Goal: Task Accomplishment & Management: Use online tool/utility

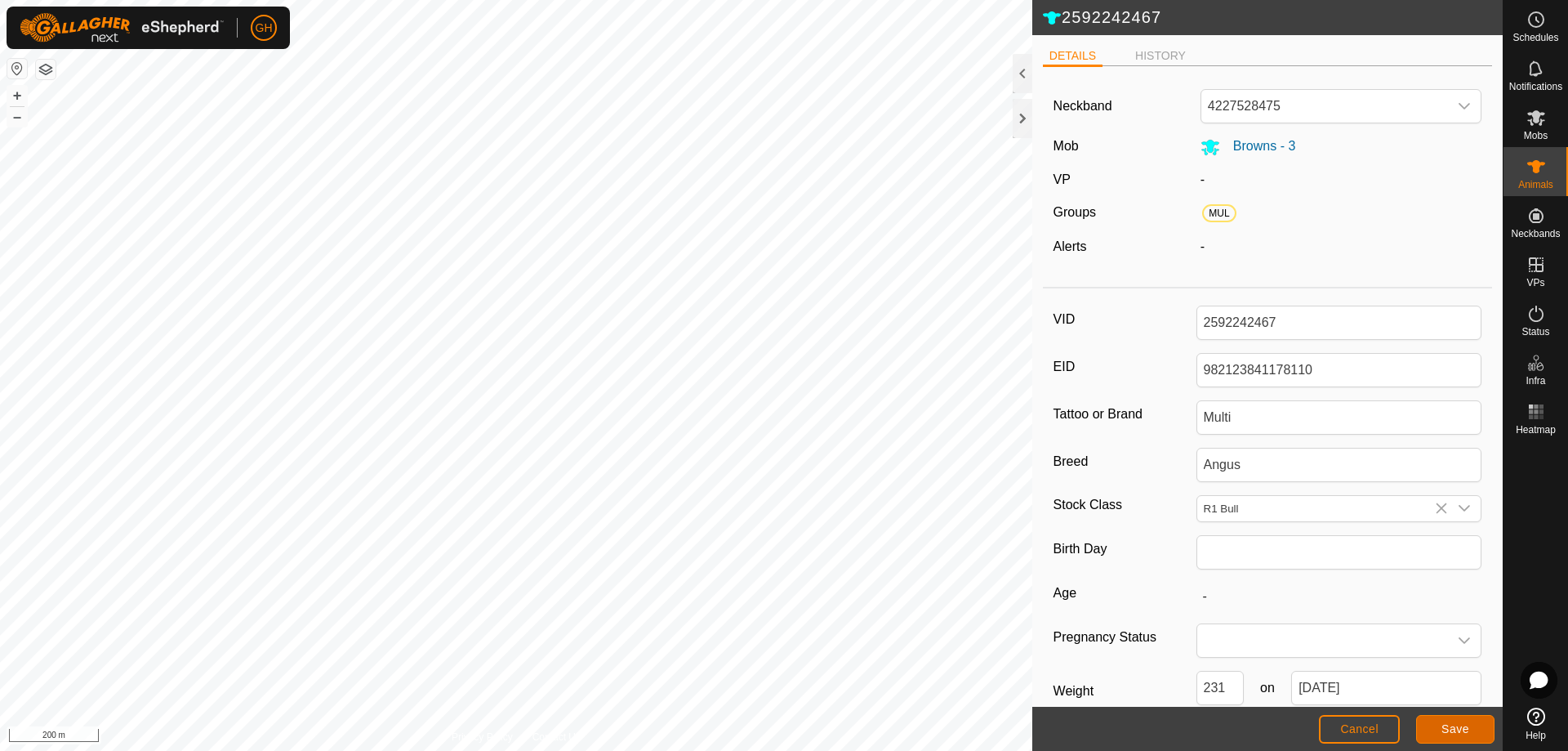
click at [1470, 730] on button "Save" at bounding box center [1455, 729] width 79 height 29
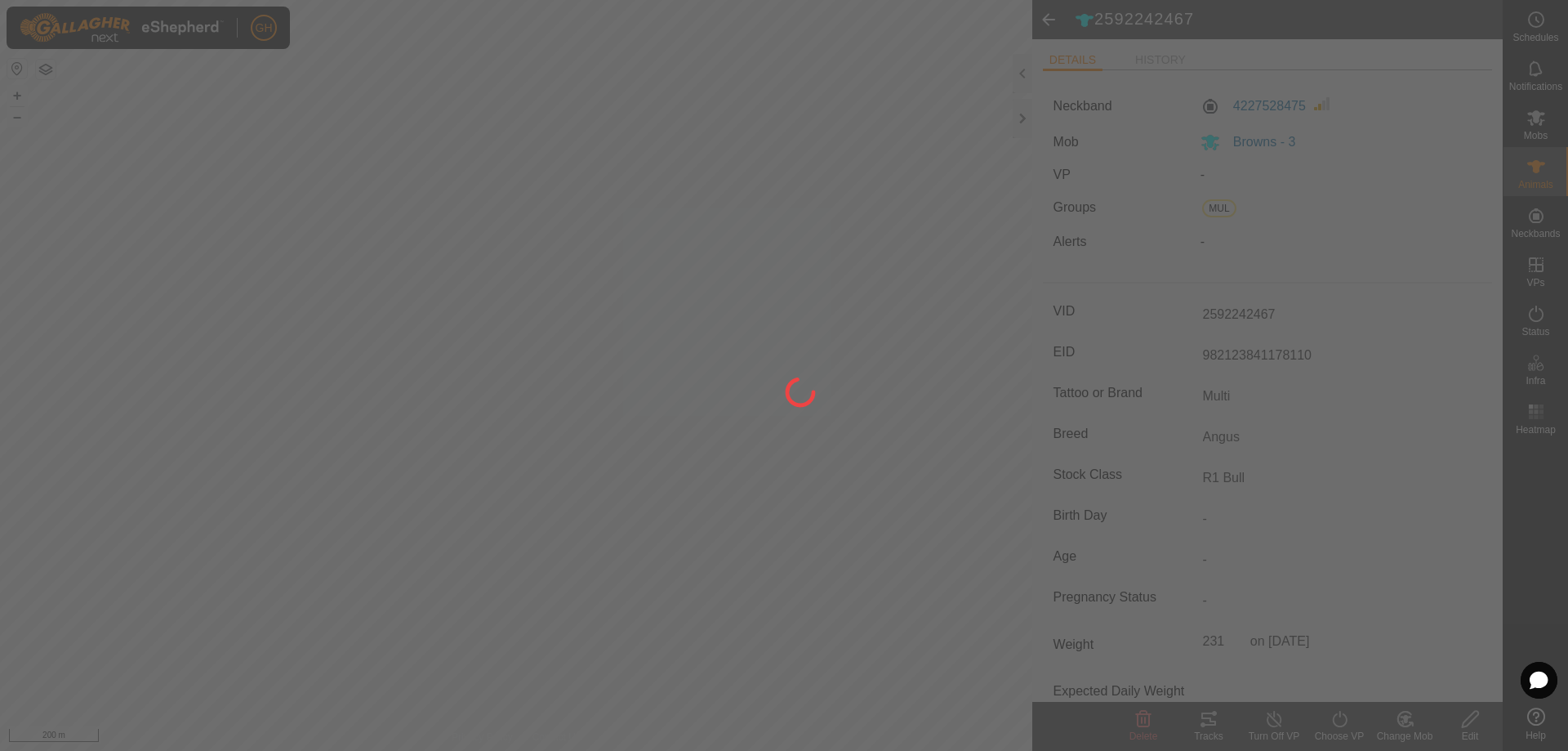
type input "231 kg"
type input "-"
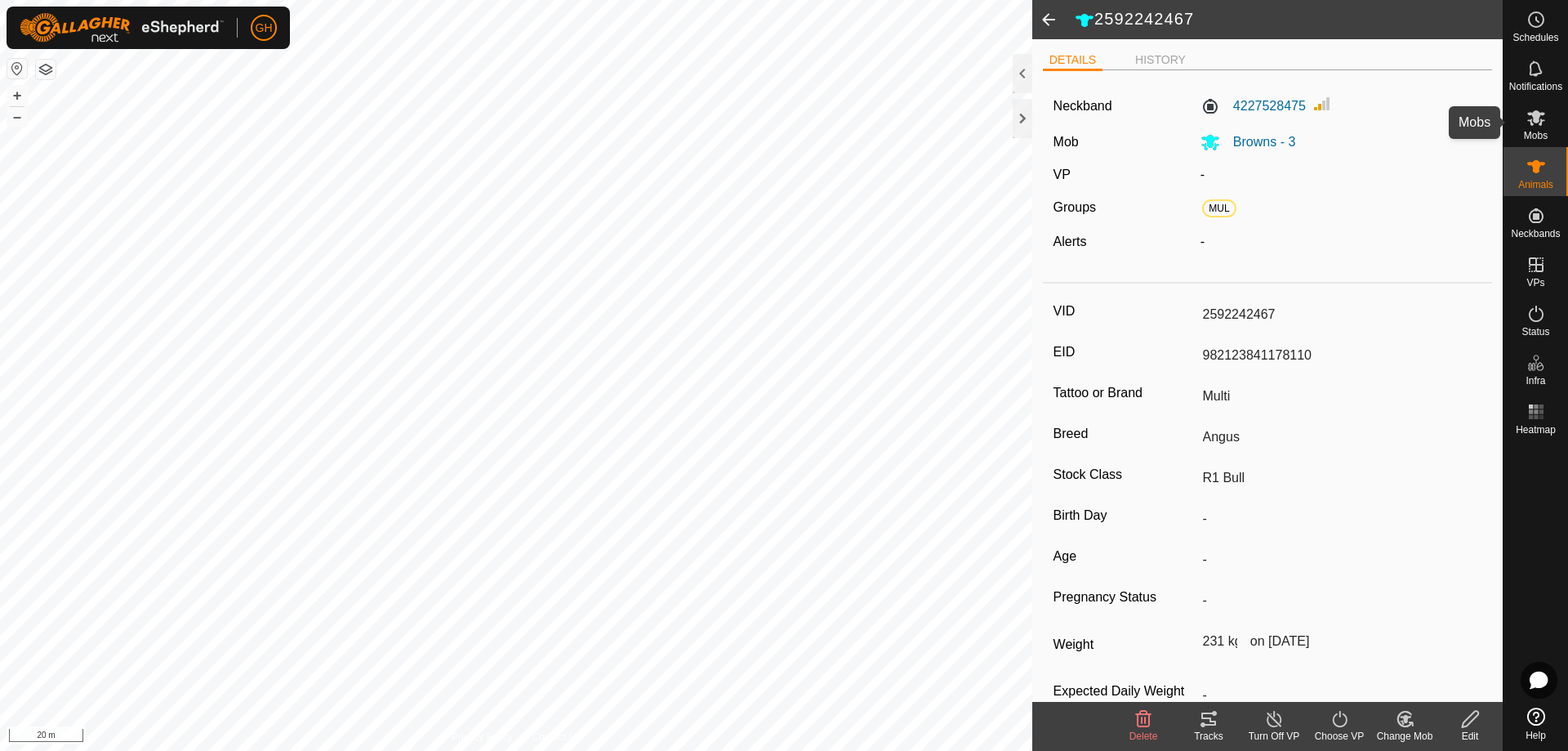
click at [1524, 122] on es-mob-svg-icon at bounding box center [1537, 118] width 30 height 26
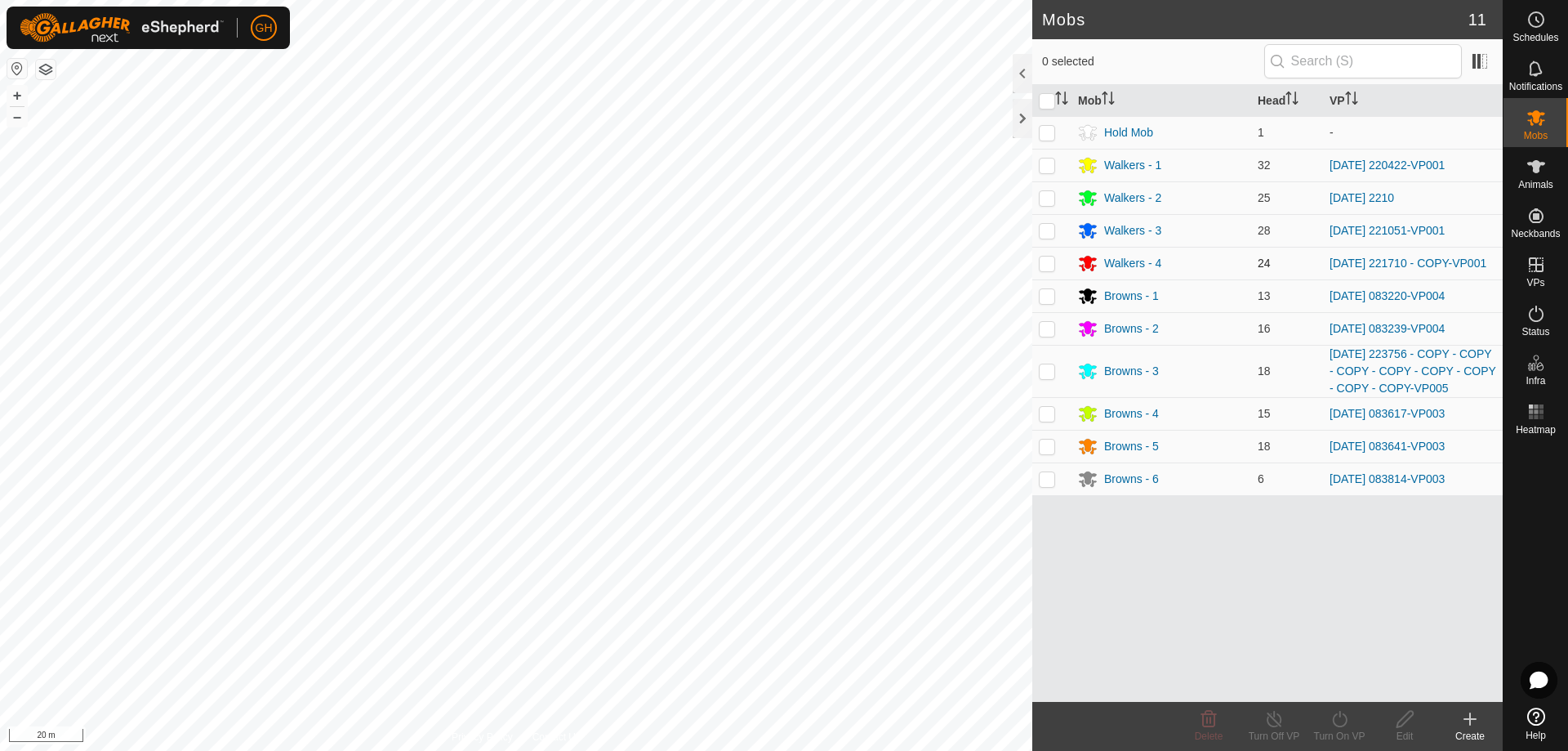
click at [1049, 267] on p-checkbox at bounding box center [1047, 263] width 17 height 13
click at [1340, 722] on icon at bounding box center [1339, 719] width 20 height 19
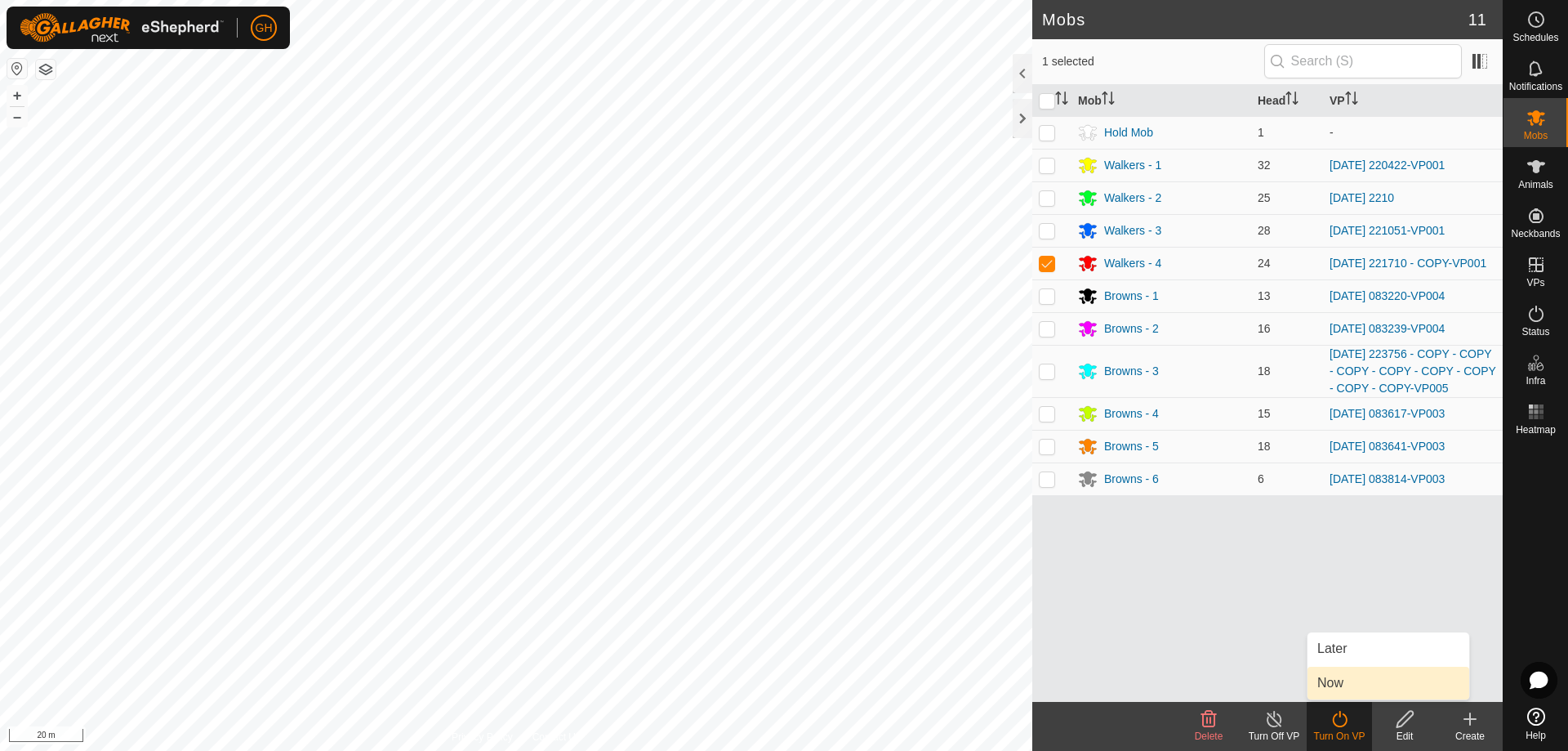
click at [1333, 683] on link "Now" at bounding box center [1388, 682] width 162 height 32
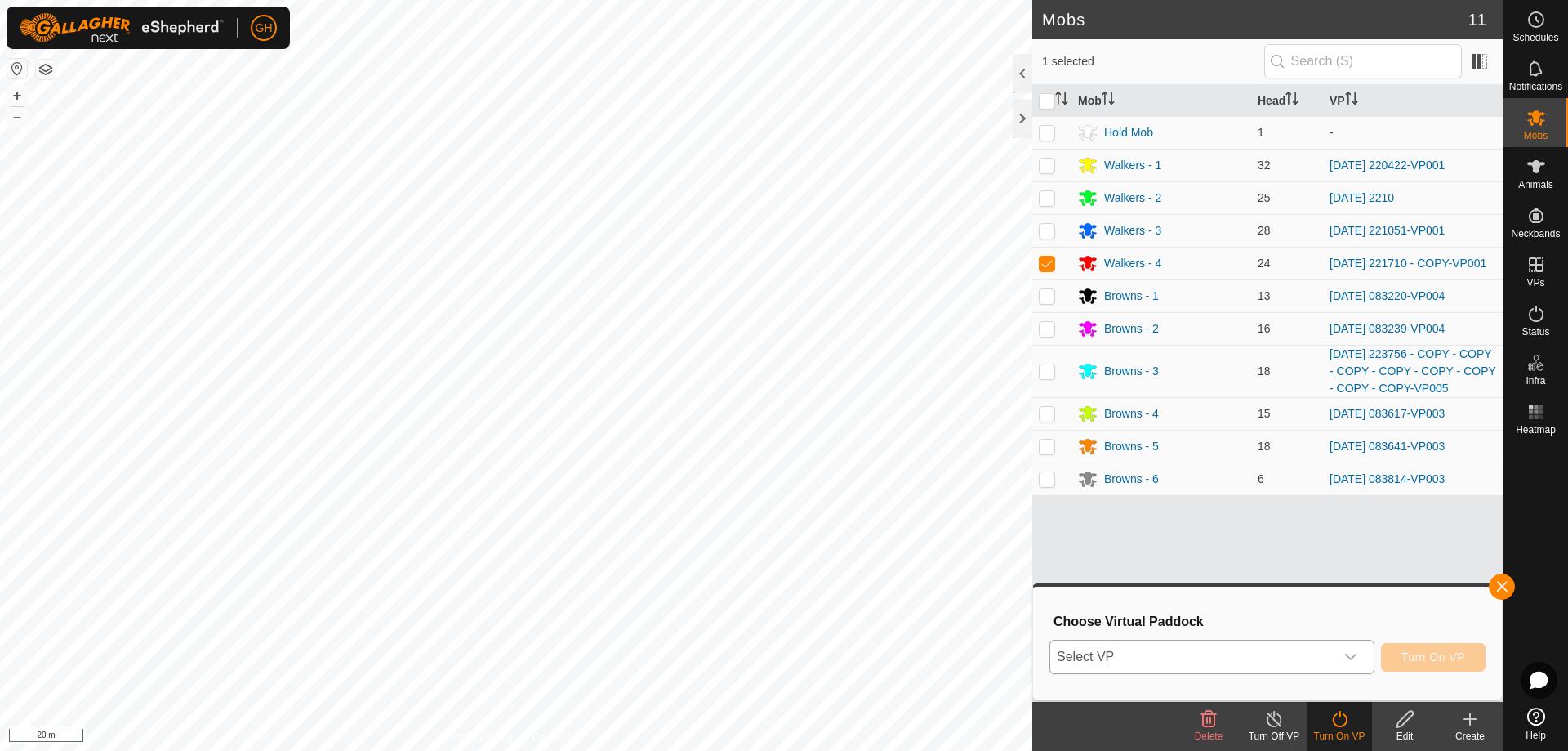
click at [1313, 653] on span "Select VP" at bounding box center [1192, 657] width 284 height 32
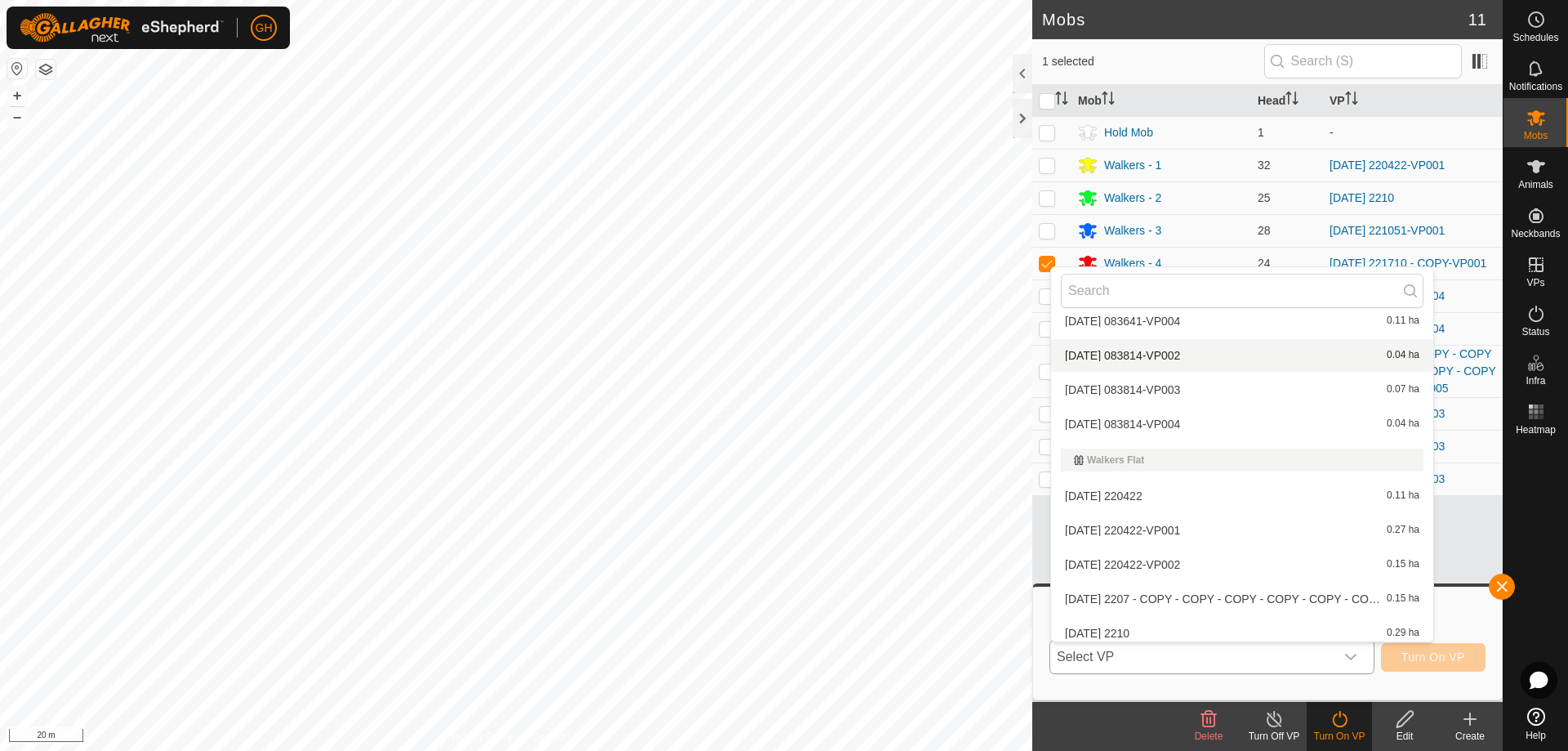
scroll to position [926, 0]
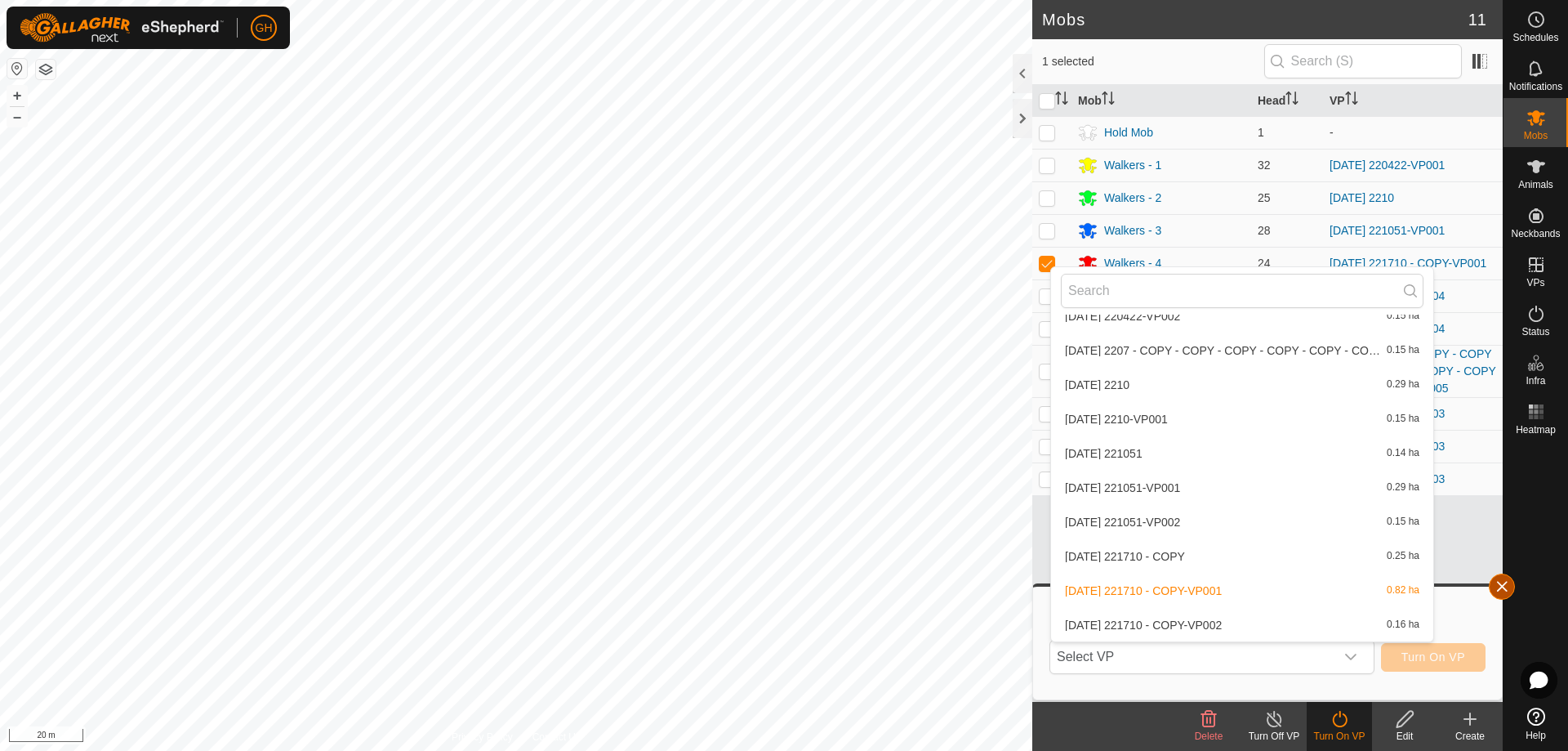
click at [1500, 592] on button "button" at bounding box center [1501, 586] width 26 height 26
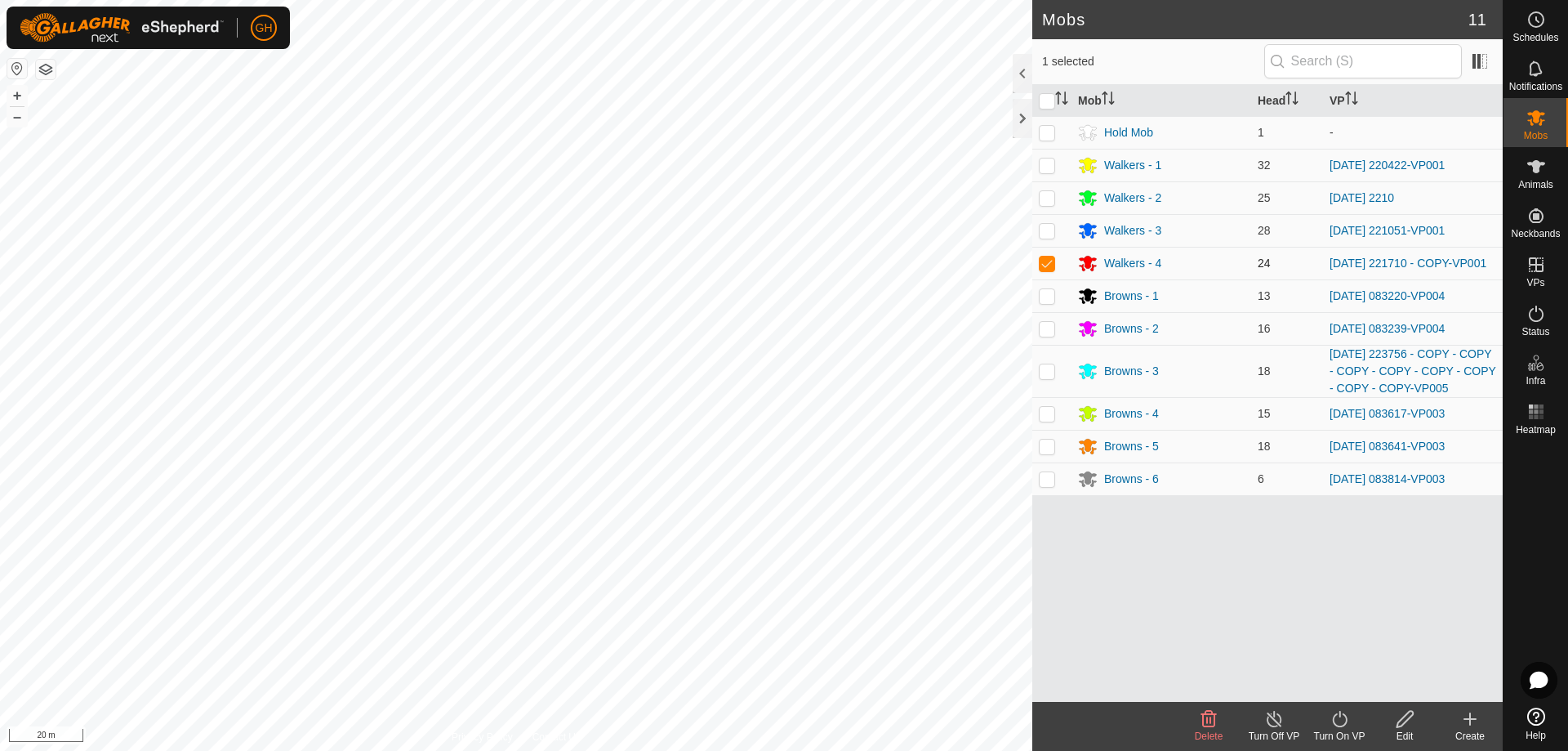
click at [1054, 267] on p-checkbox at bounding box center [1047, 263] width 17 height 13
checkbox input "false"
click at [1044, 230] on p-checkbox at bounding box center [1047, 231] width 17 height 13
checkbox input "true"
click at [1338, 718] on icon at bounding box center [1339, 719] width 20 height 19
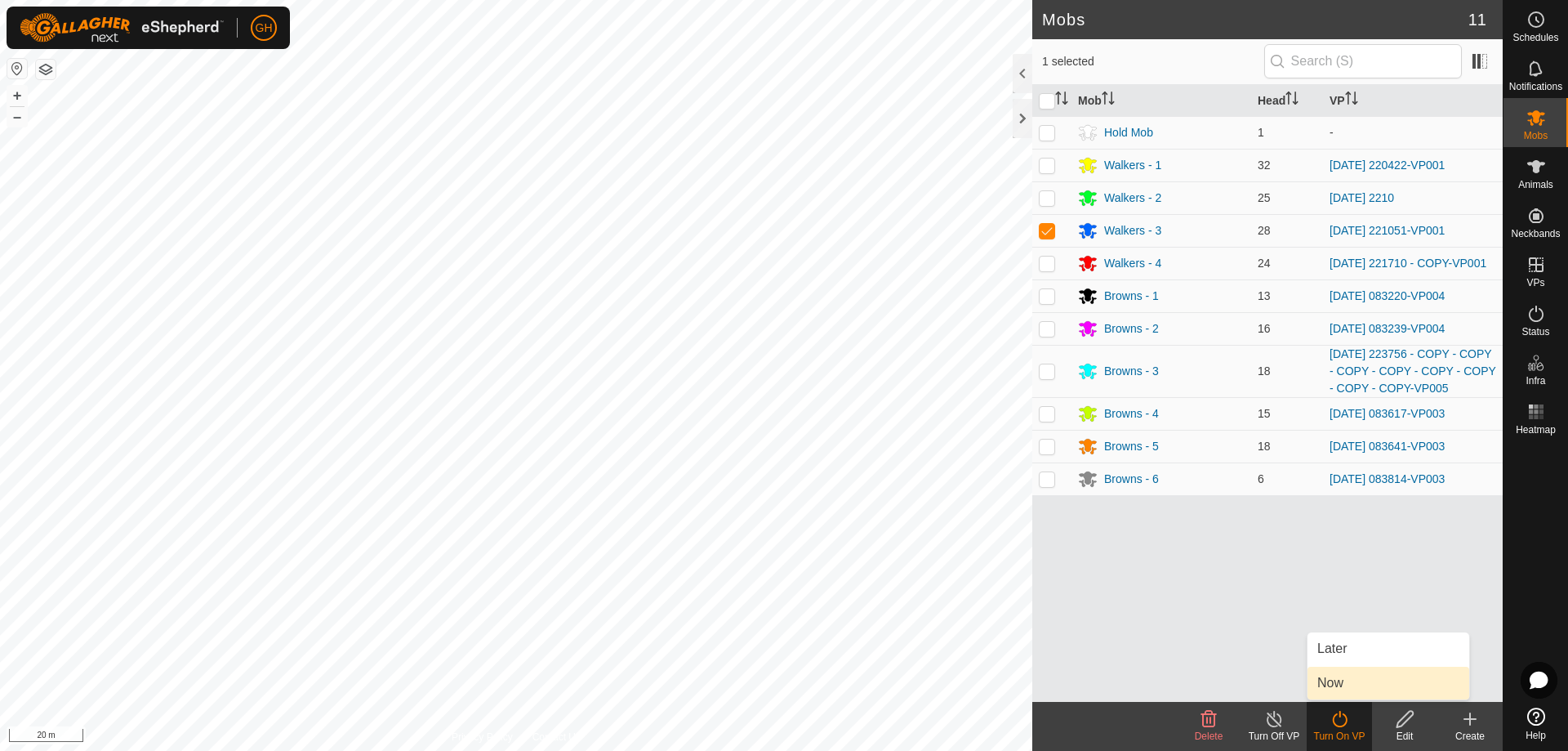
click at [1341, 681] on link "Now" at bounding box center [1388, 682] width 162 height 32
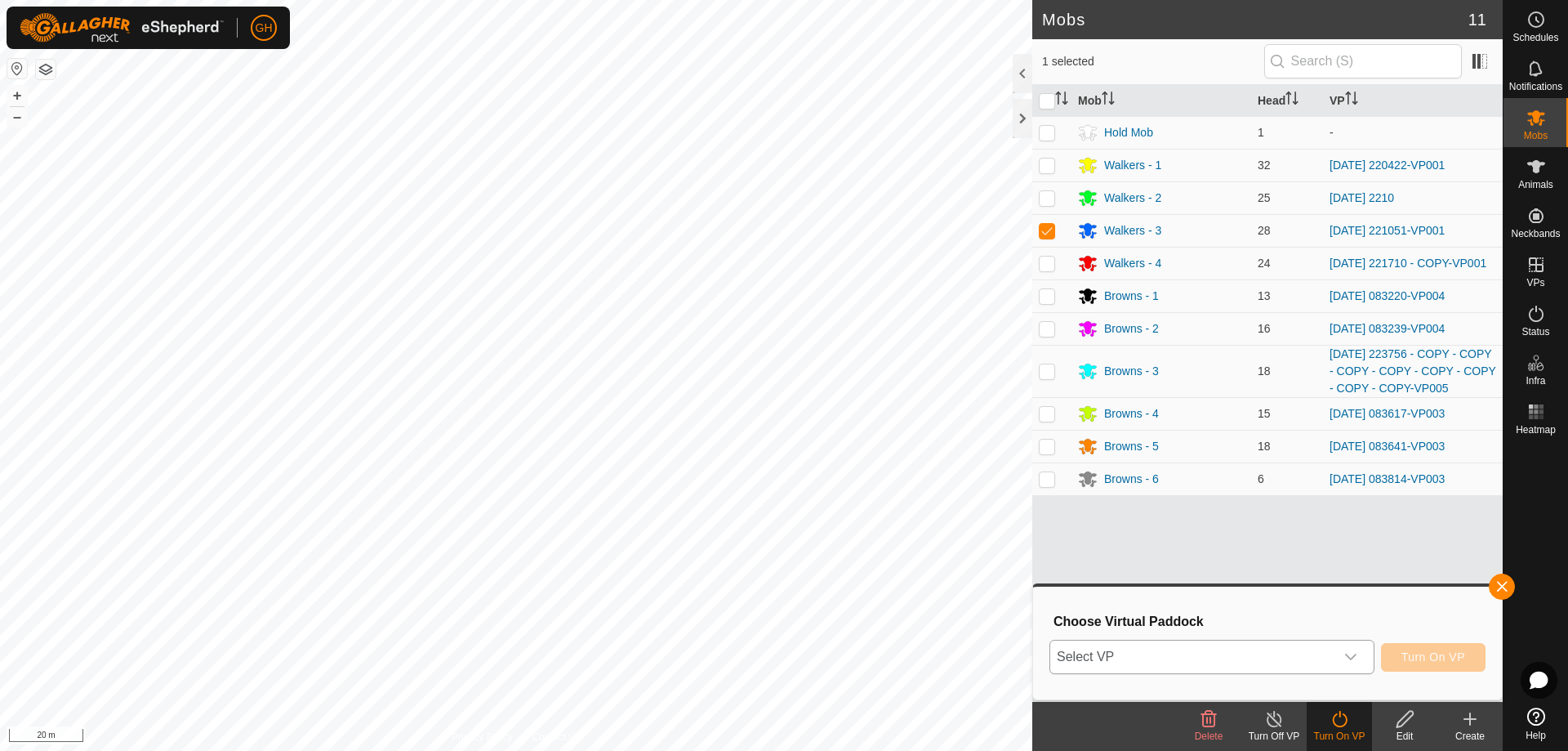
click at [1288, 663] on span "Select VP" at bounding box center [1192, 657] width 284 height 32
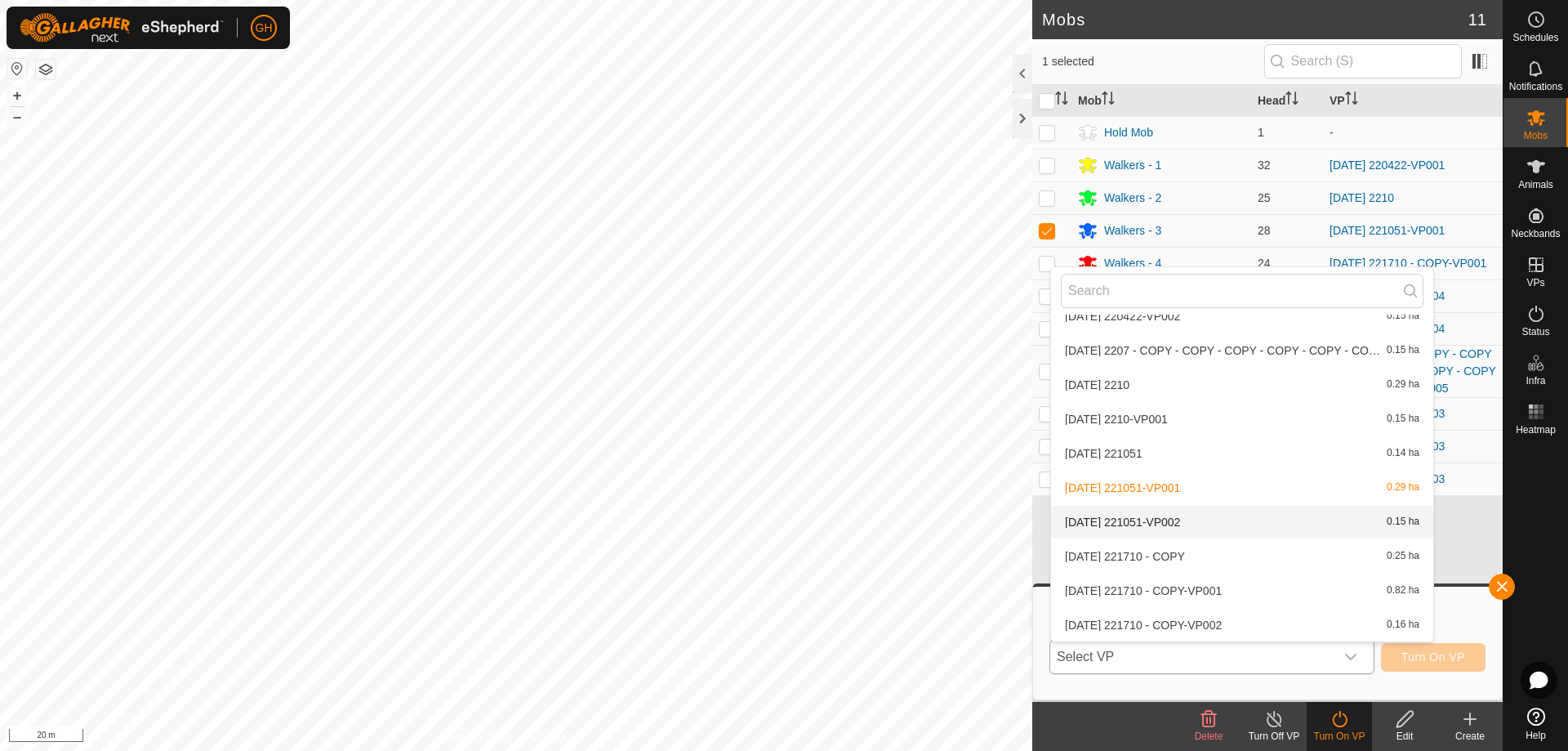
click at [1188, 517] on li "2025-08-10 221051-VP002 0.15 ha" at bounding box center [1241, 521] width 382 height 32
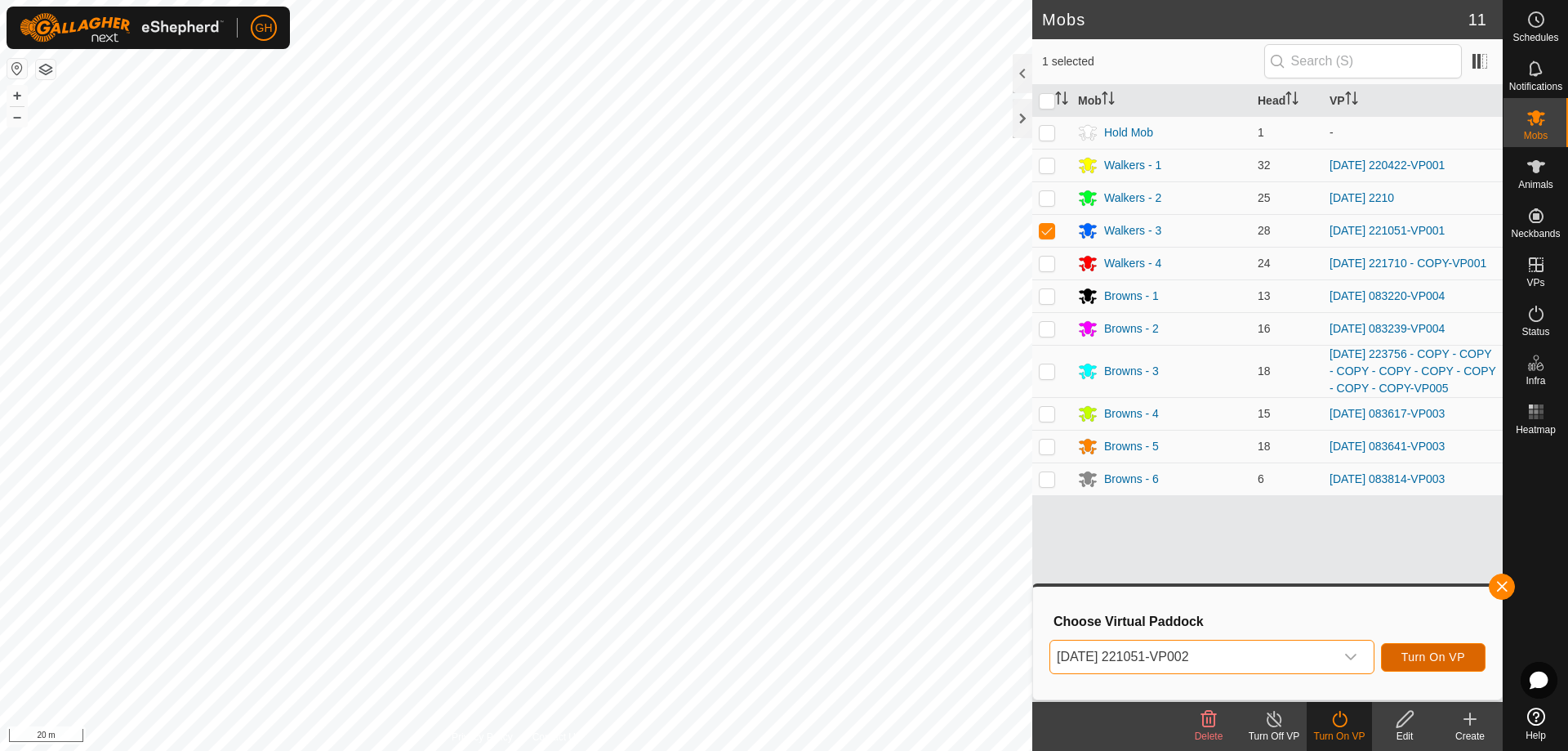
click at [1425, 653] on span "Turn On VP" at bounding box center [1433, 657] width 64 height 13
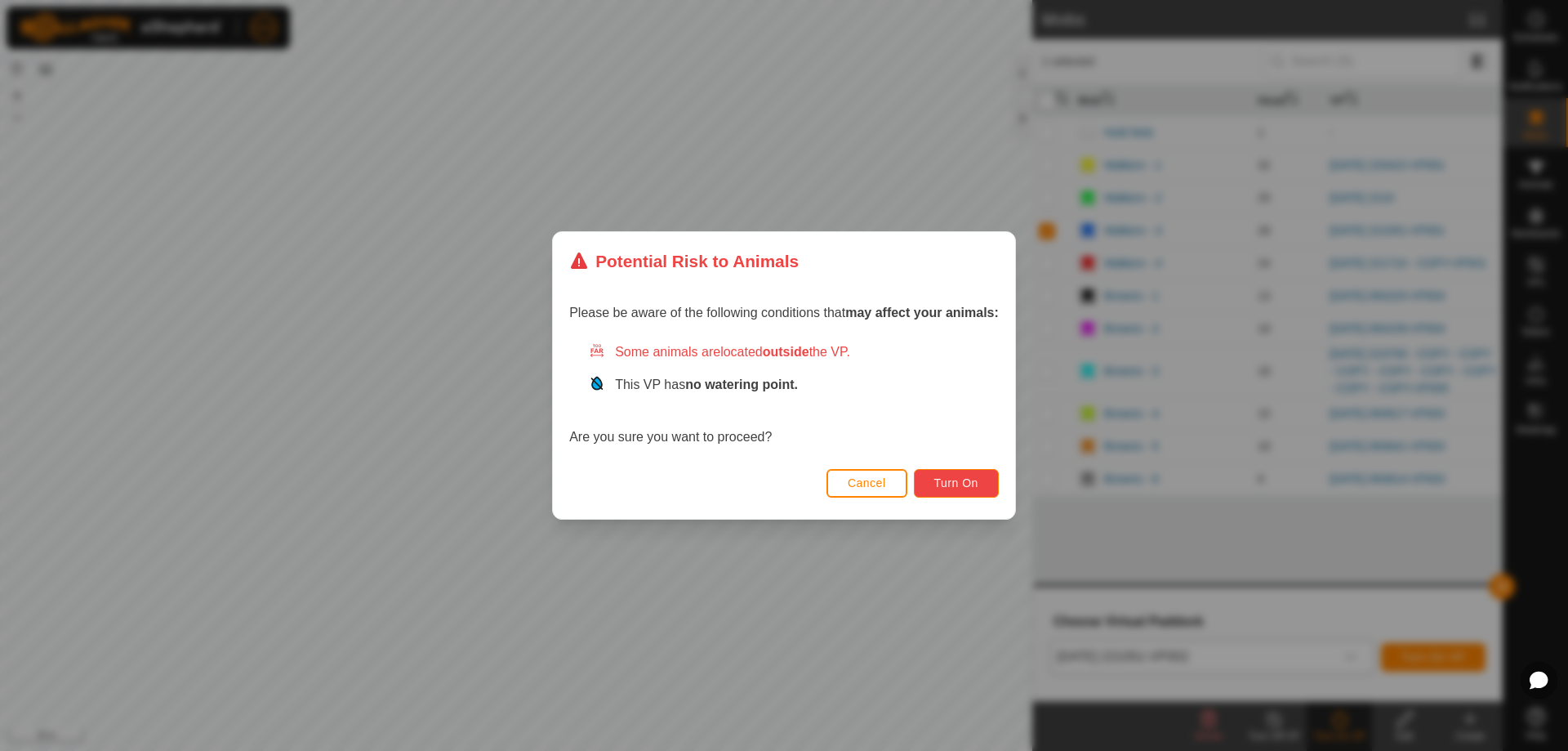
click at [945, 476] on span "Turn On" at bounding box center [956, 482] width 44 height 13
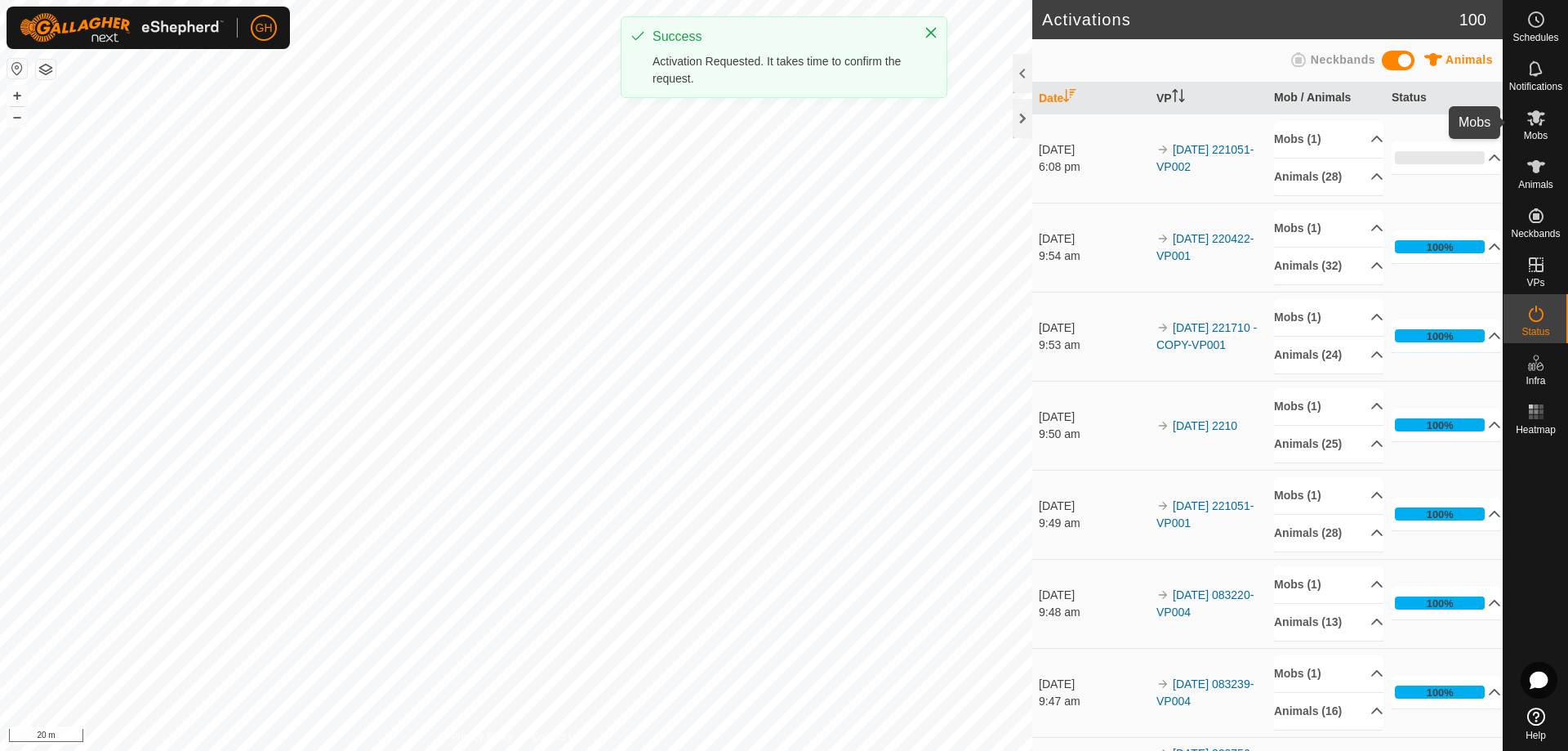
click at [1546, 114] on es-mob-svg-icon at bounding box center [1537, 118] width 30 height 26
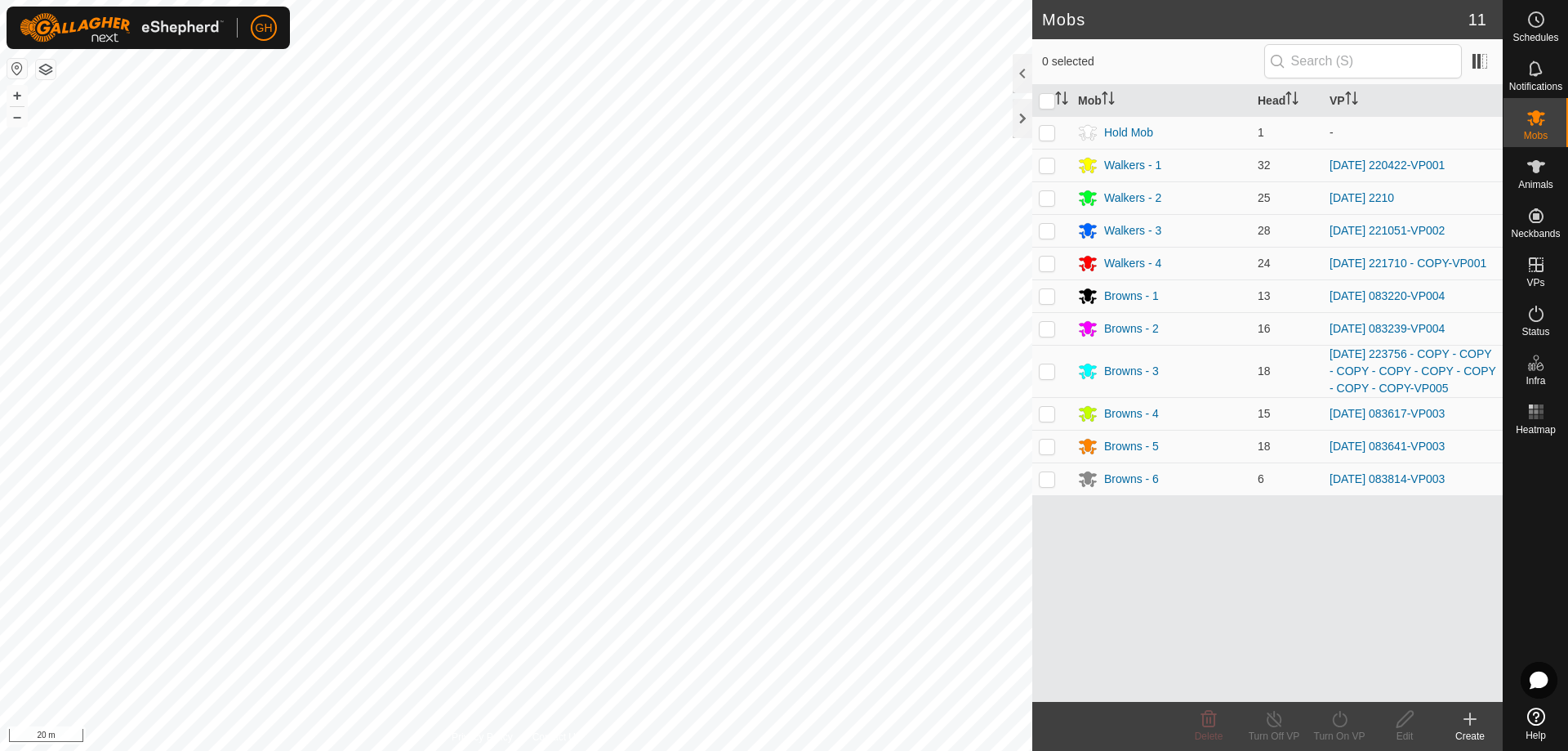
click at [1049, 197] on p-checkbox at bounding box center [1047, 197] width 17 height 13
checkbox input "true"
click at [1341, 720] on icon at bounding box center [1339, 719] width 20 height 19
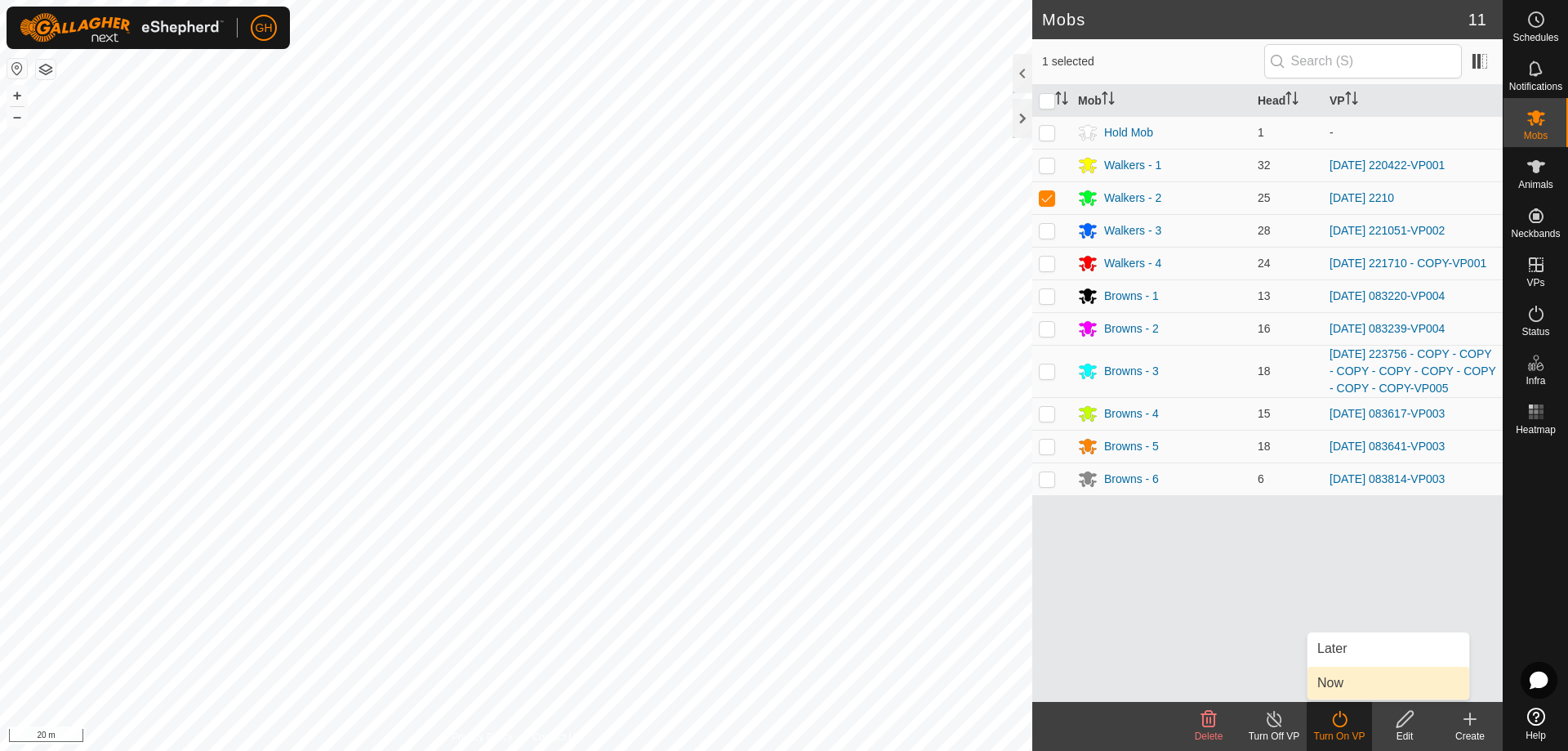
click at [1341, 682] on link "Now" at bounding box center [1388, 682] width 162 height 32
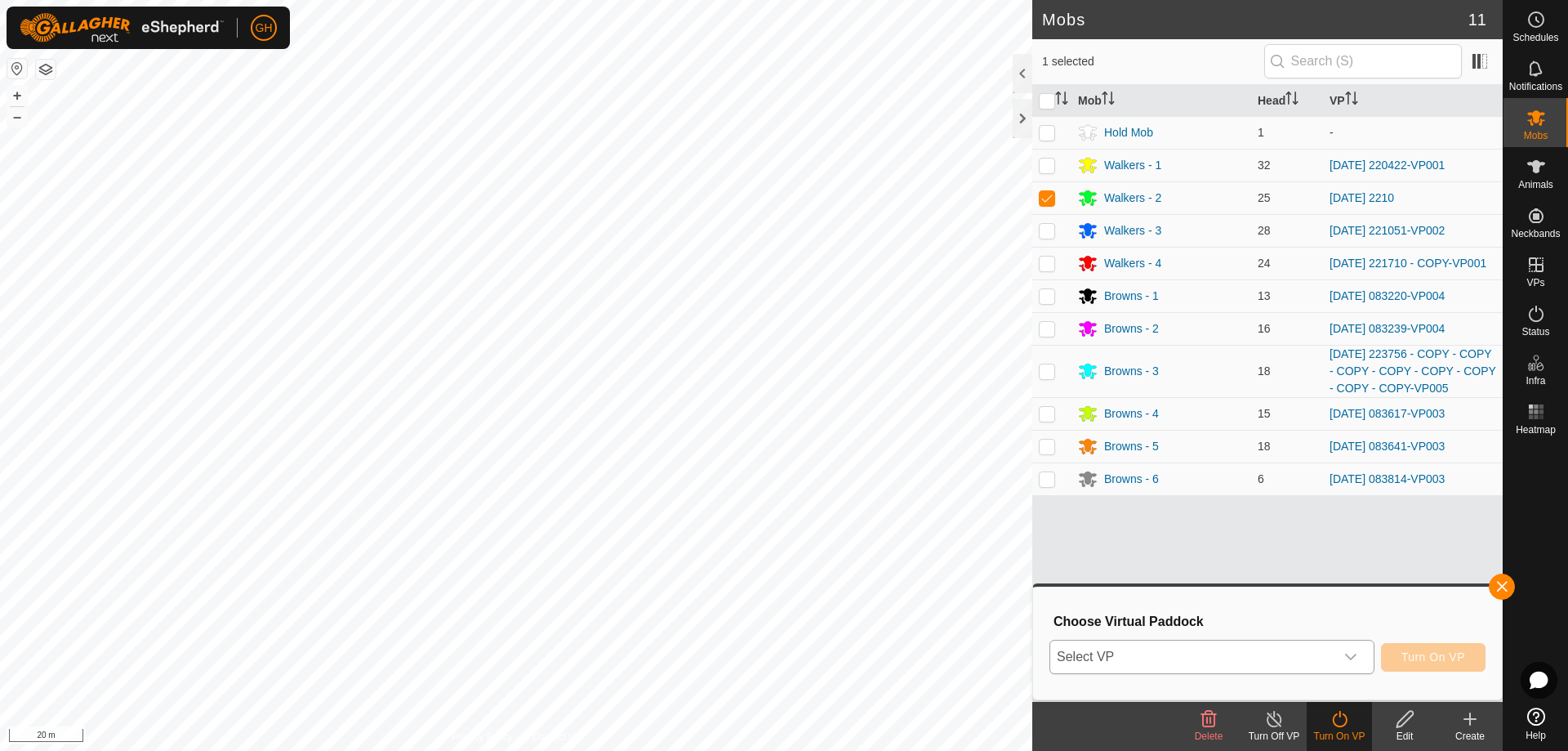
click at [1326, 658] on span "Select VP" at bounding box center [1192, 657] width 284 height 32
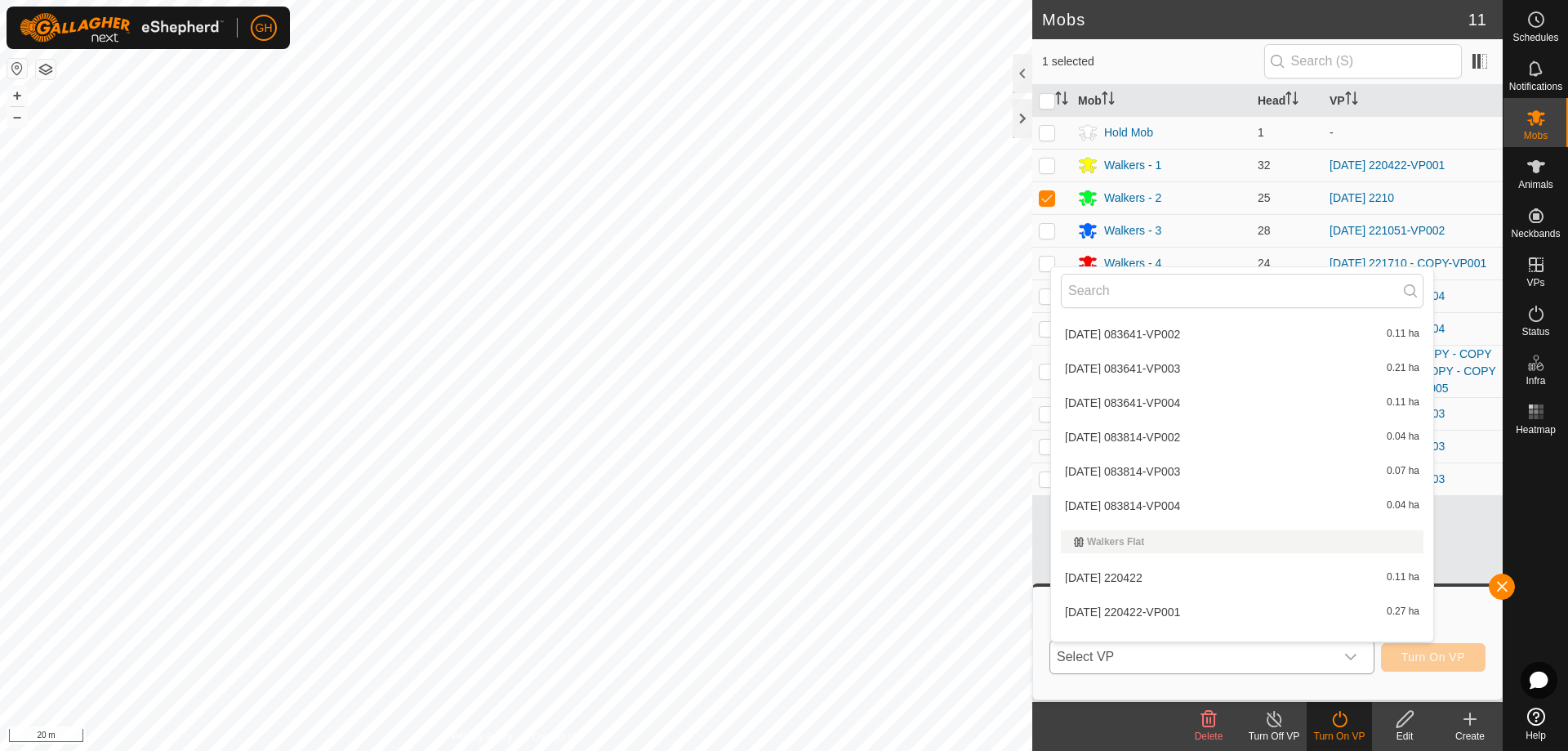
scroll to position [926, 0]
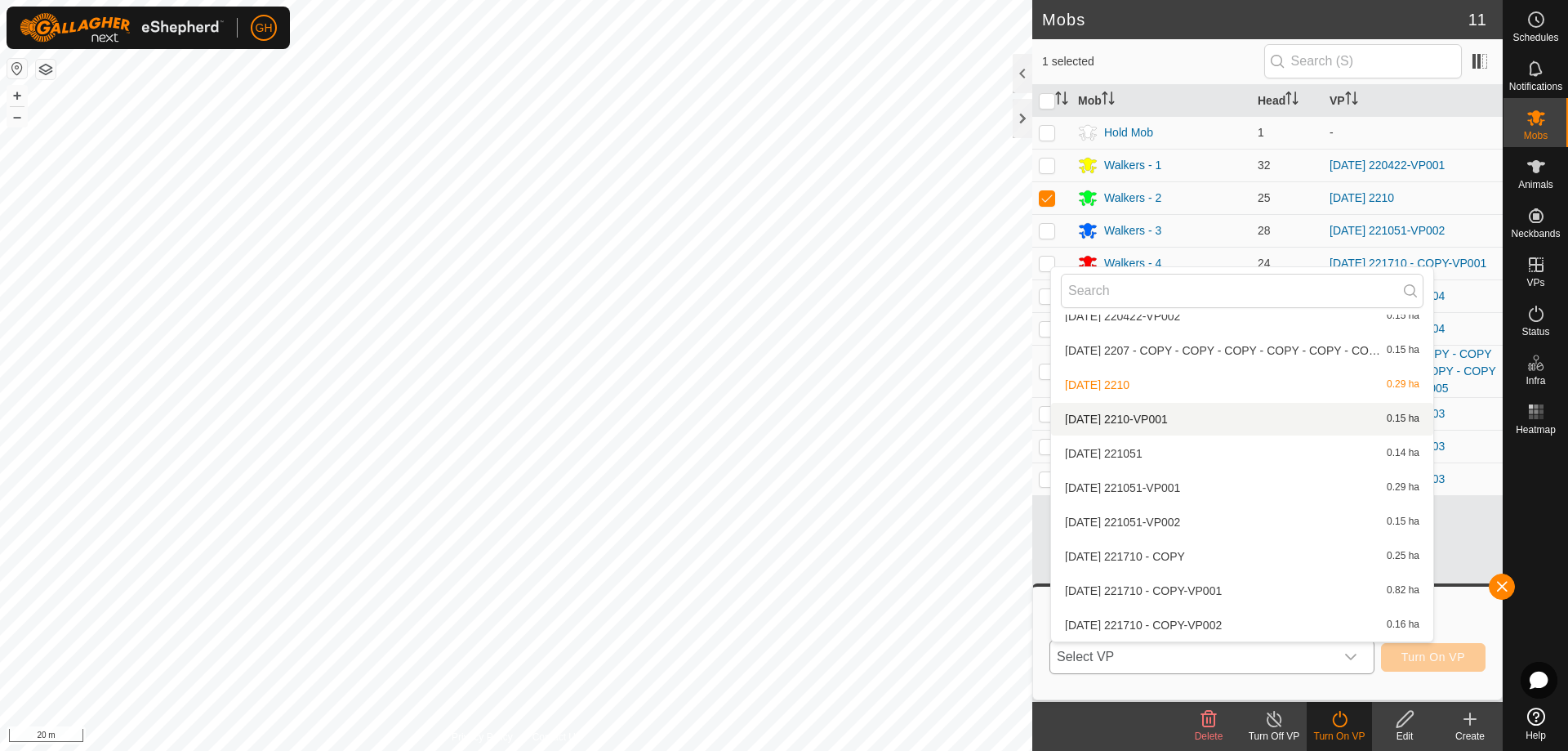
click at [1197, 421] on li "2025-08-10 2210-VP001 0.15 ha" at bounding box center [1241, 419] width 382 height 32
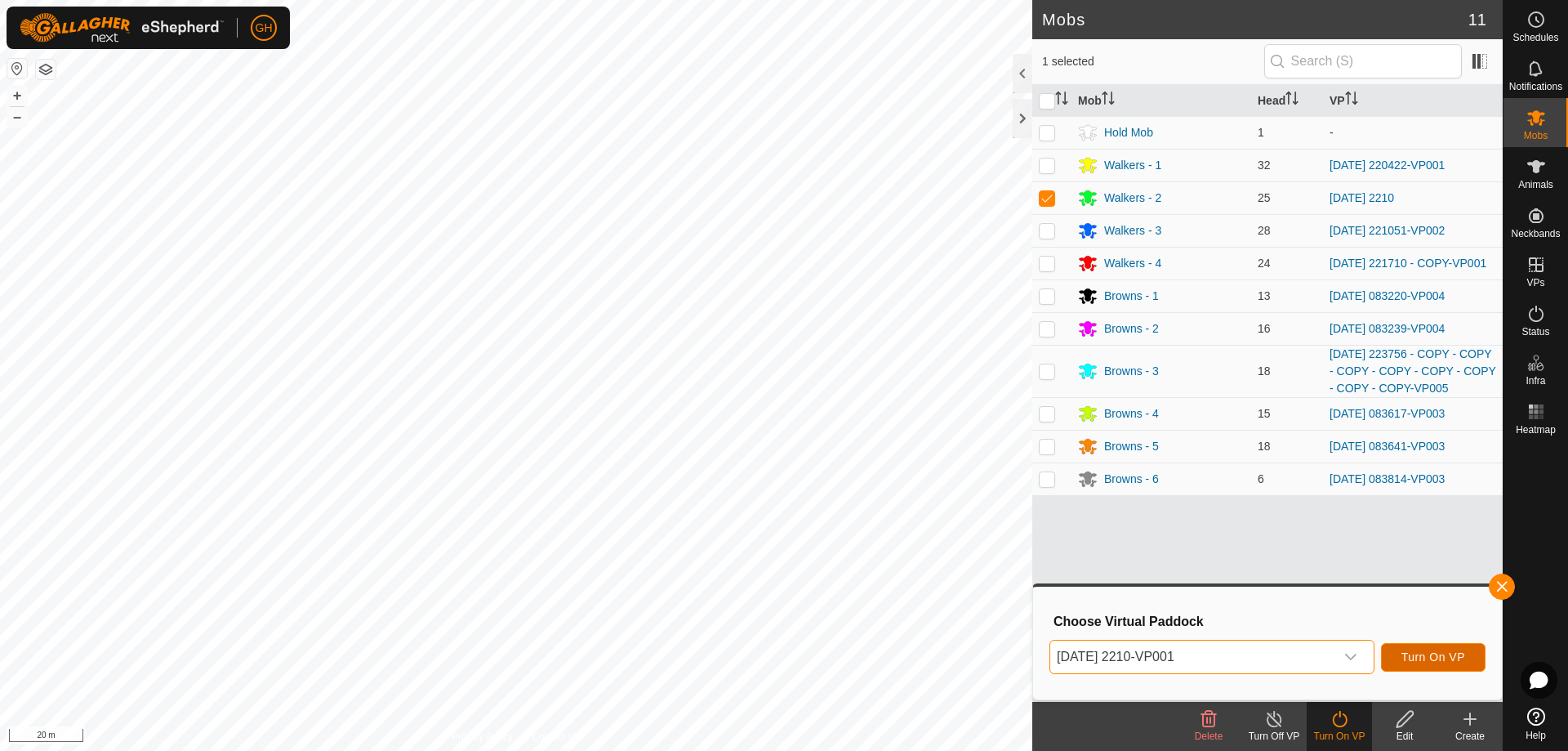
click at [1458, 648] on button "Turn On VP" at bounding box center [1433, 657] width 105 height 29
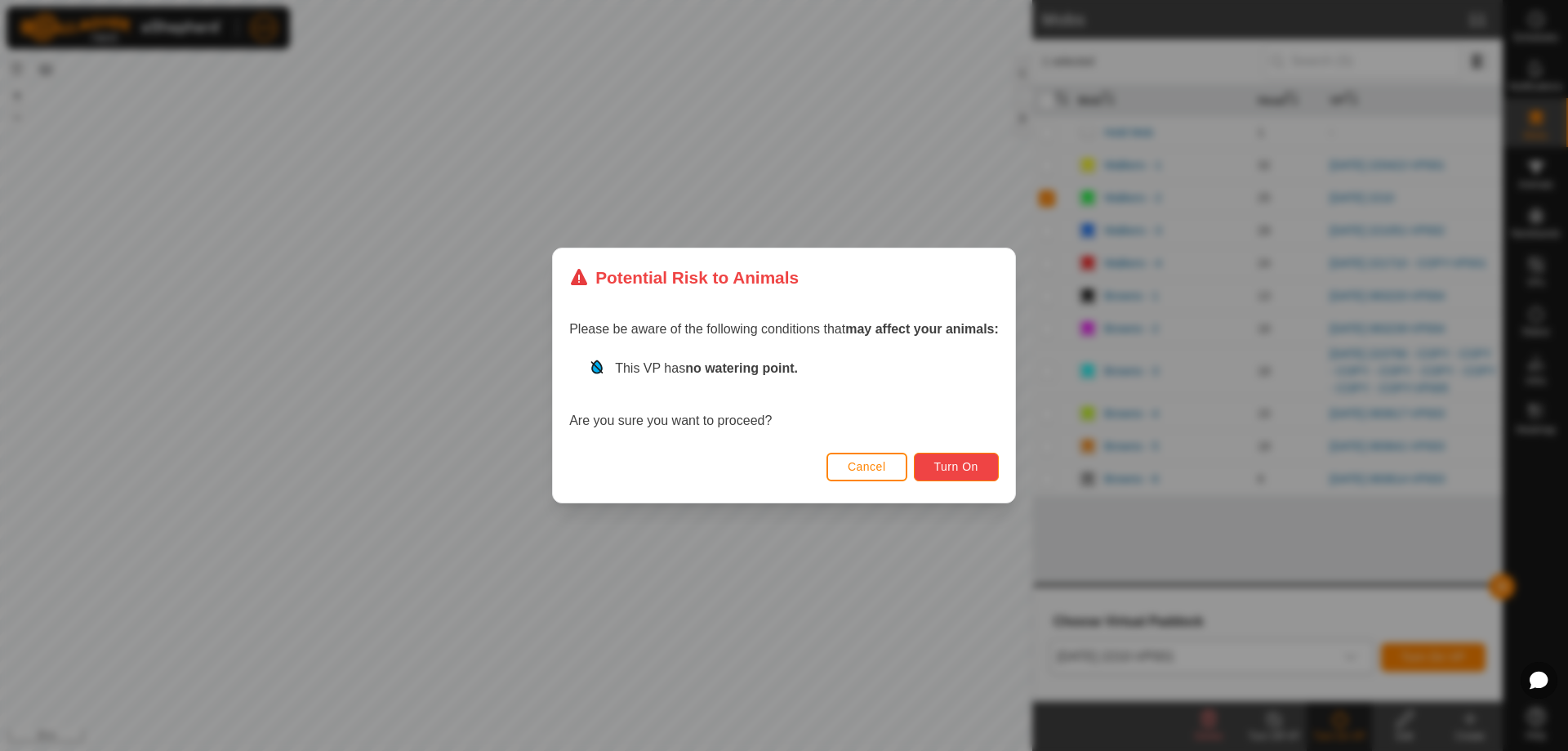
click at [948, 455] on button "Turn On" at bounding box center [956, 467] width 85 height 29
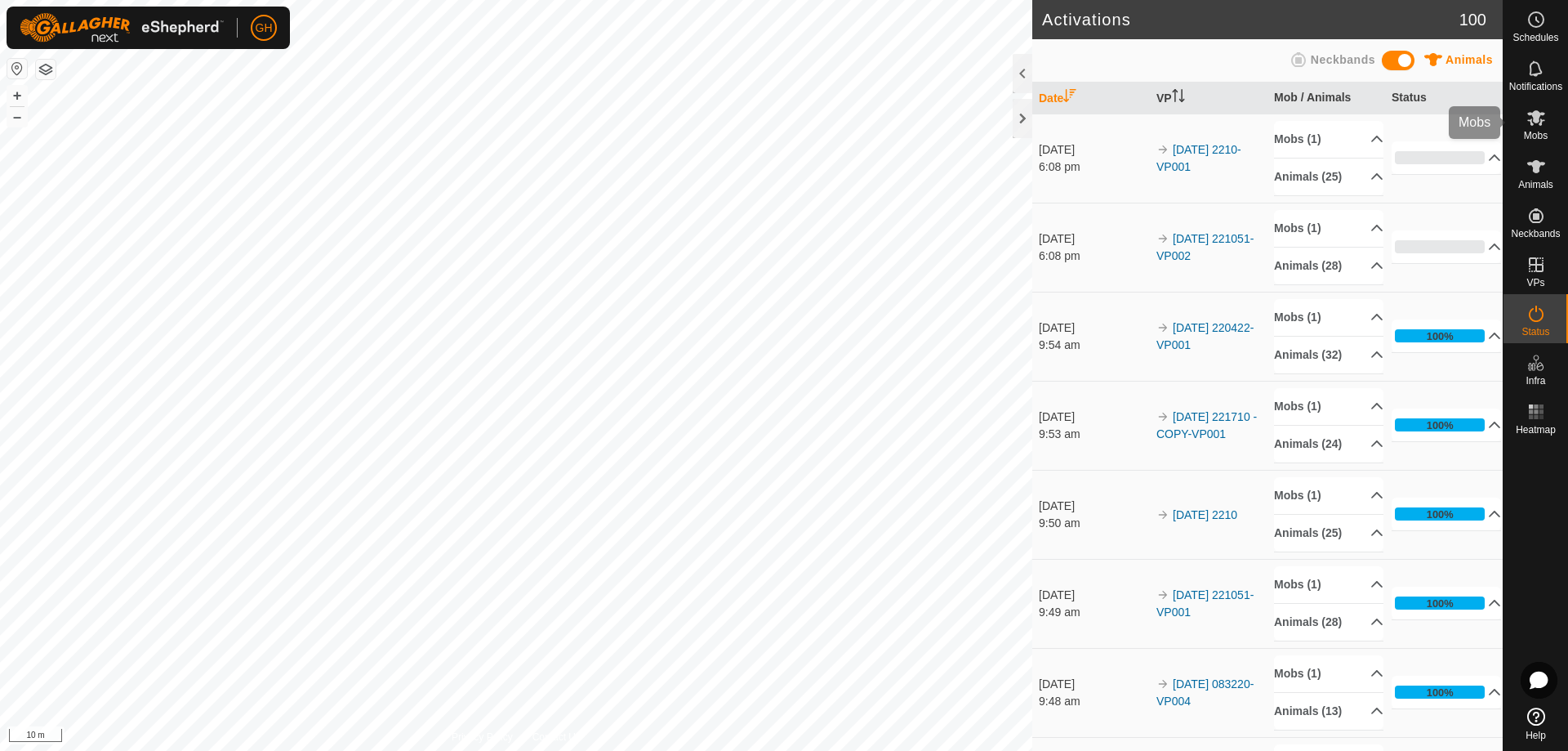
click at [1550, 129] on div "Mobs" at bounding box center [1536, 122] width 65 height 49
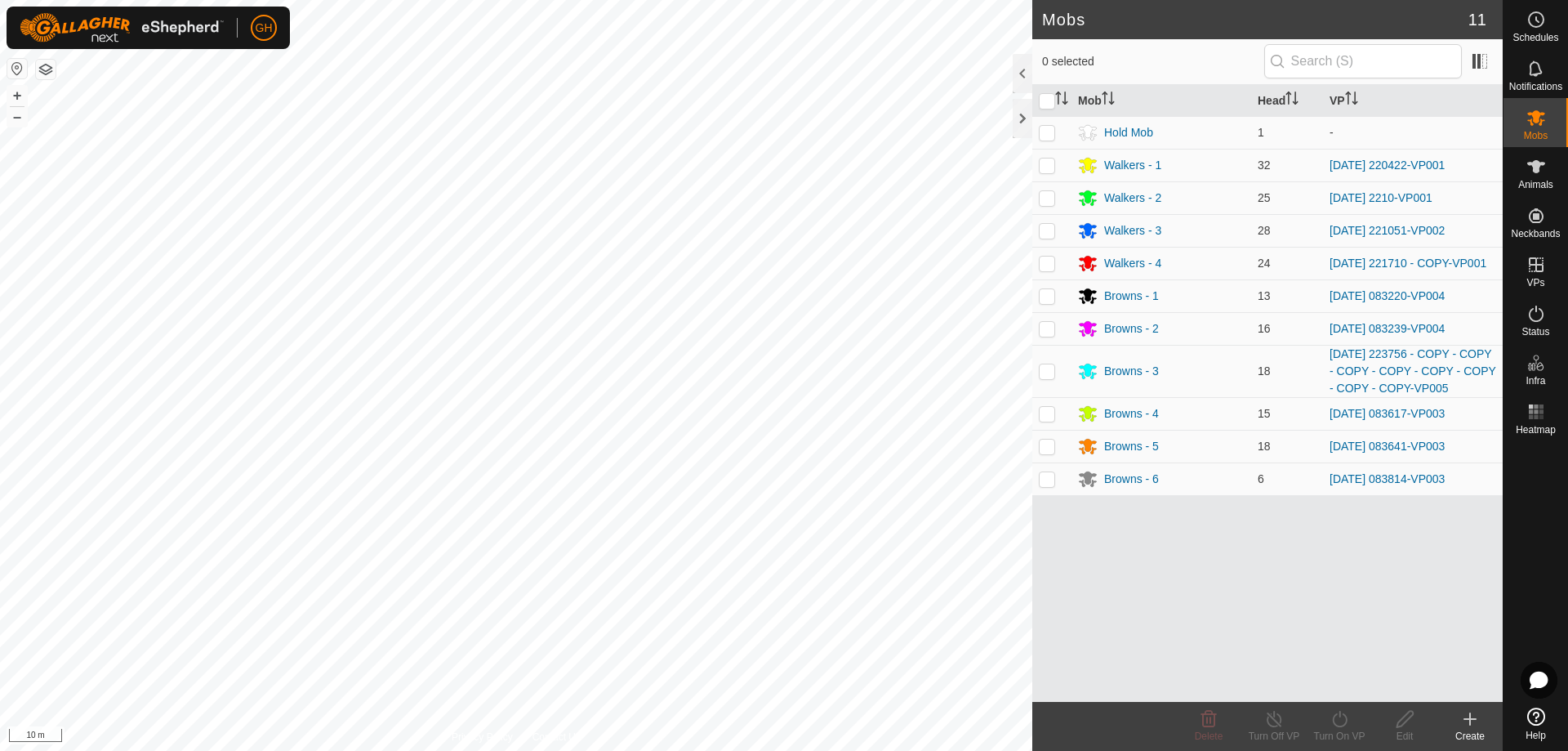
click at [1046, 299] on p-checkbox at bounding box center [1047, 295] width 17 height 13
checkbox input "true"
click at [1354, 720] on turn-on-svg-icon at bounding box center [1339, 719] width 66 height 19
click at [1337, 682] on link "Now" at bounding box center [1388, 682] width 162 height 32
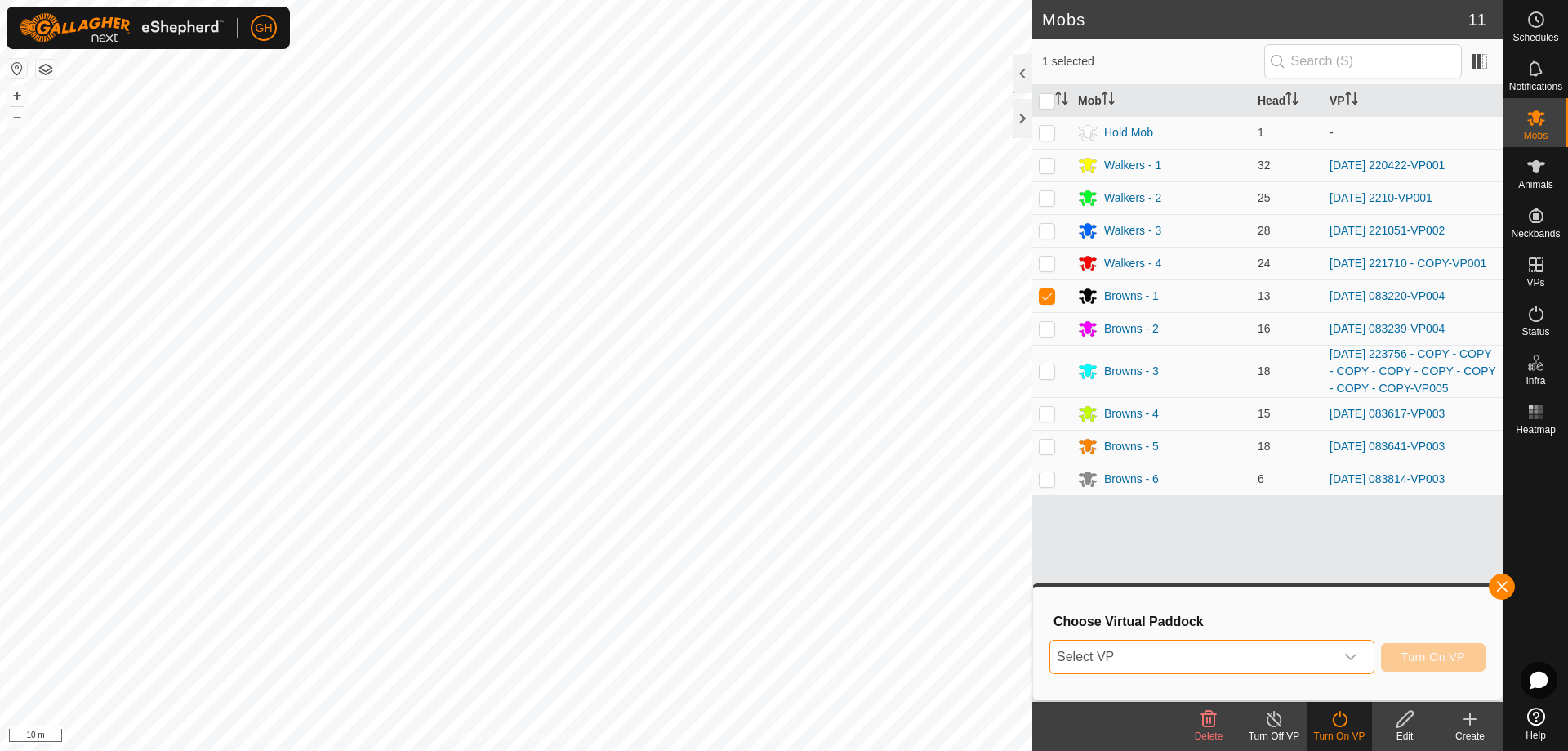
click at [1313, 659] on span "Select VP" at bounding box center [1192, 657] width 284 height 32
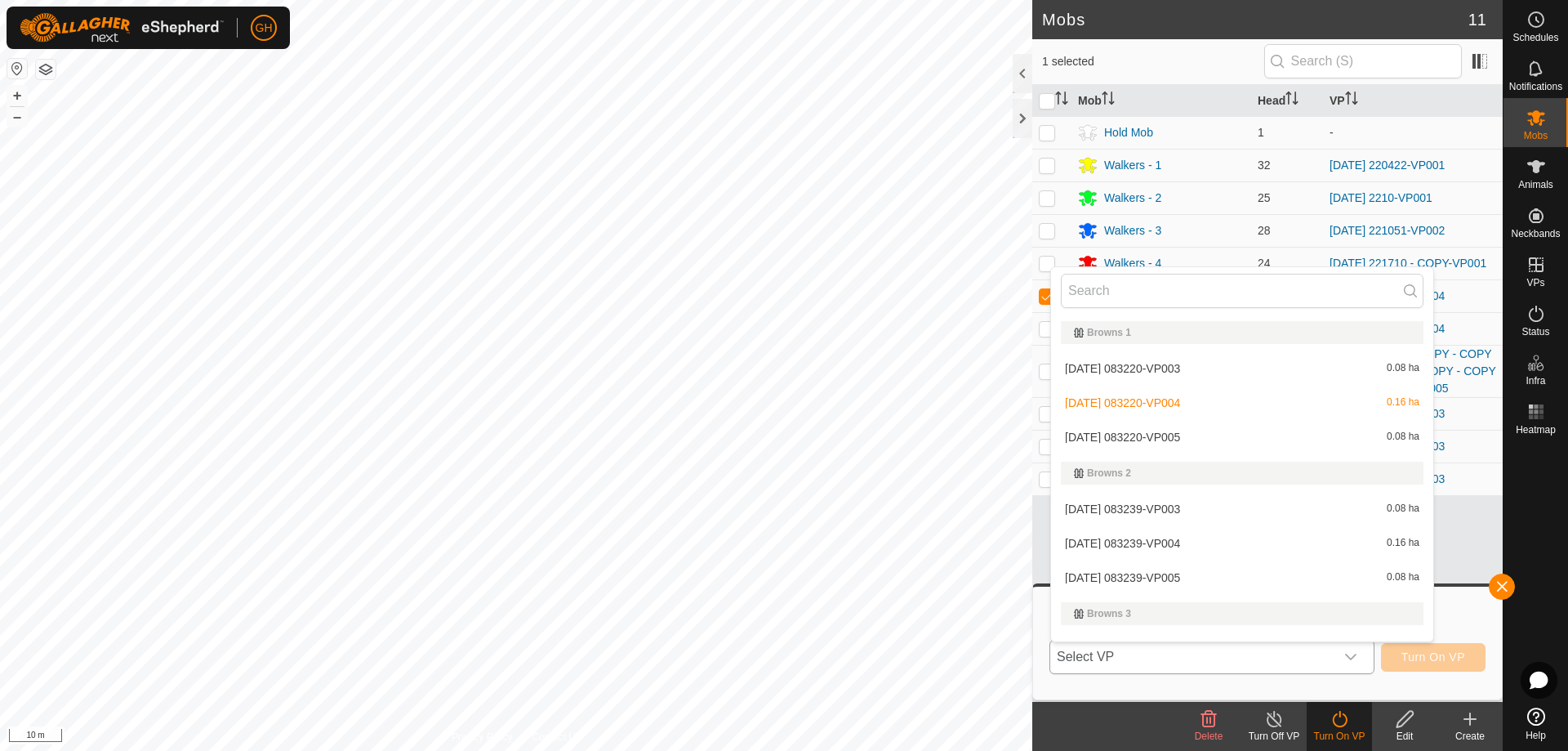
click at [1186, 434] on li "2025-08-18 083220-VP005 0.08 ha" at bounding box center [1241, 436] width 382 height 32
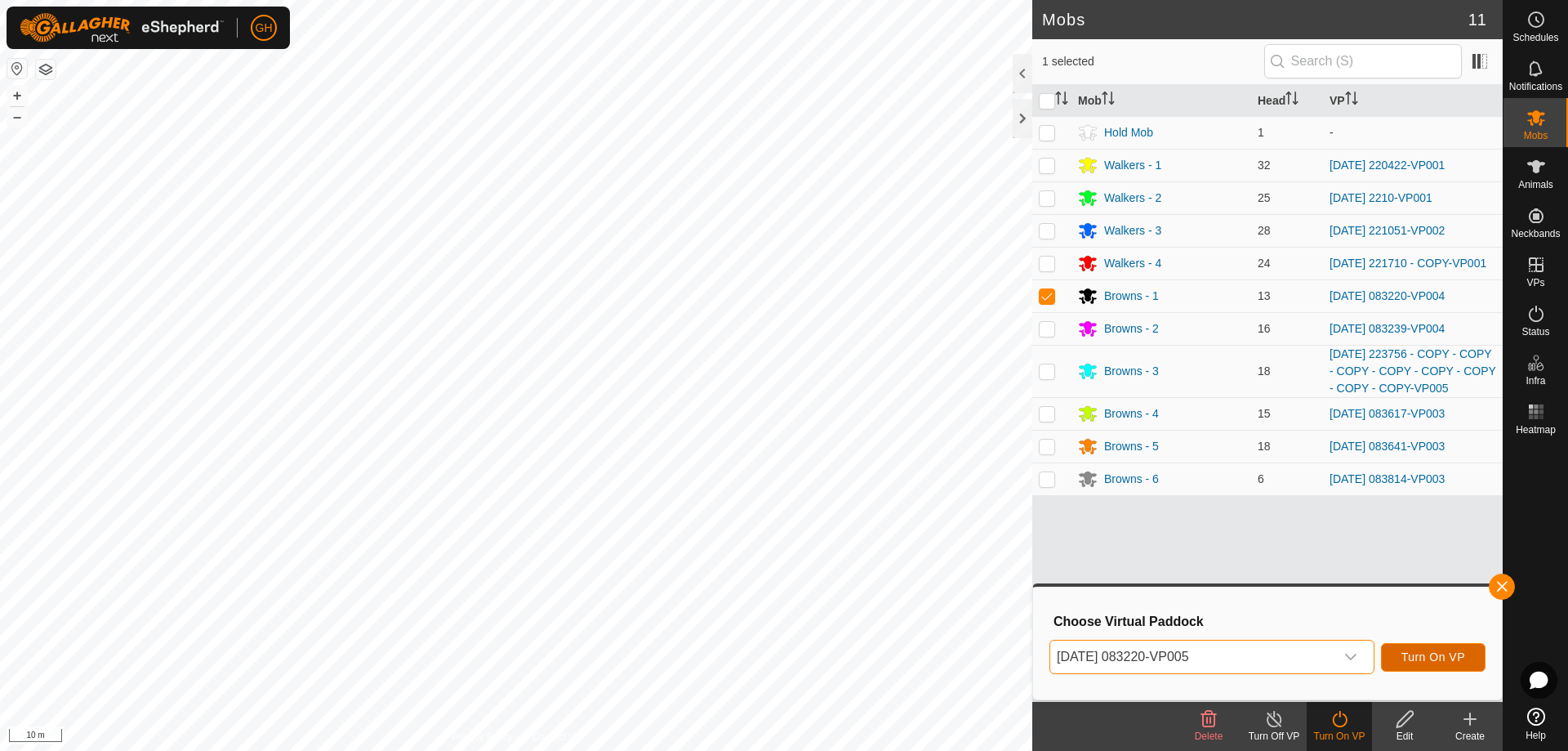
click at [1462, 660] on span "Turn On VP" at bounding box center [1433, 657] width 64 height 13
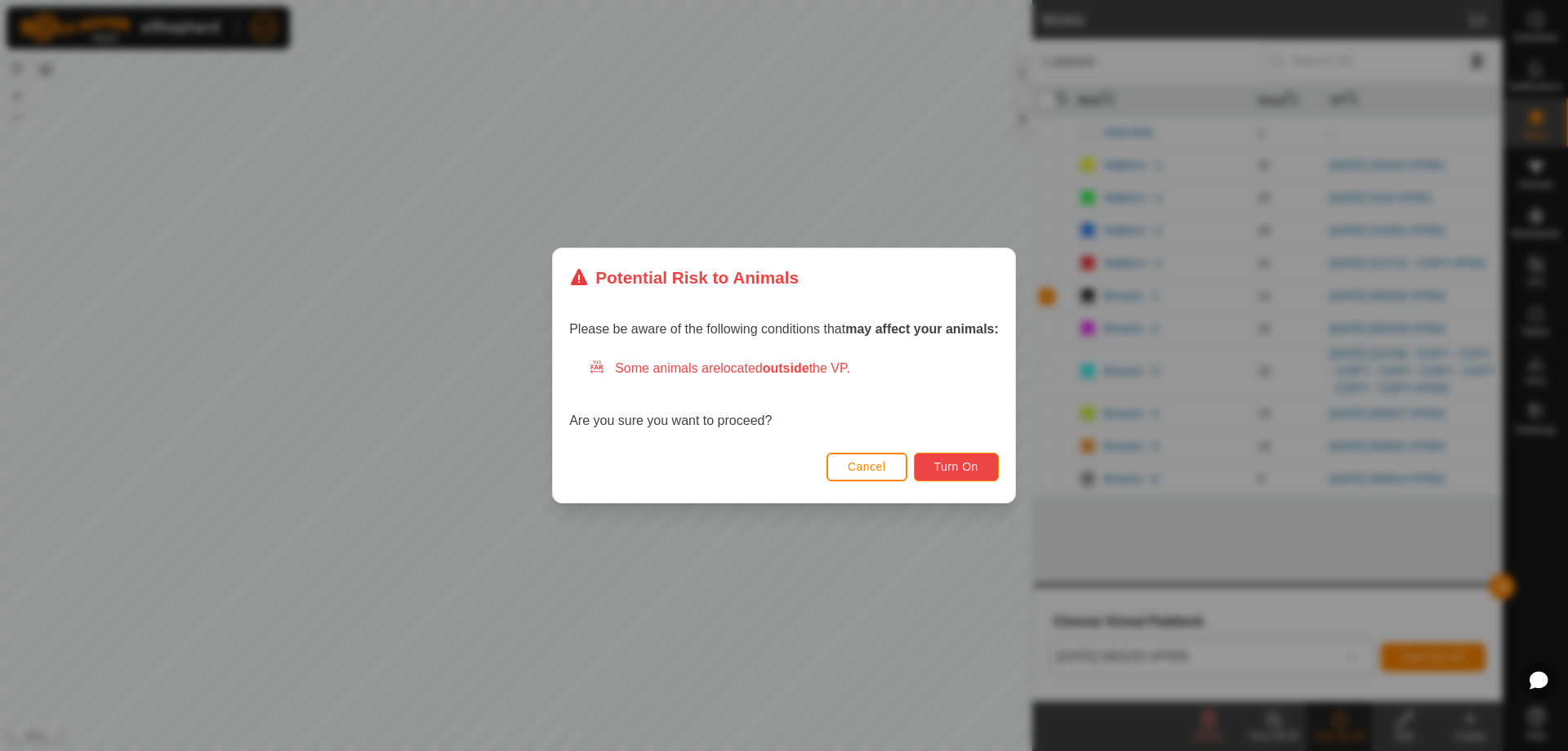
click at [954, 461] on span "Turn On" at bounding box center [956, 467] width 44 height 13
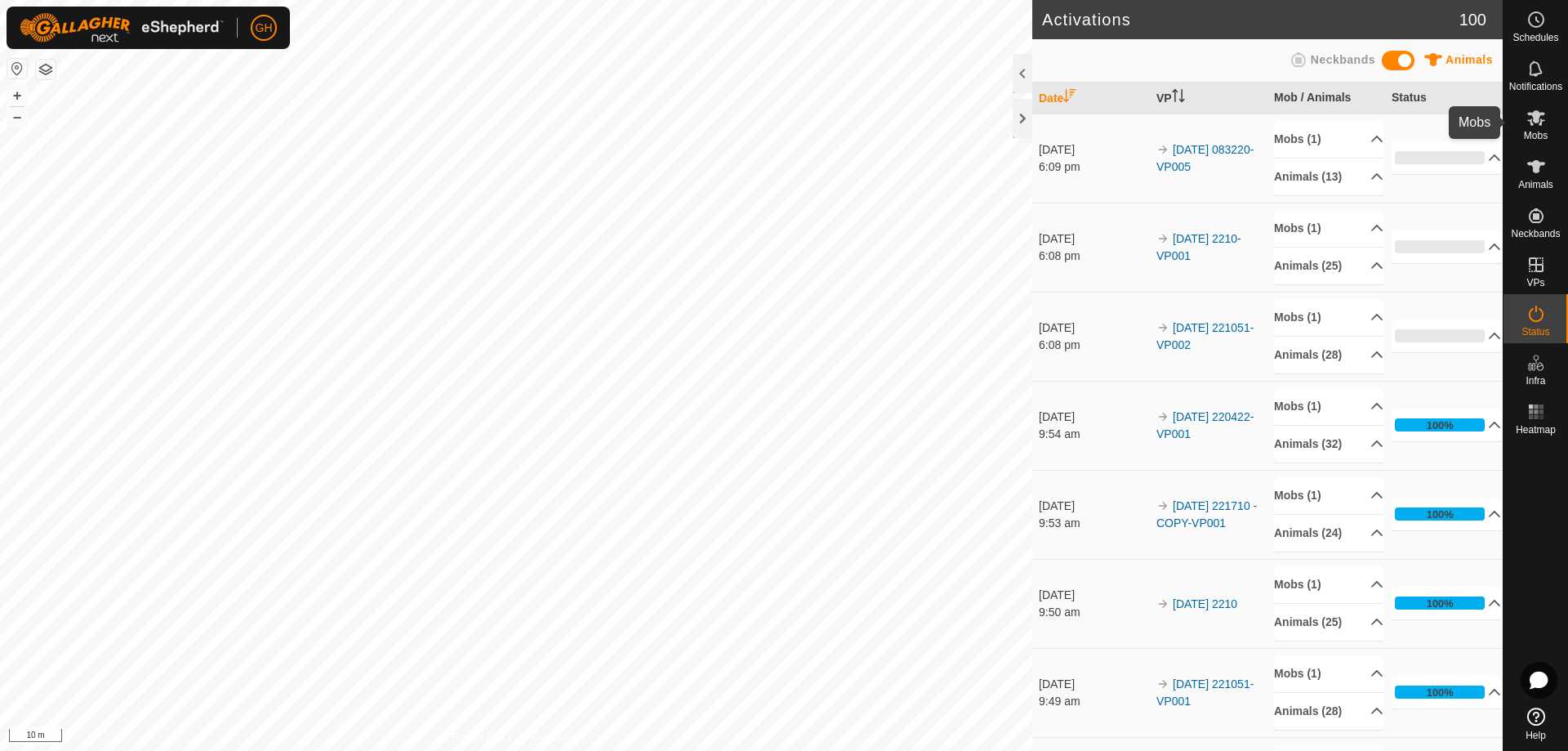
click at [1545, 121] on icon at bounding box center [1536, 117] width 19 height 19
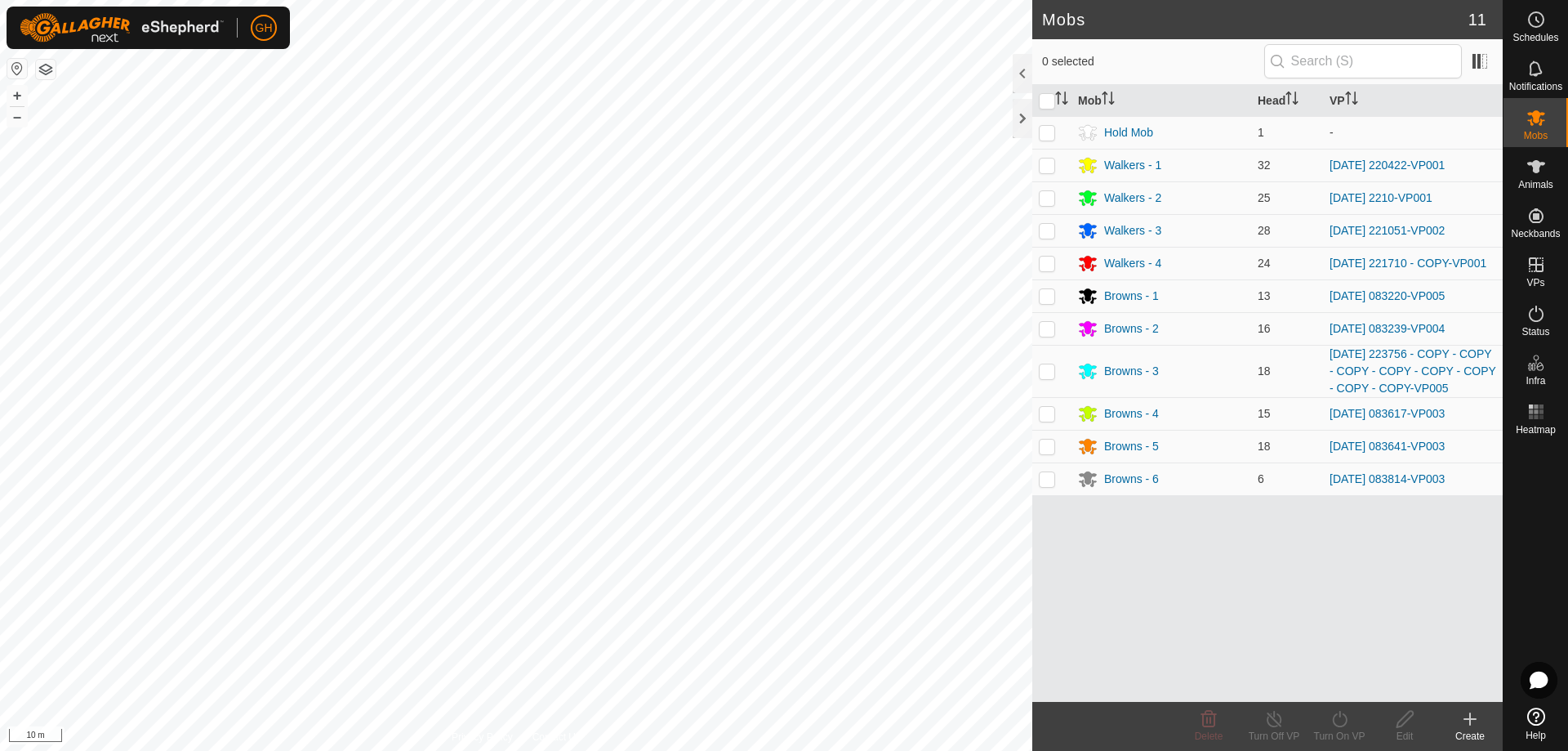
click at [1046, 331] on p-checkbox at bounding box center [1047, 329] width 17 height 13
checkbox input "true"
click at [1349, 722] on icon at bounding box center [1339, 719] width 20 height 19
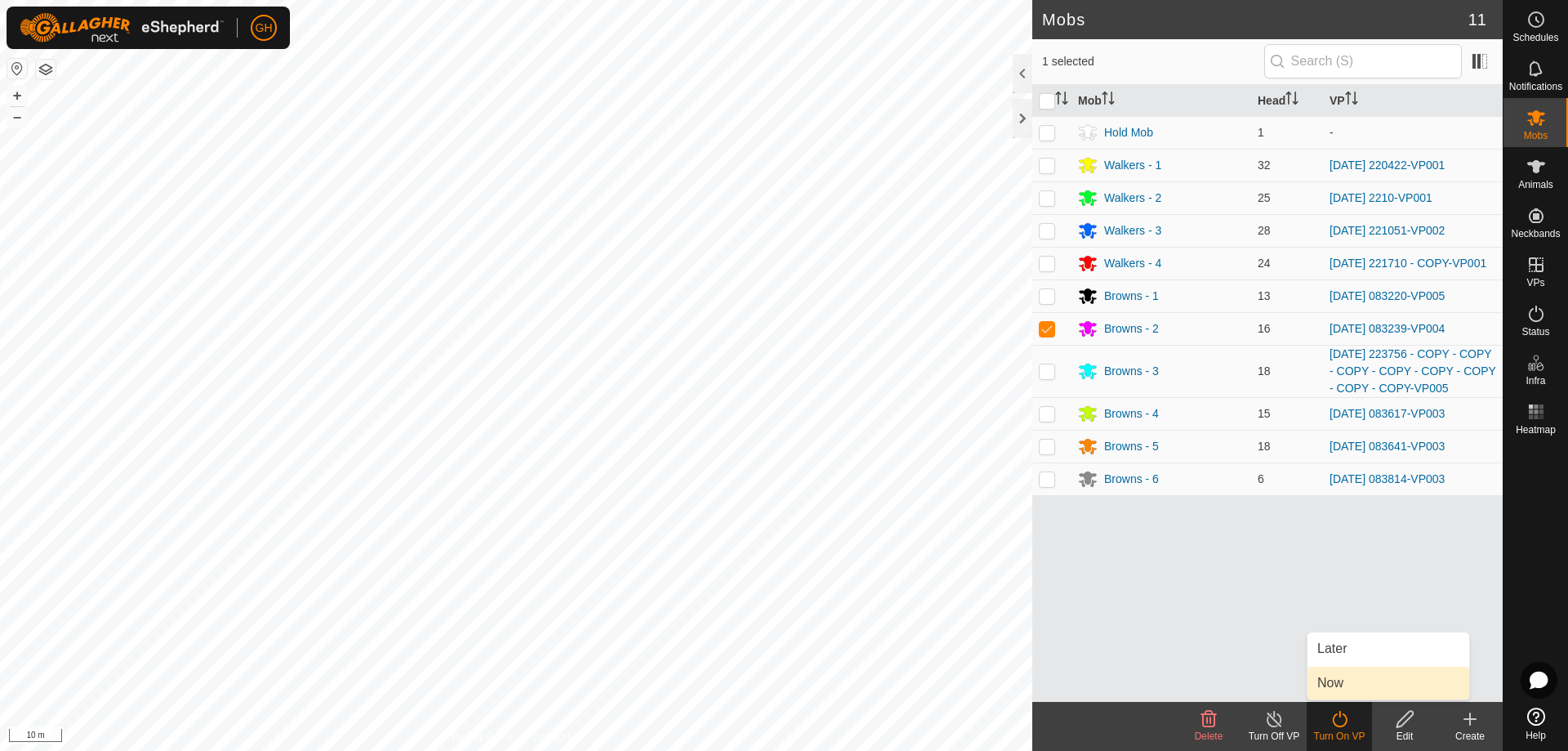
click at [1352, 687] on link "Now" at bounding box center [1388, 682] width 162 height 32
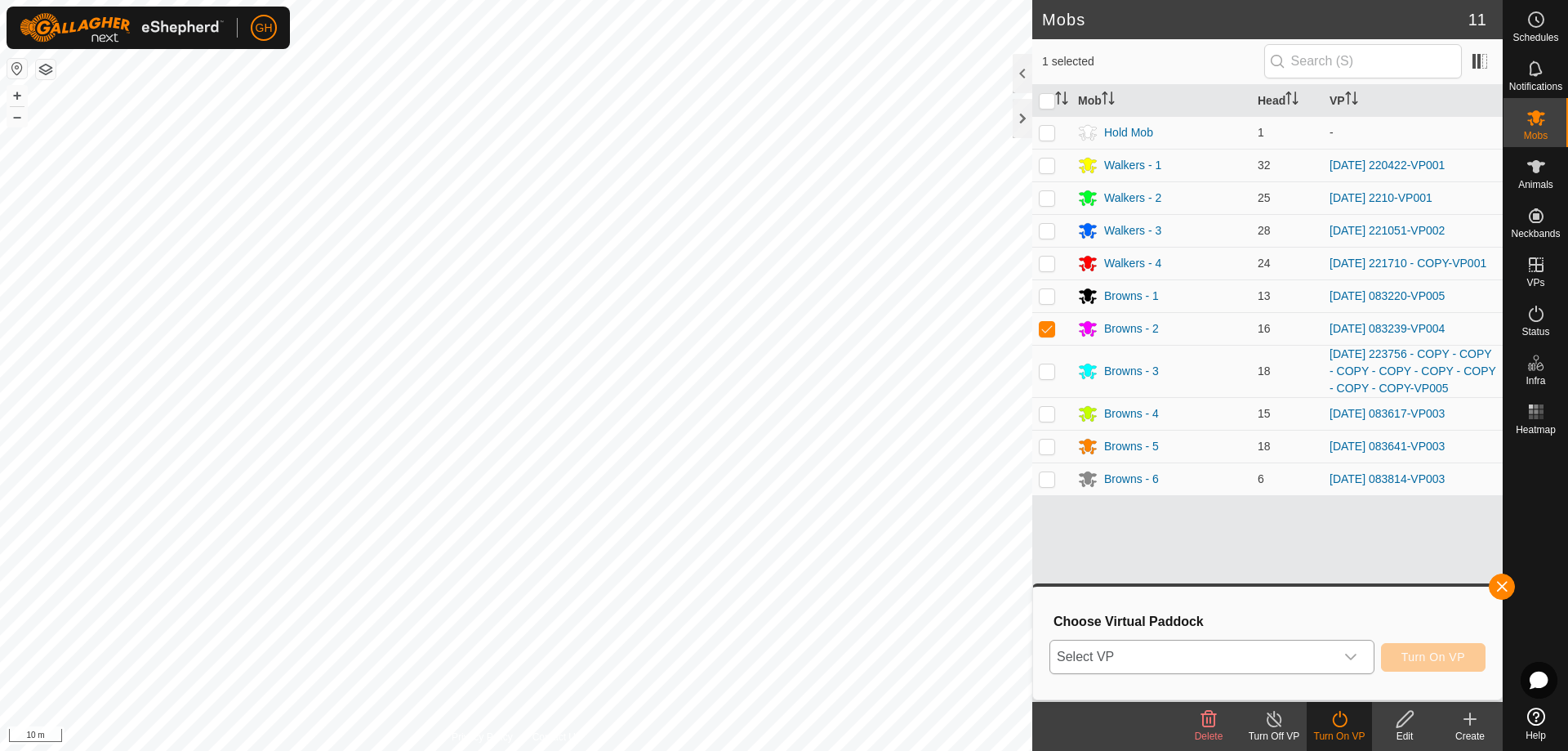
click at [1308, 648] on span "Select VP" at bounding box center [1192, 657] width 284 height 32
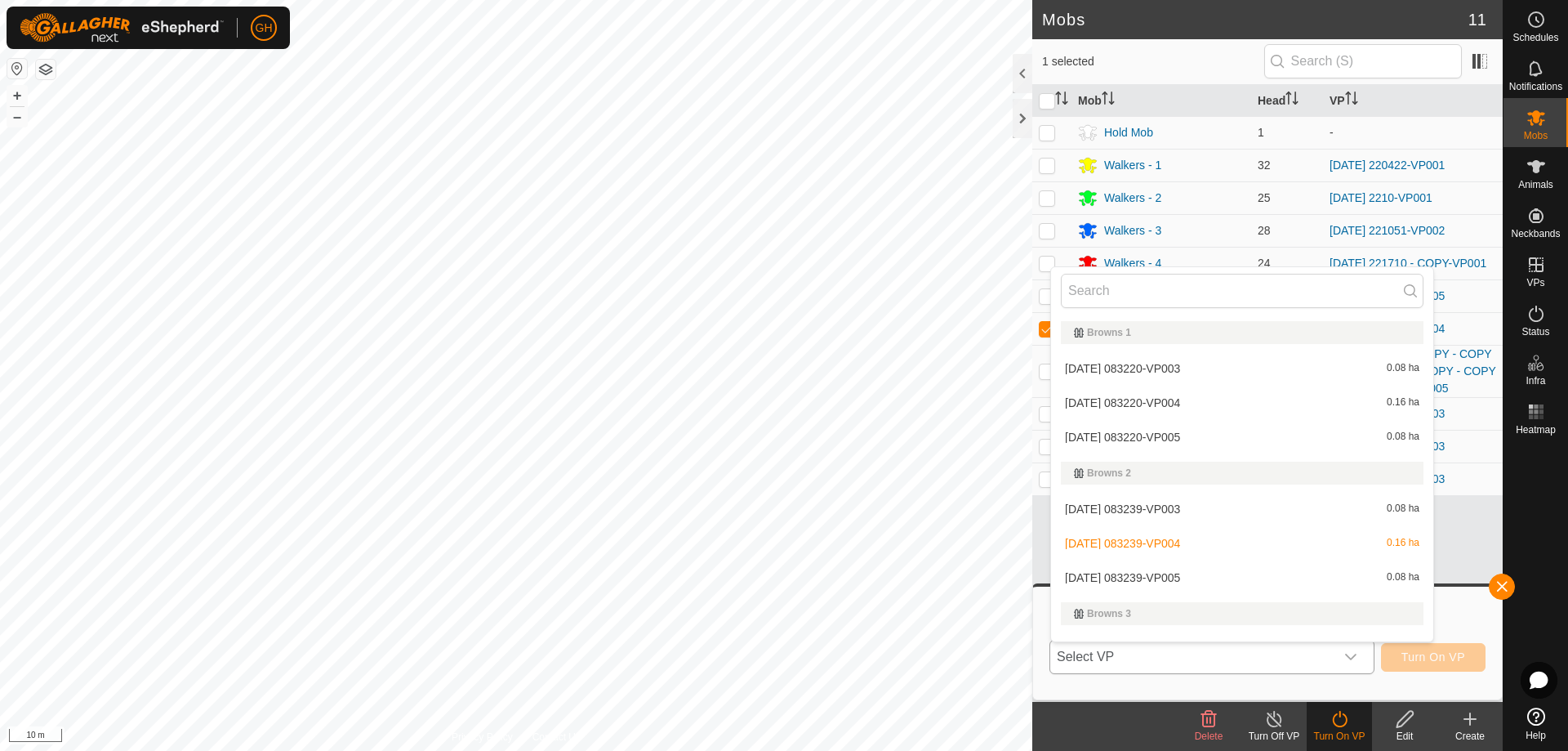
scroll to position [24, 0]
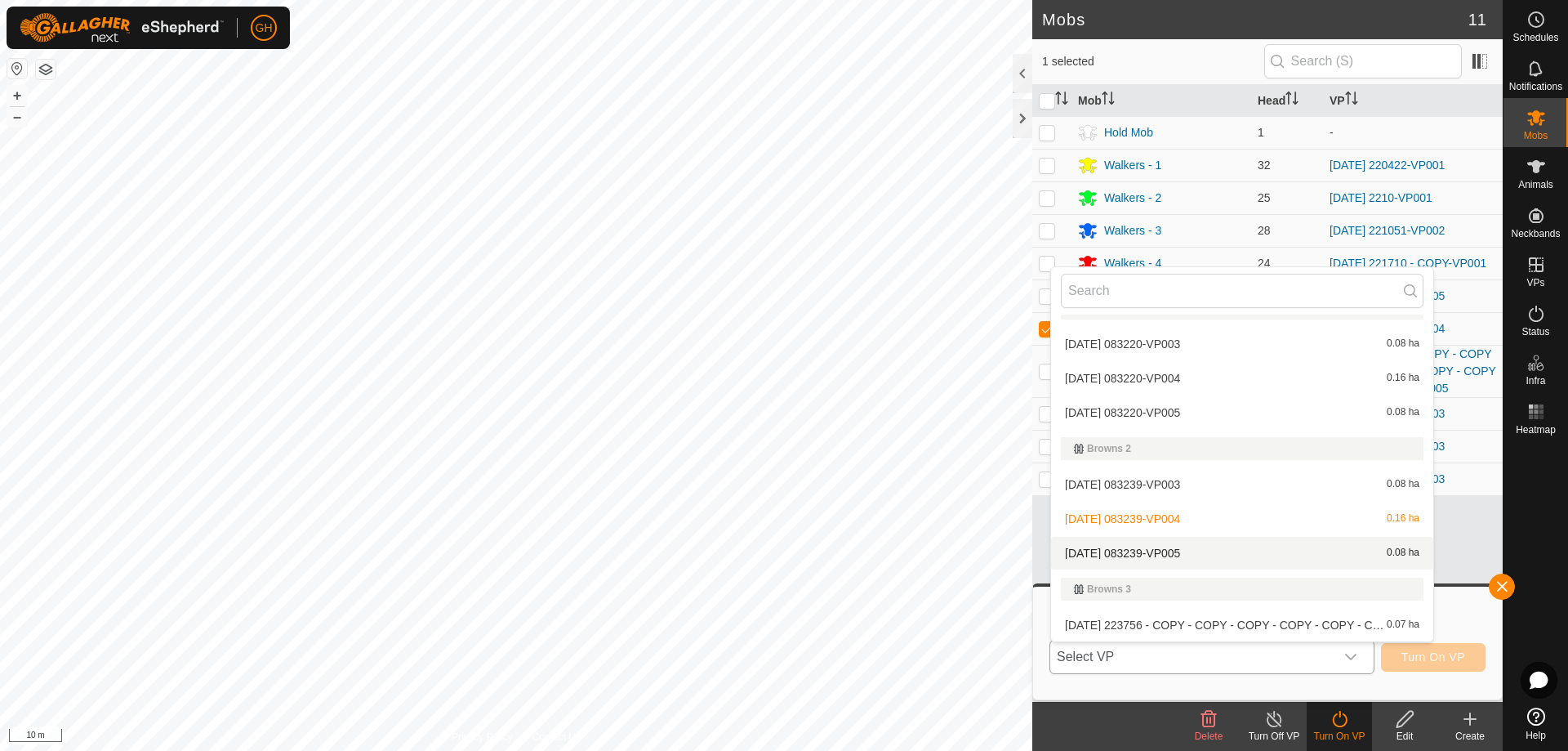
click at [1184, 551] on li "2025-08-18 083239-VP005 0.08 ha" at bounding box center [1241, 553] width 382 height 32
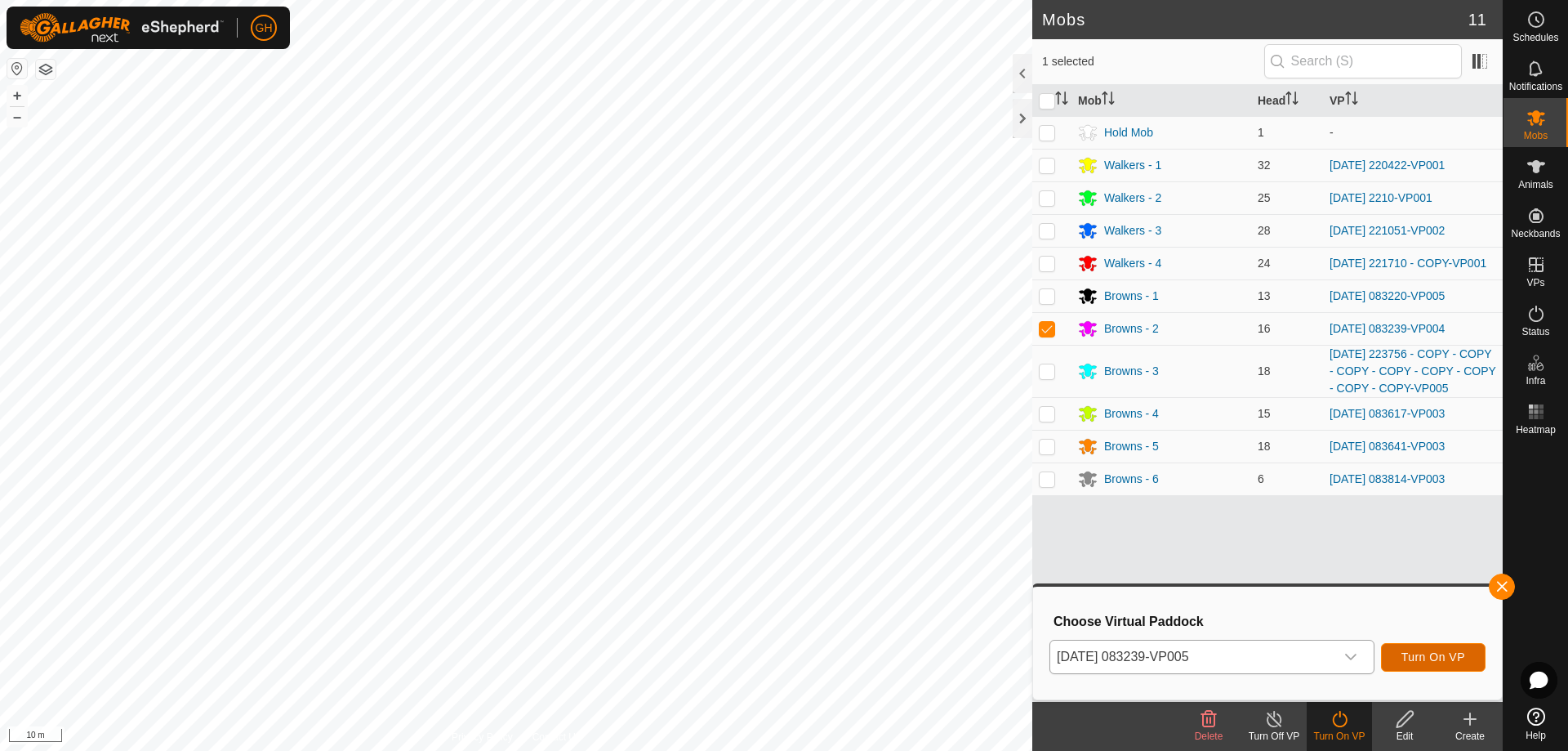
click at [1471, 665] on button "Turn On VP" at bounding box center [1433, 657] width 105 height 29
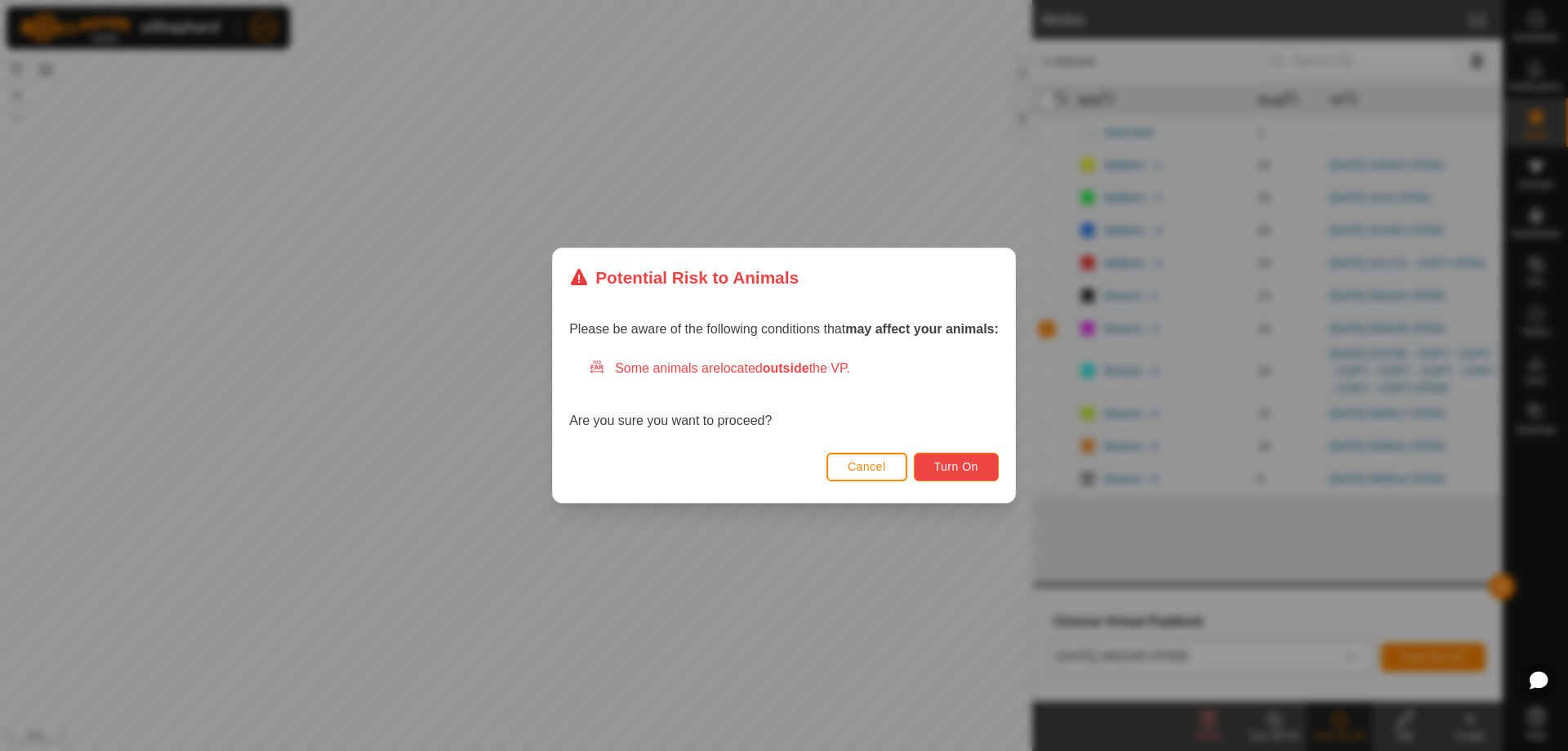
click at [964, 476] on button "Turn On" at bounding box center [956, 467] width 85 height 29
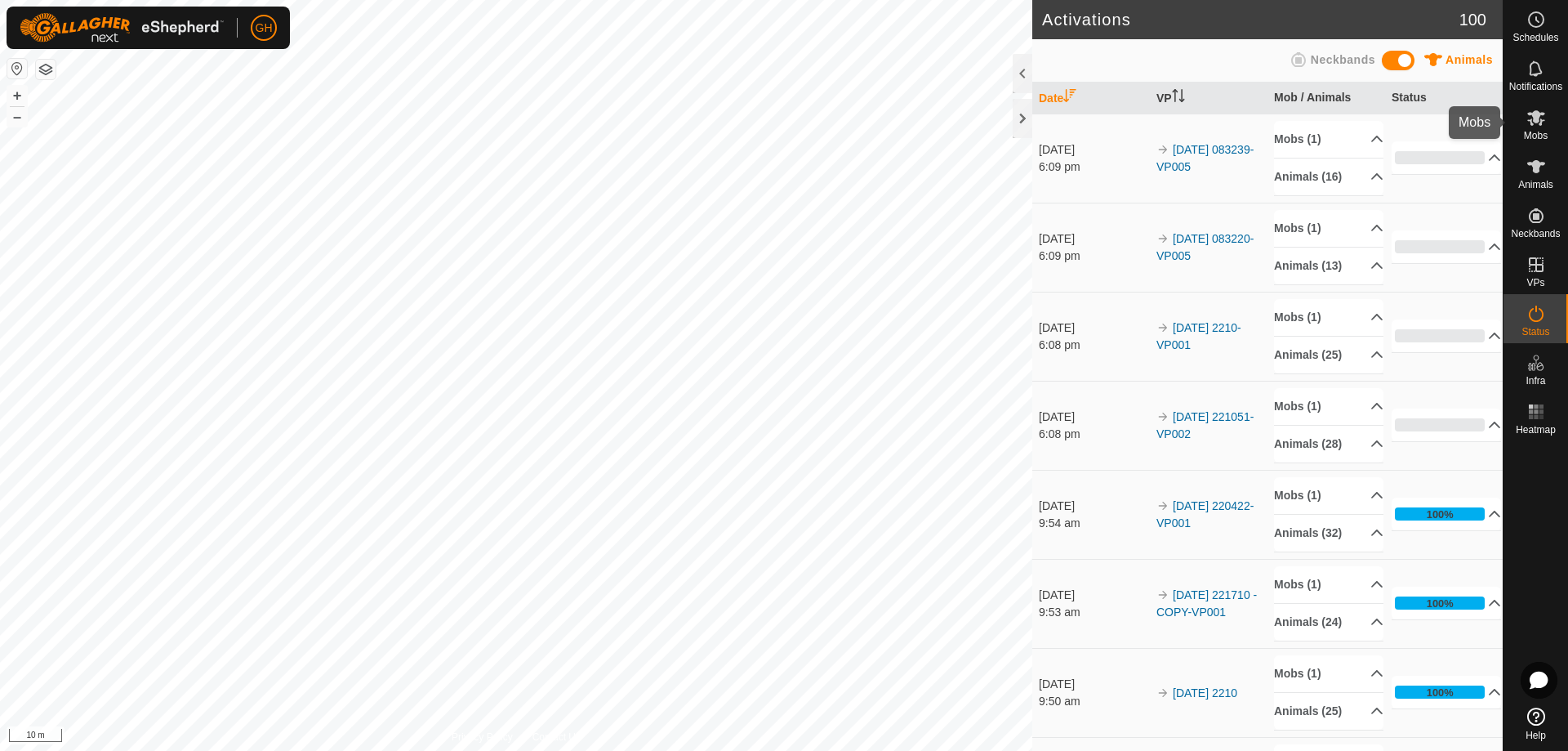
click at [1542, 121] on icon at bounding box center [1536, 118] width 18 height 16
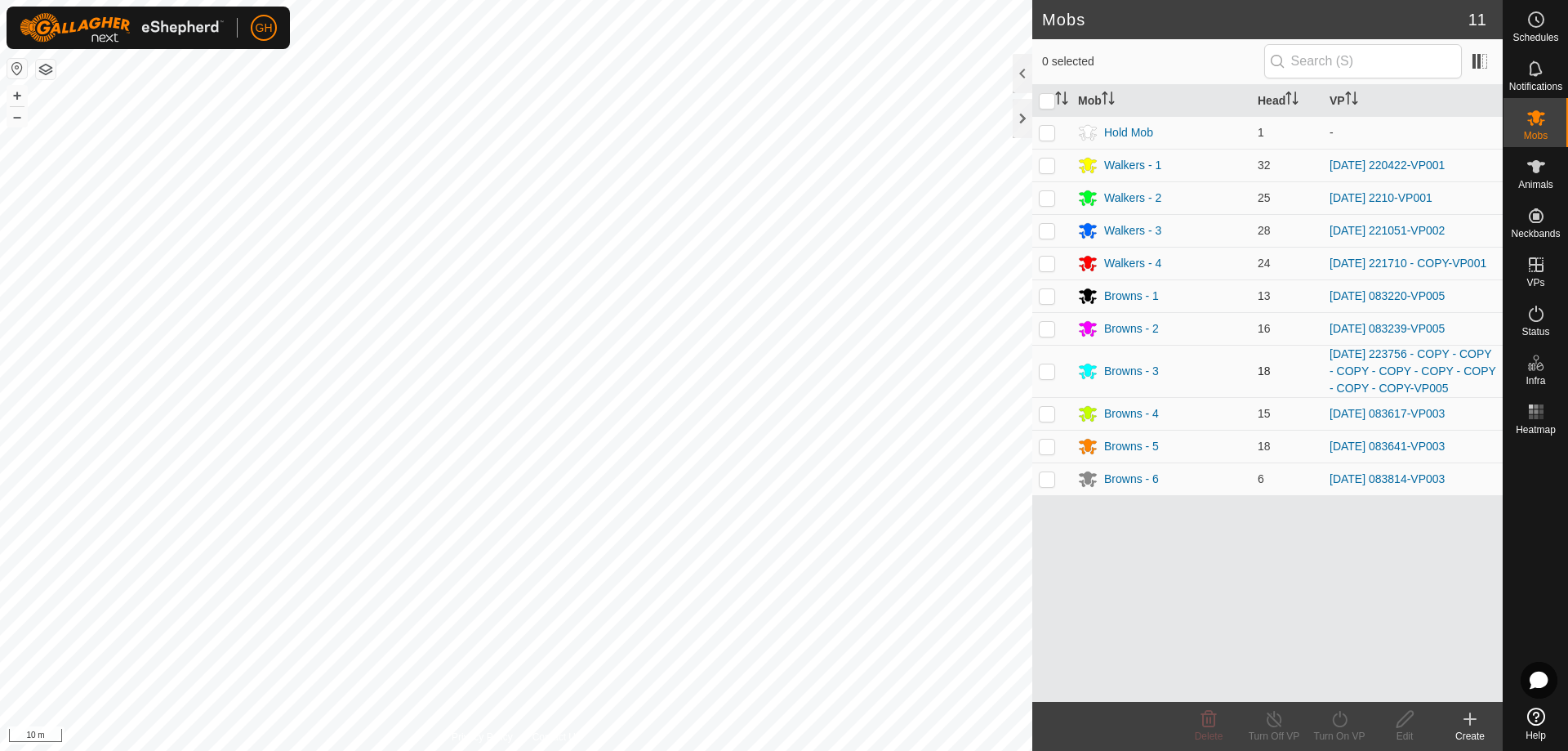
click at [1044, 374] on p-checkbox at bounding box center [1047, 370] width 17 height 13
checkbox input "true"
click at [1339, 717] on icon at bounding box center [1339, 720] width 15 height 17
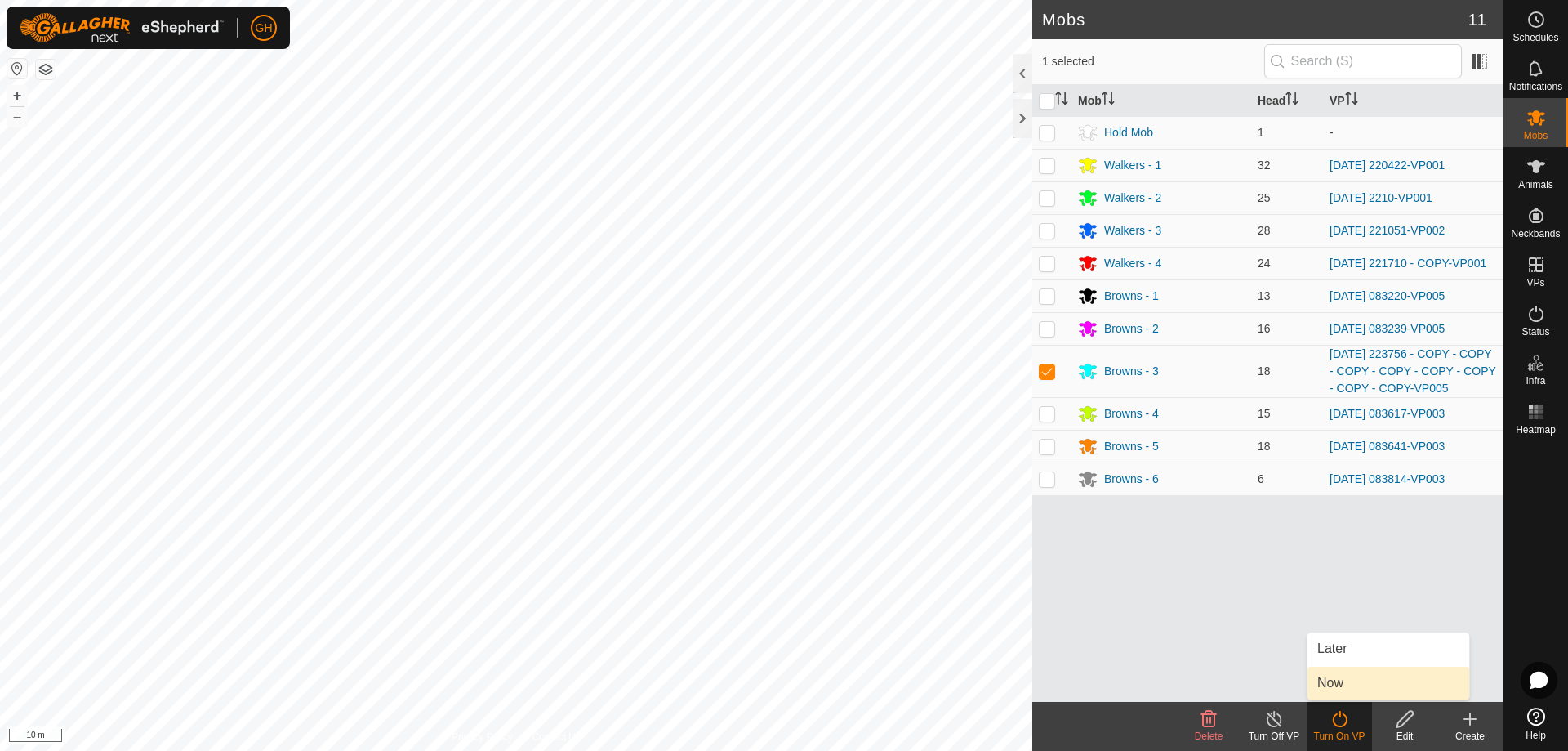
click at [1338, 677] on link "Now" at bounding box center [1388, 682] width 162 height 32
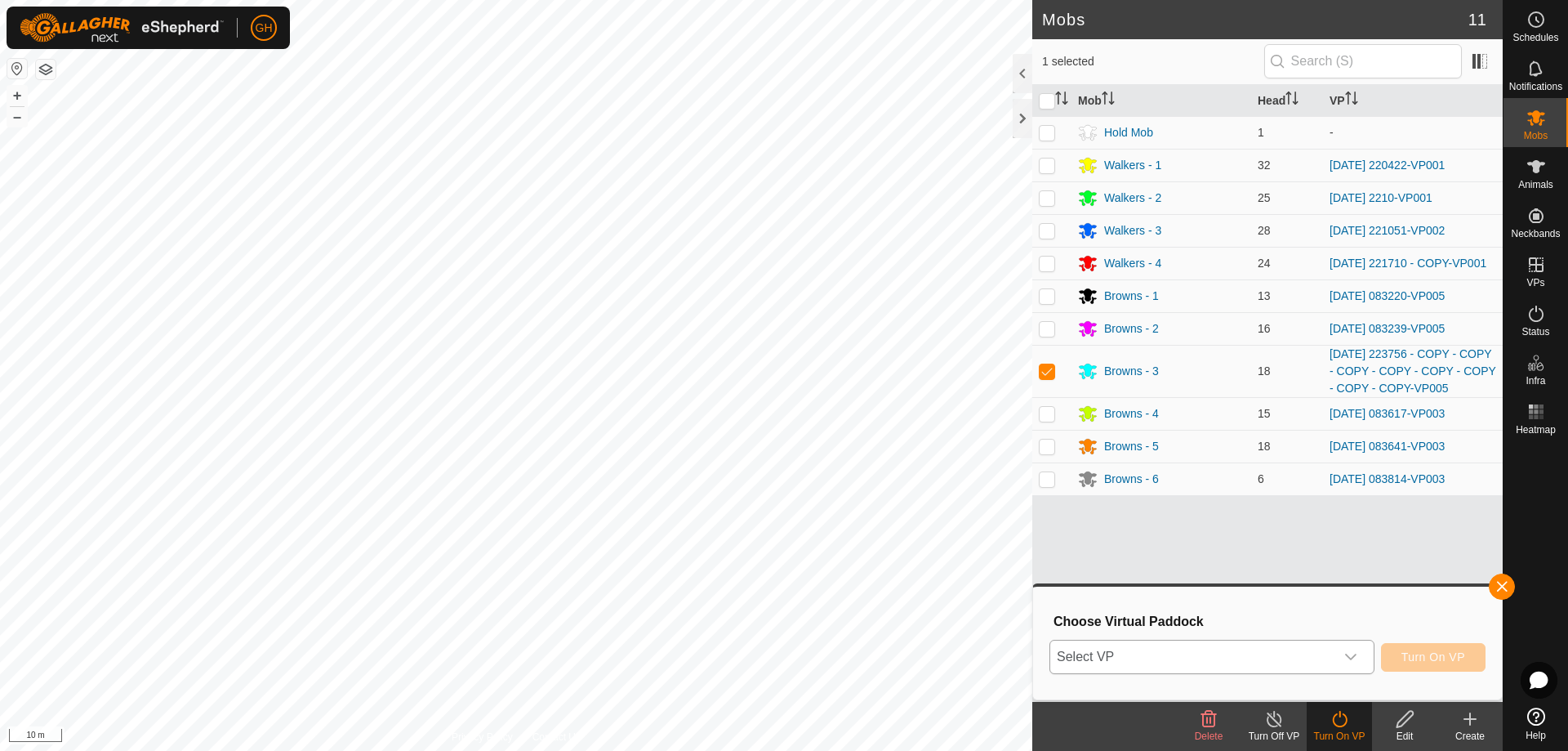
click at [1313, 649] on span "Select VP" at bounding box center [1192, 657] width 284 height 32
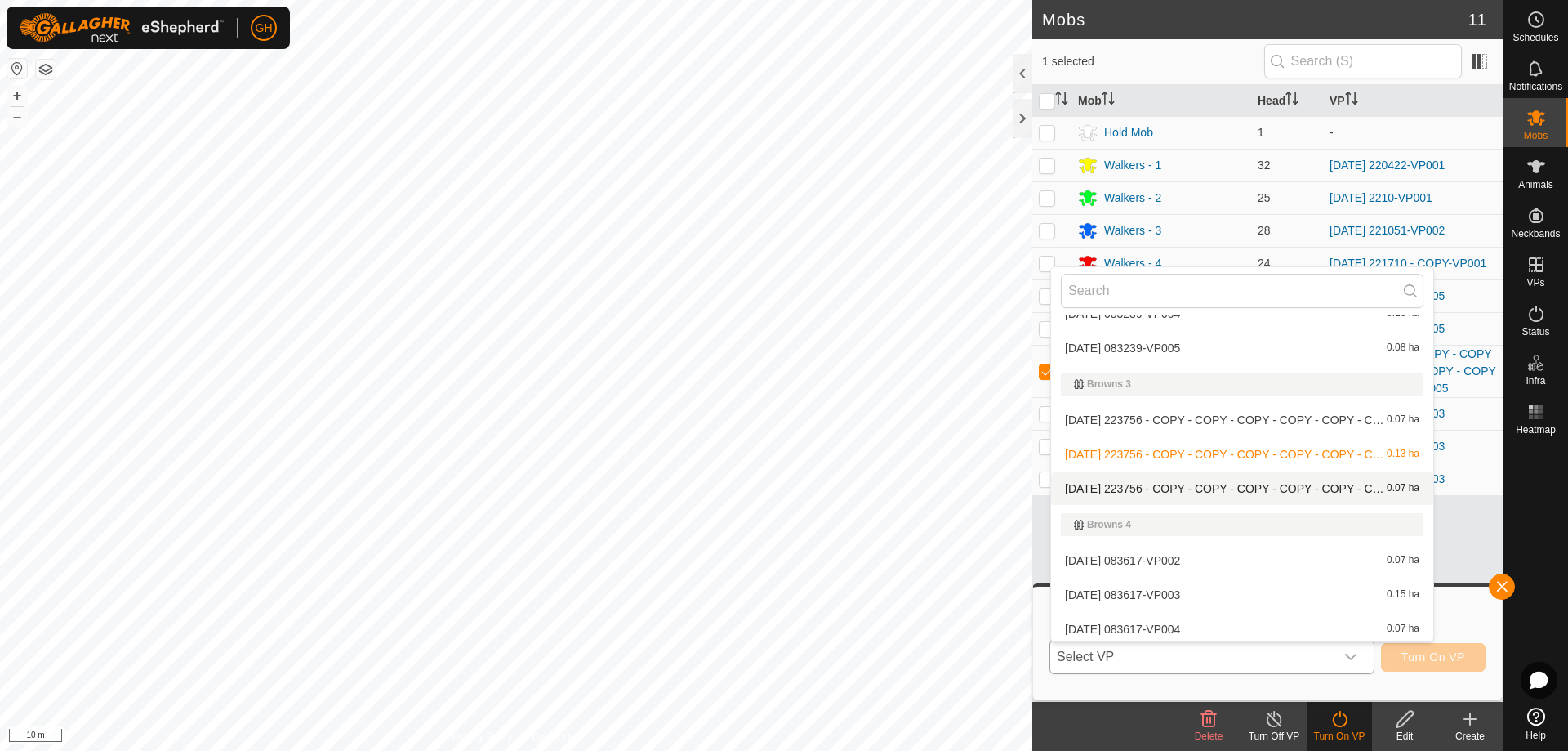
scroll to position [269, 0]
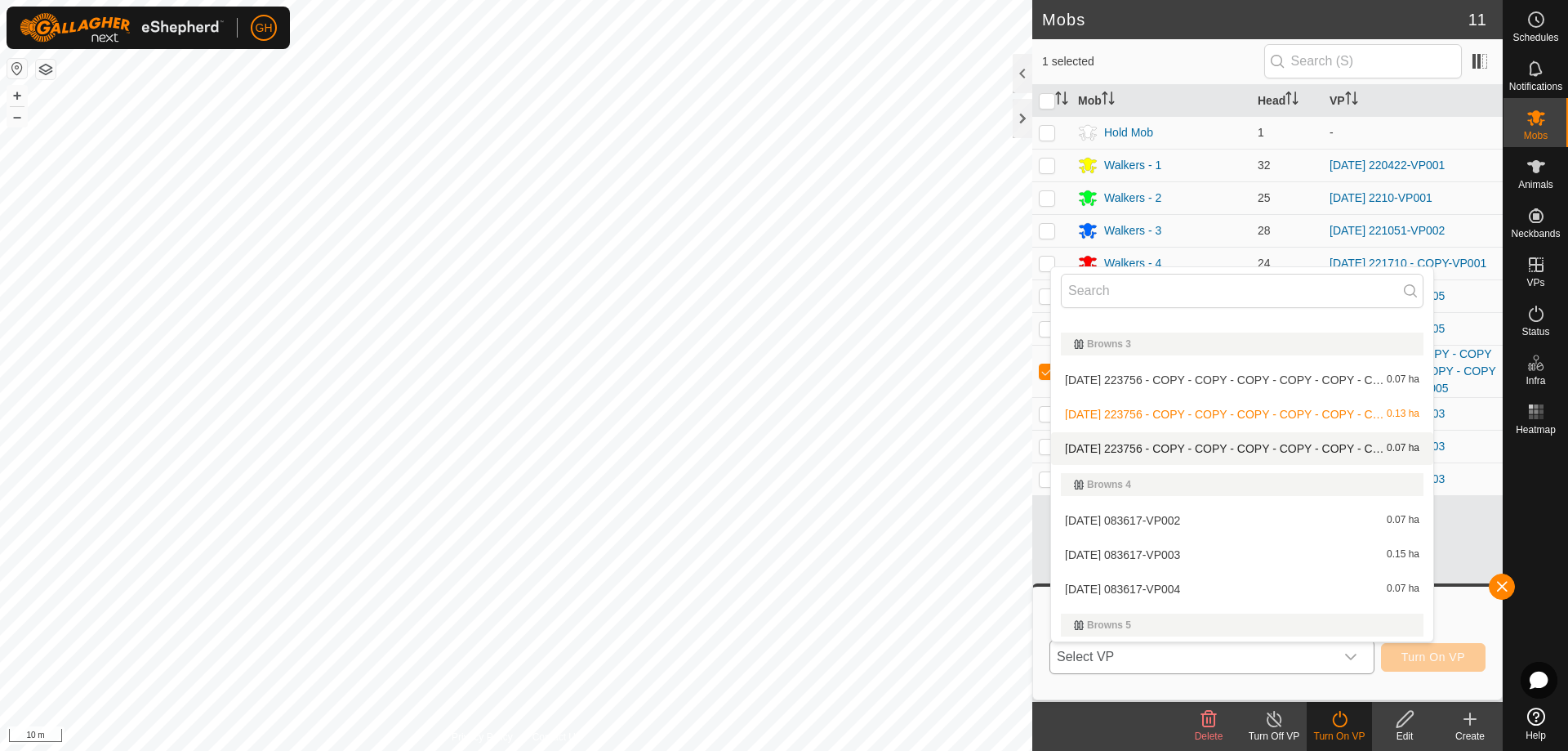
click at [1205, 441] on li "2025-08-10 223756 - COPY - COPY - COPY - COPY - COPY - COPY - COPY - COPY-VP006…" at bounding box center [1241, 448] width 382 height 32
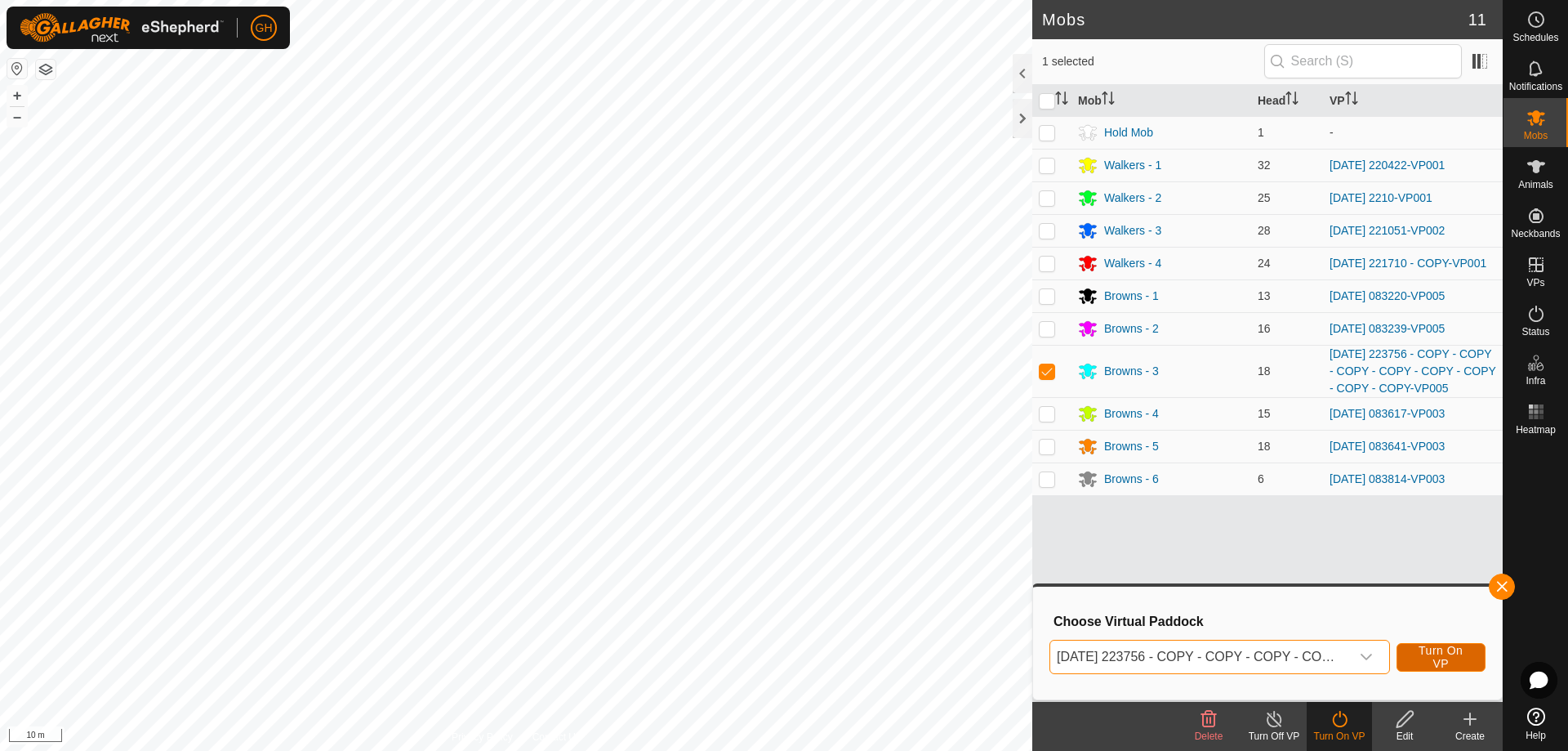
click at [1454, 651] on span "Turn On VP" at bounding box center [1441, 657] width 48 height 26
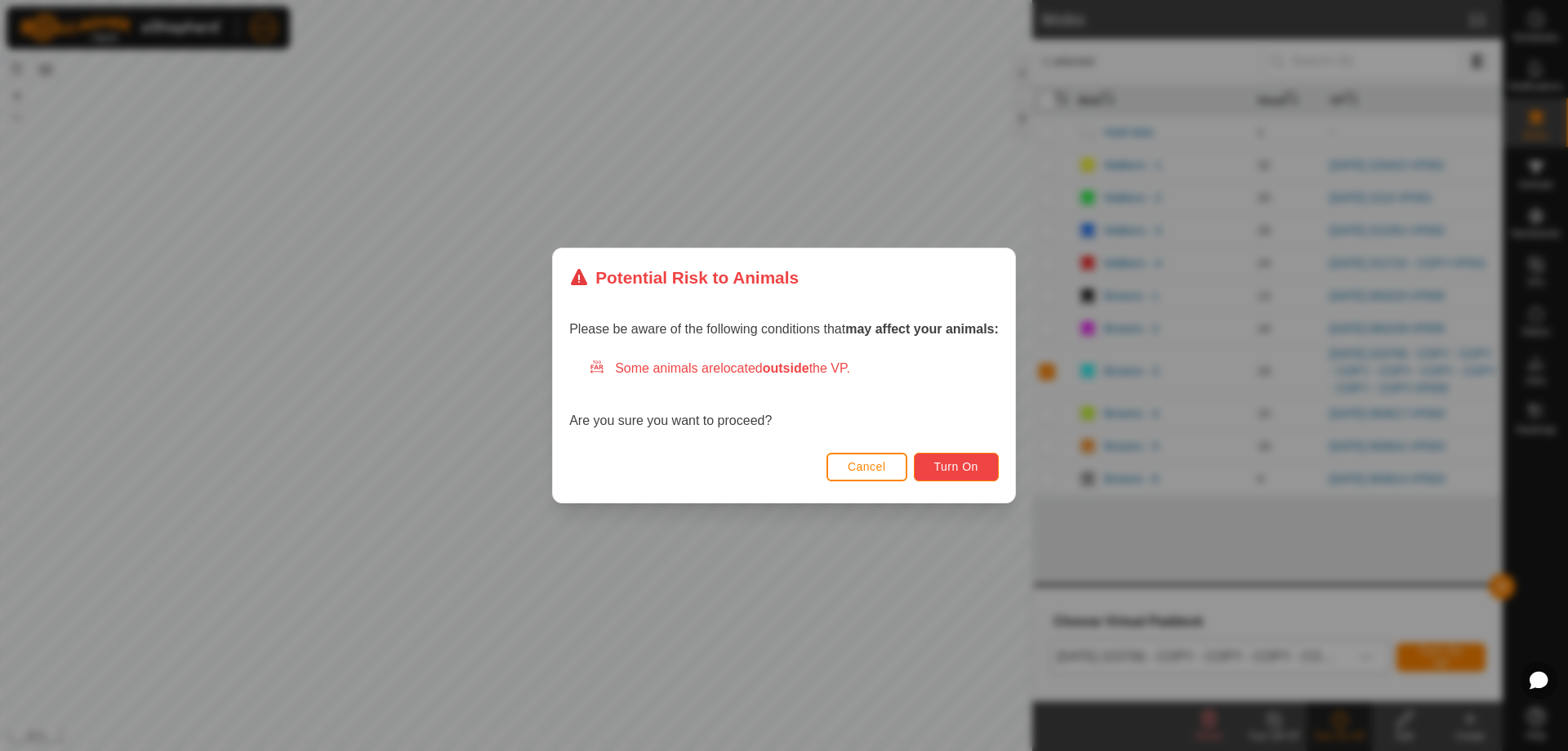
click at [954, 453] on button "Turn On" at bounding box center [956, 467] width 85 height 29
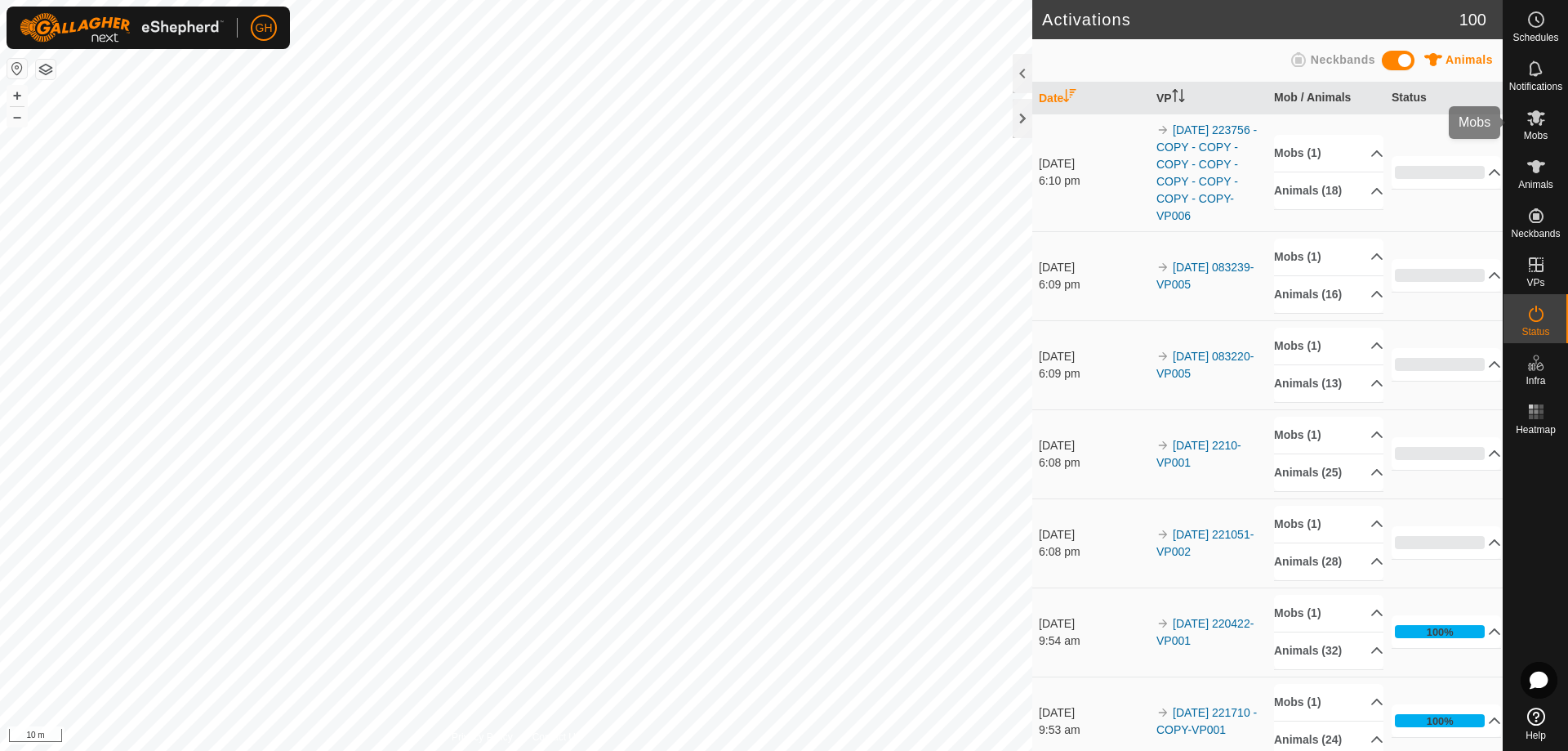
click at [1538, 125] on icon at bounding box center [1536, 117] width 19 height 19
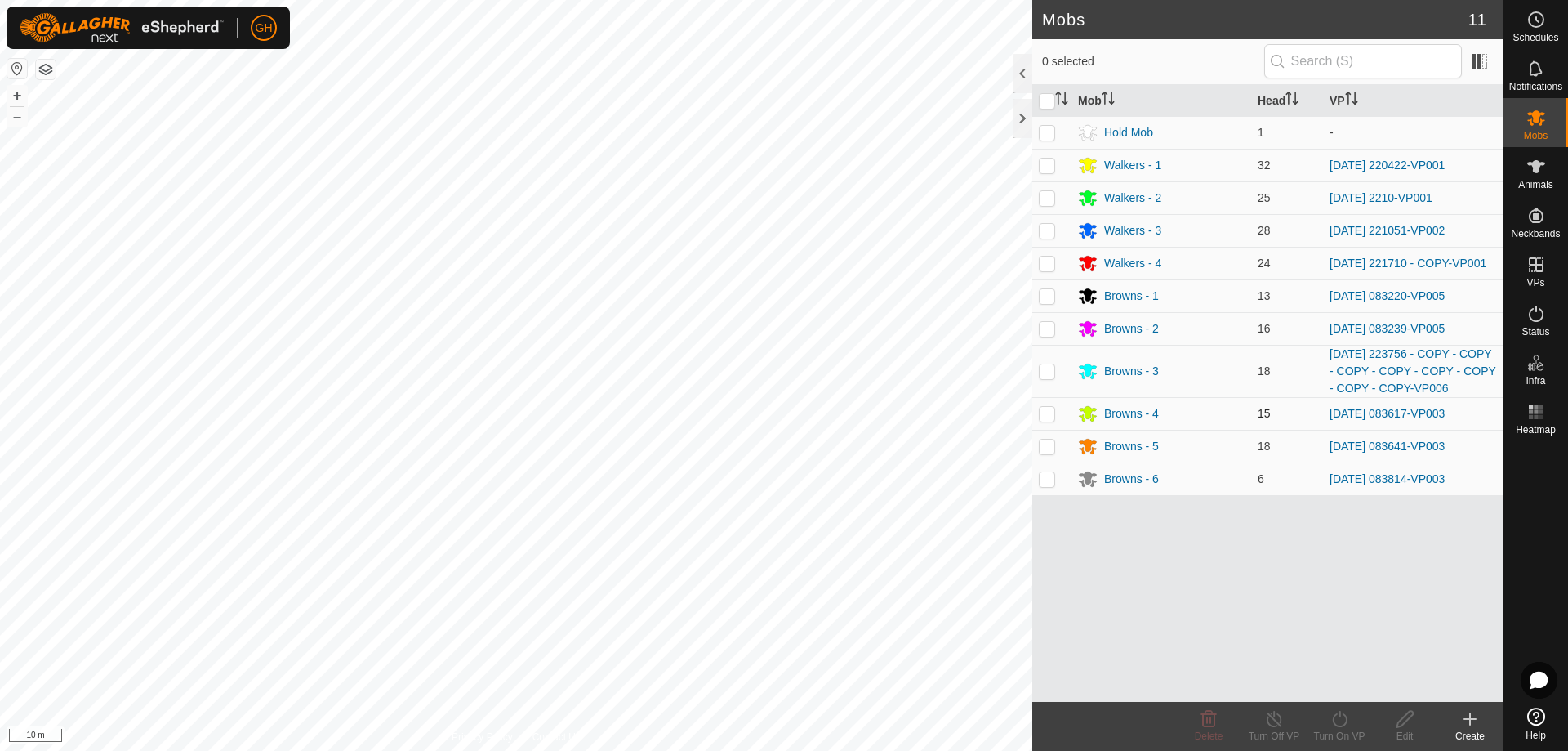
click at [1043, 414] on p-checkbox at bounding box center [1047, 413] width 17 height 13
checkbox input "true"
click at [1351, 722] on turn-on-svg-icon at bounding box center [1339, 719] width 66 height 19
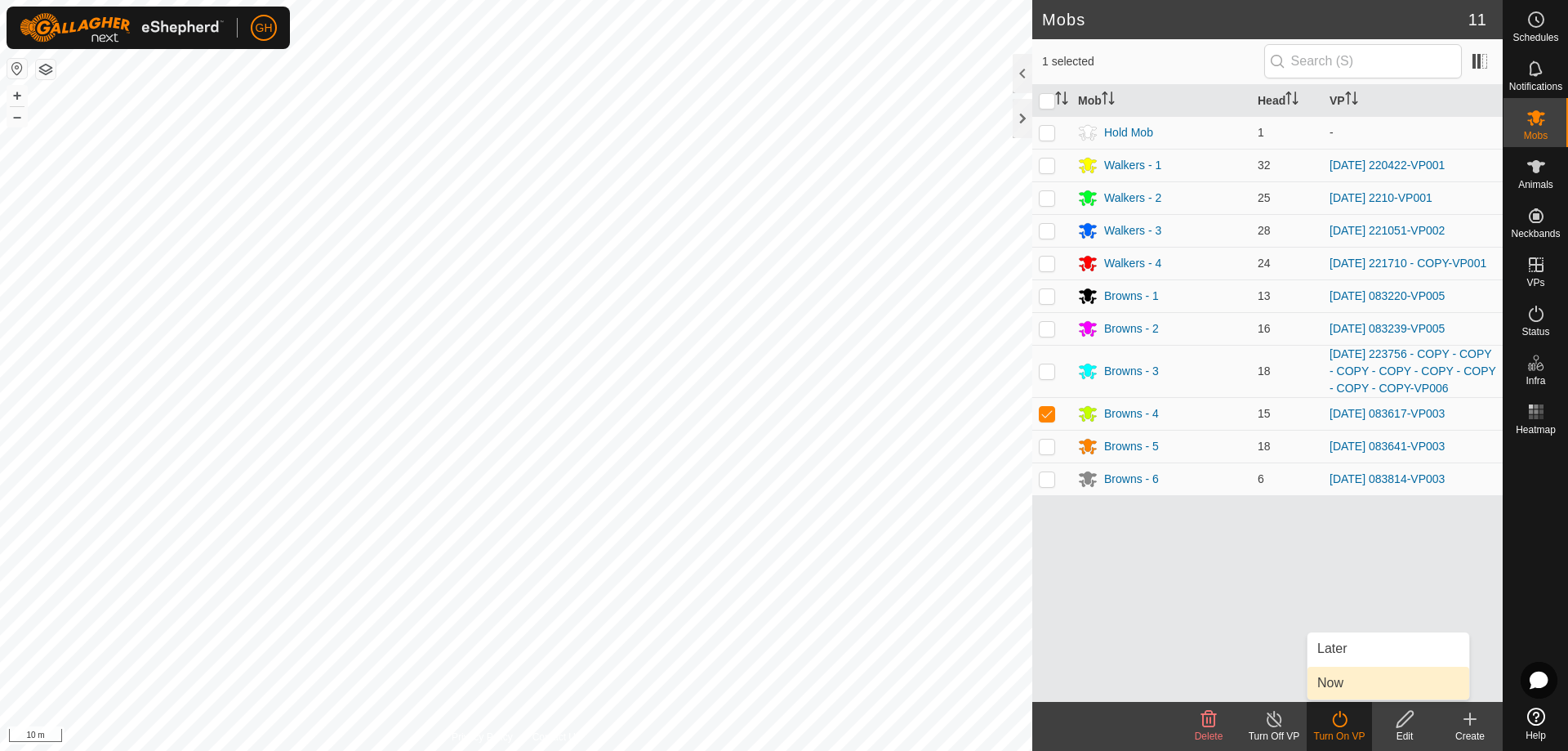
click at [1353, 679] on link "Now" at bounding box center [1388, 682] width 162 height 32
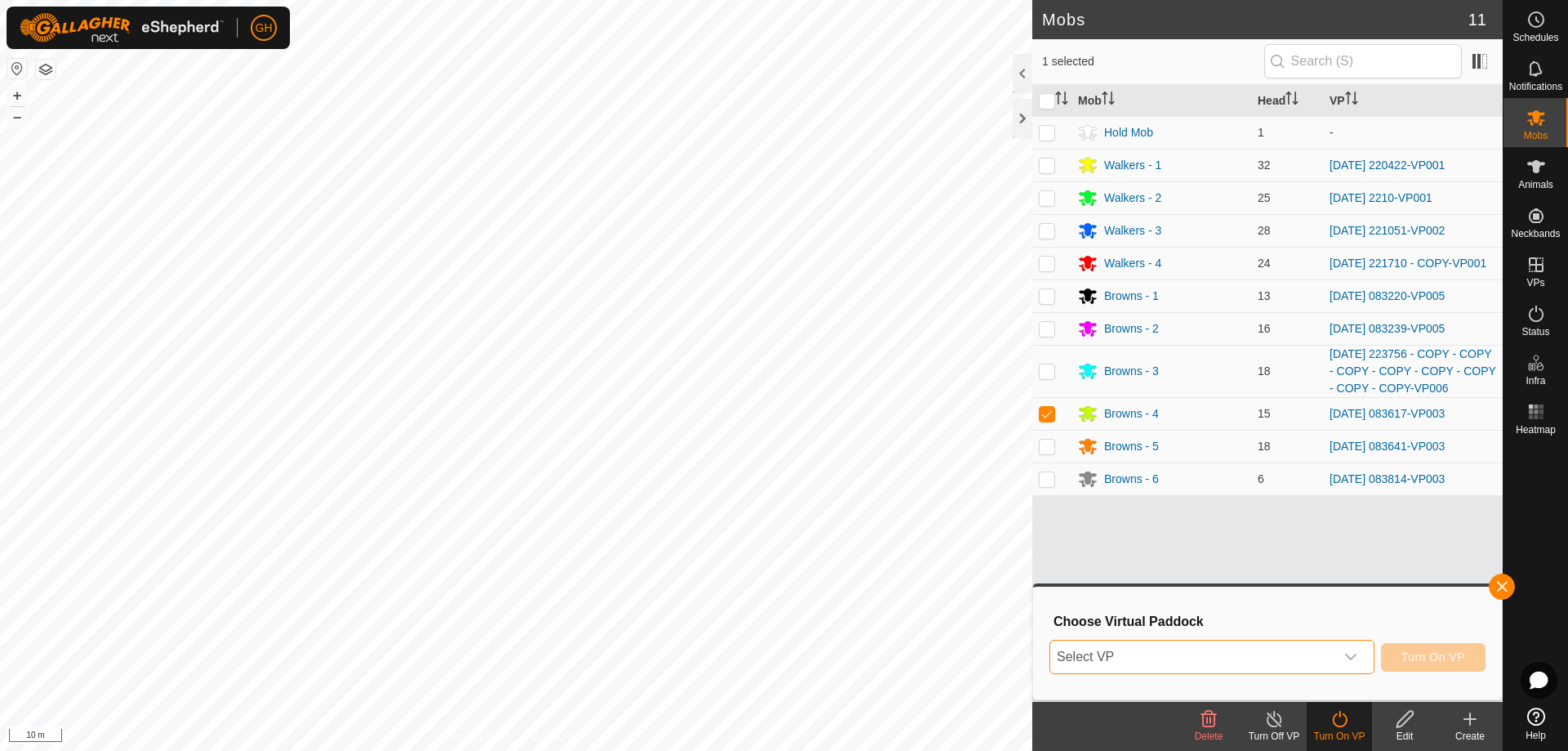
click at [1320, 648] on span "Select VP" at bounding box center [1192, 657] width 284 height 32
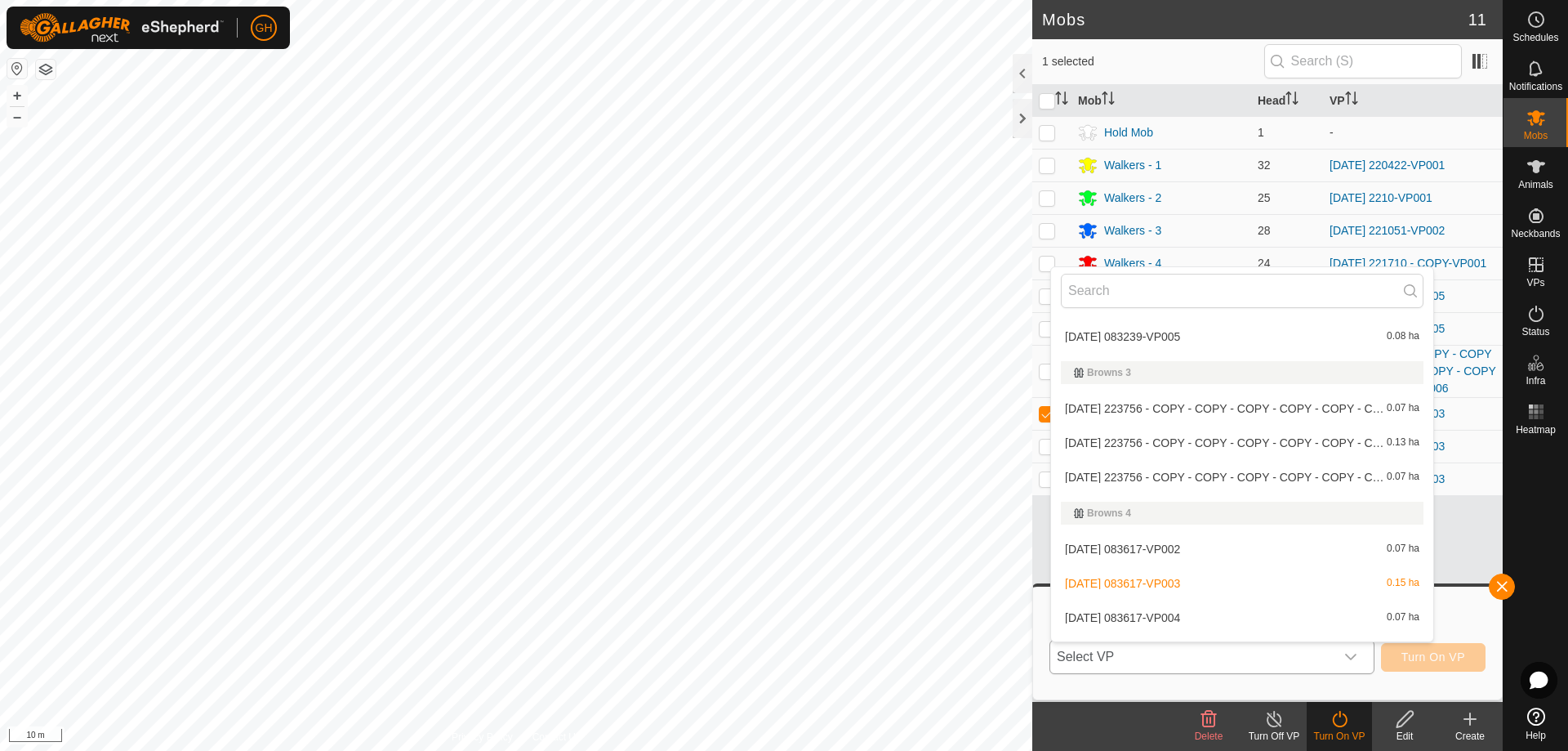
scroll to position [269, 0]
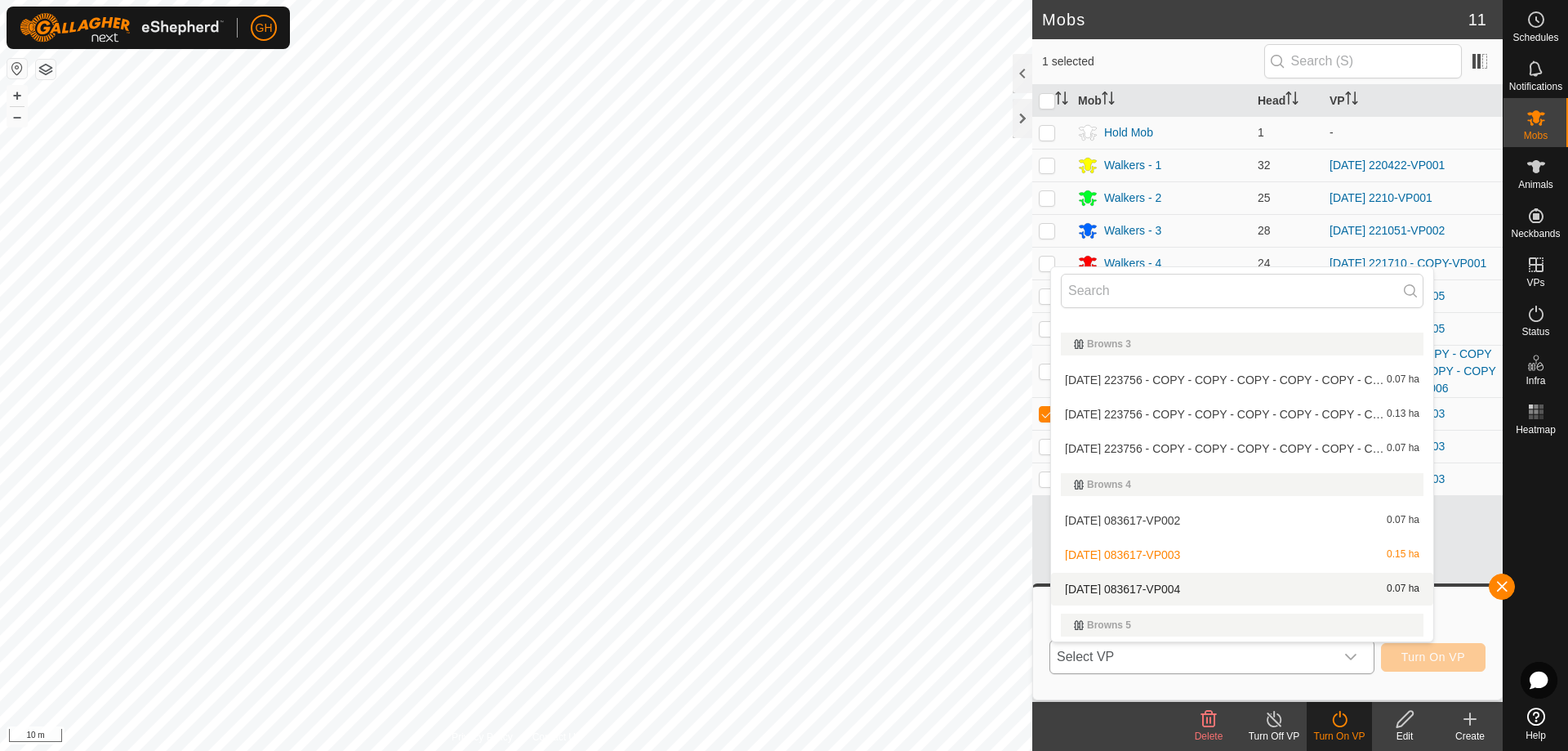
click at [1183, 586] on li "2025-08-18 083617-VP004 0.07 ha" at bounding box center [1241, 588] width 382 height 32
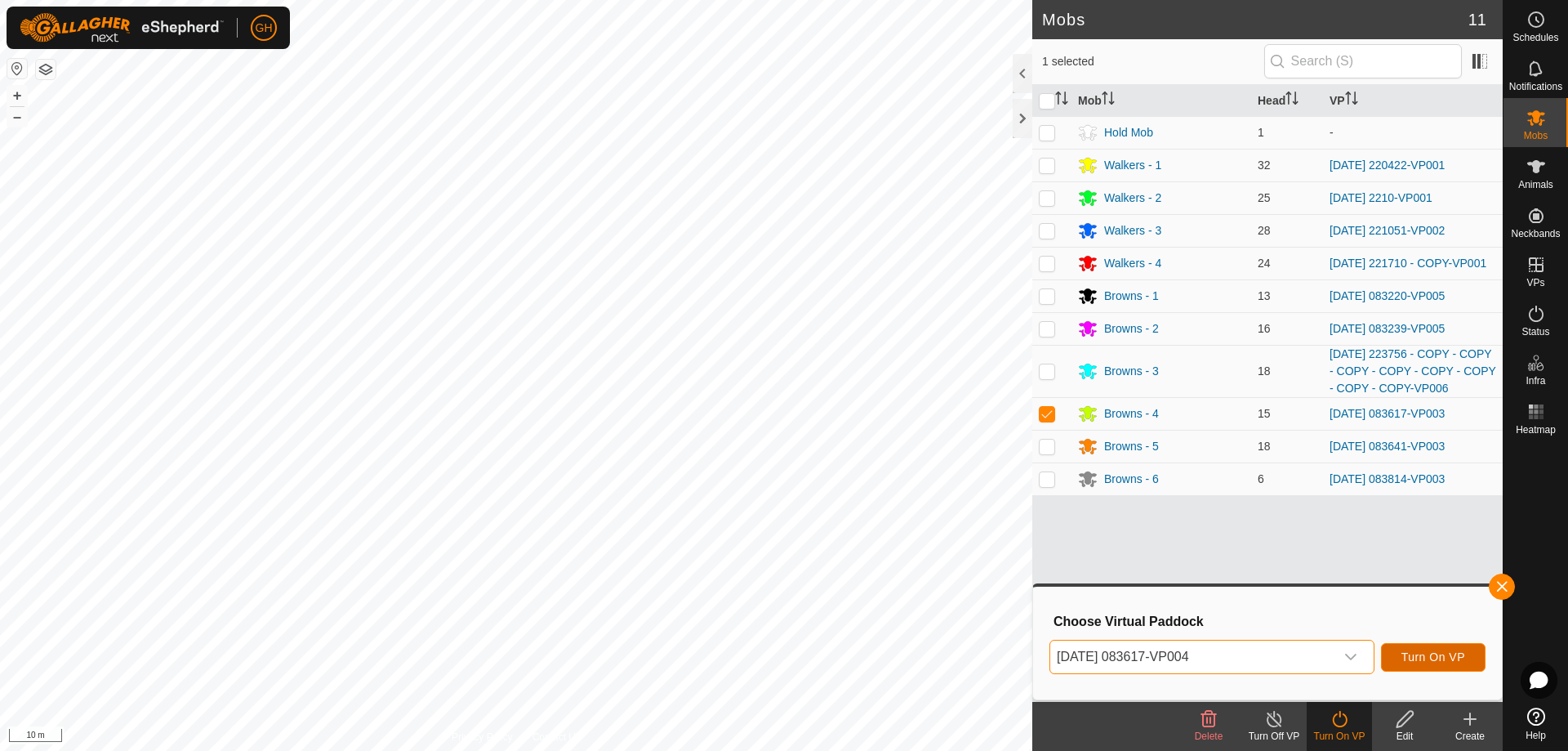
click at [1409, 656] on span "Turn On VP" at bounding box center [1433, 657] width 64 height 13
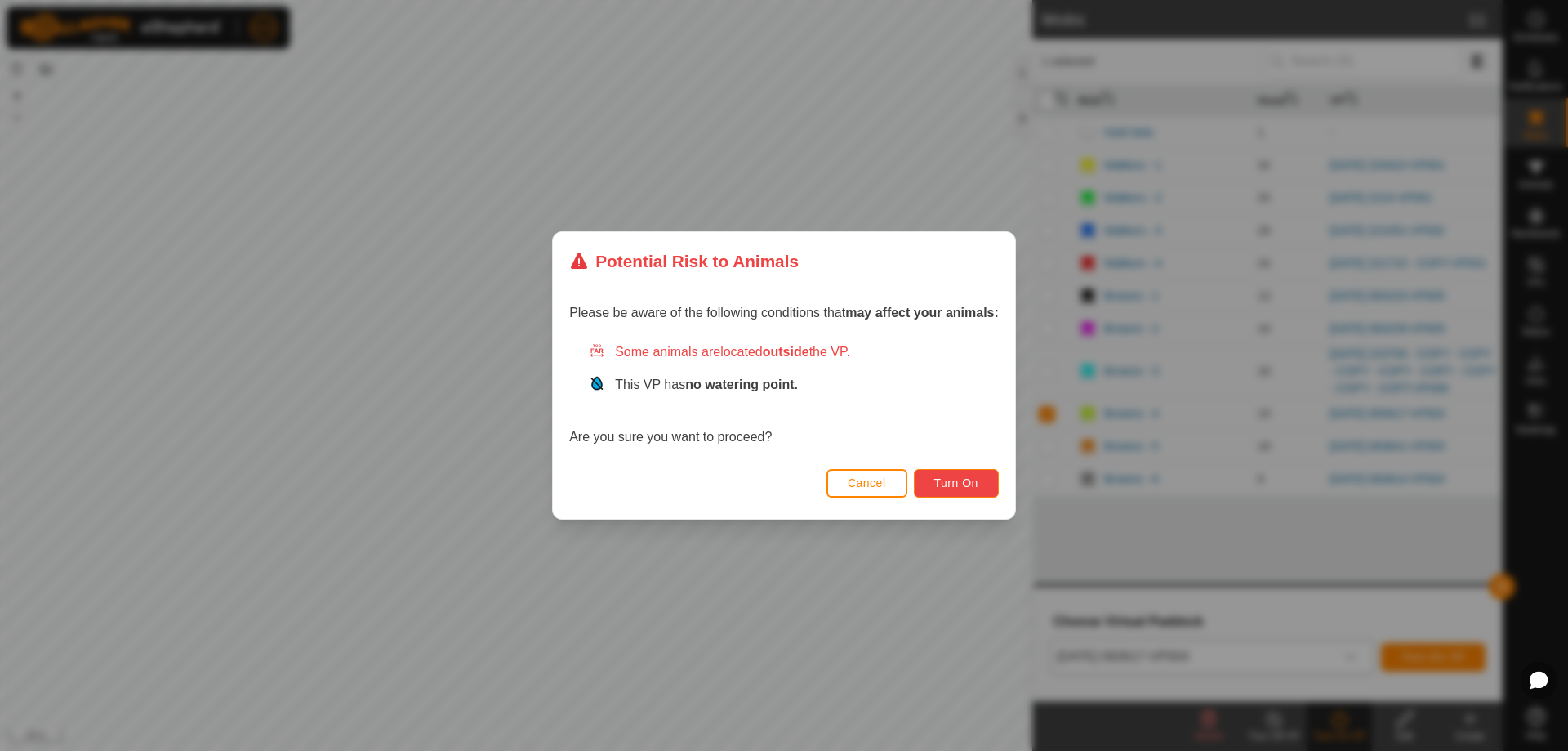
click at [931, 475] on button "Turn On" at bounding box center [956, 482] width 85 height 29
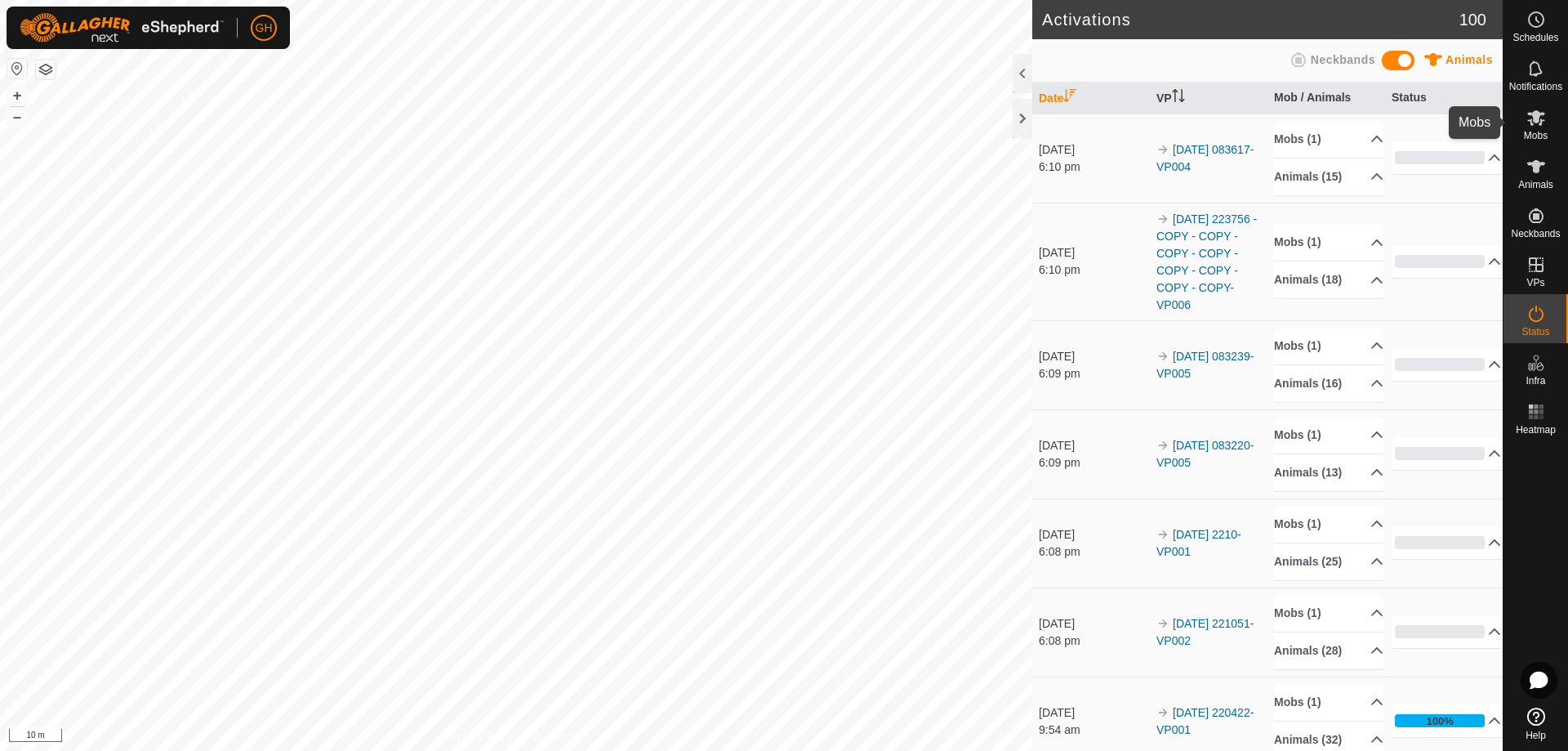
click at [1539, 128] on es-mob-svg-icon at bounding box center [1537, 118] width 30 height 26
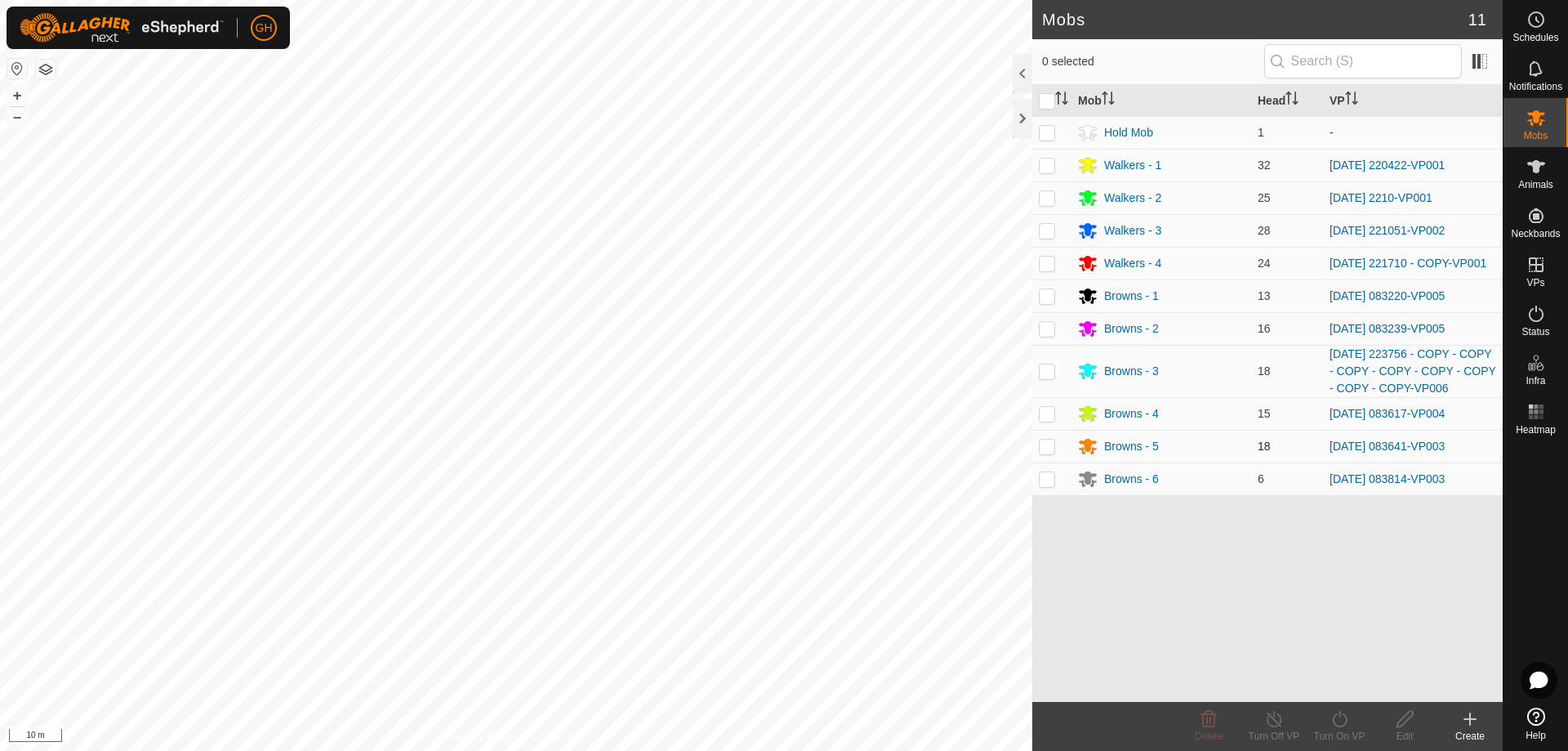
click at [1046, 453] on p-checkbox at bounding box center [1047, 446] width 17 height 13
checkbox input "true"
click at [1341, 718] on icon at bounding box center [1339, 719] width 20 height 19
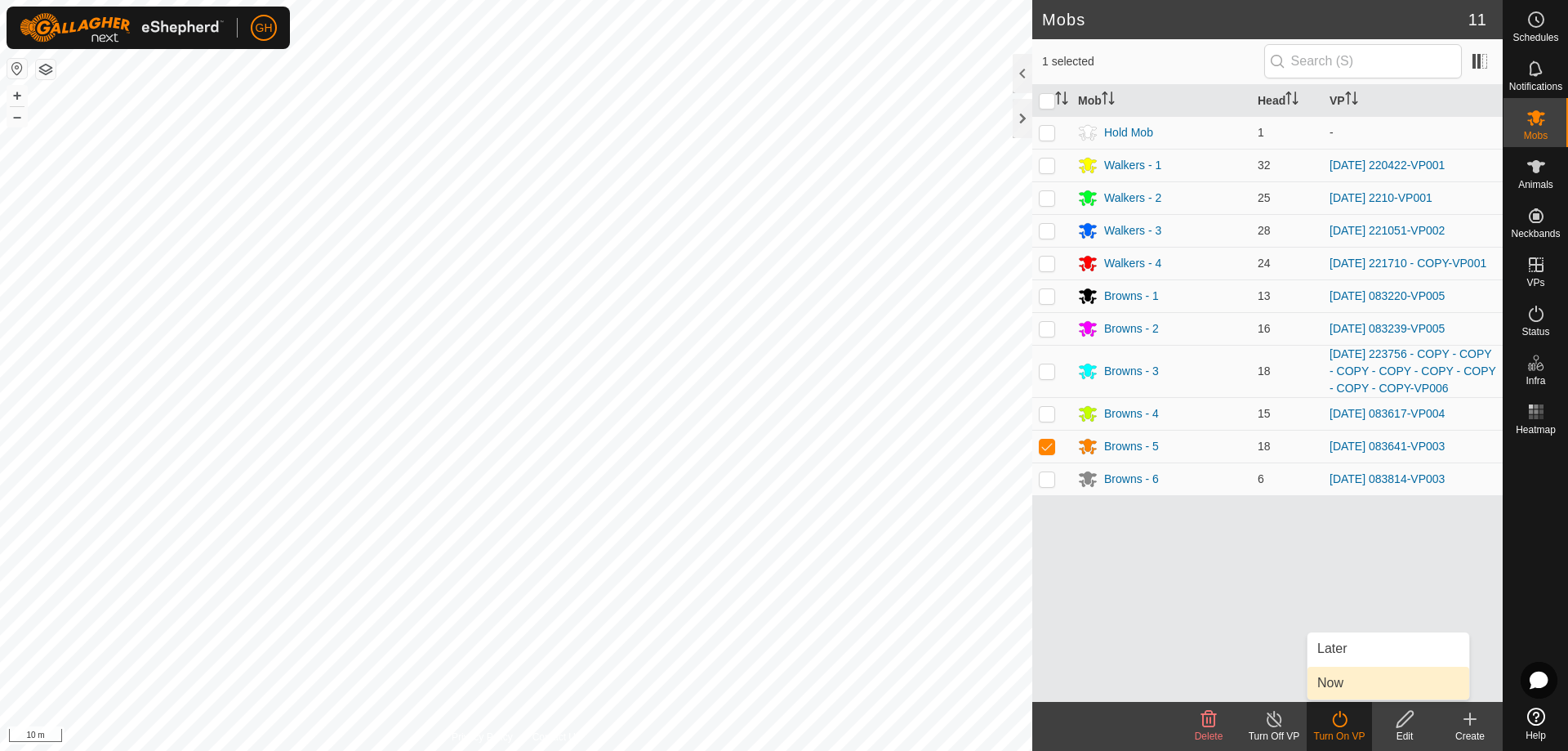
click at [1325, 683] on link "Now" at bounding box center [1388, 682] width 162 height 32
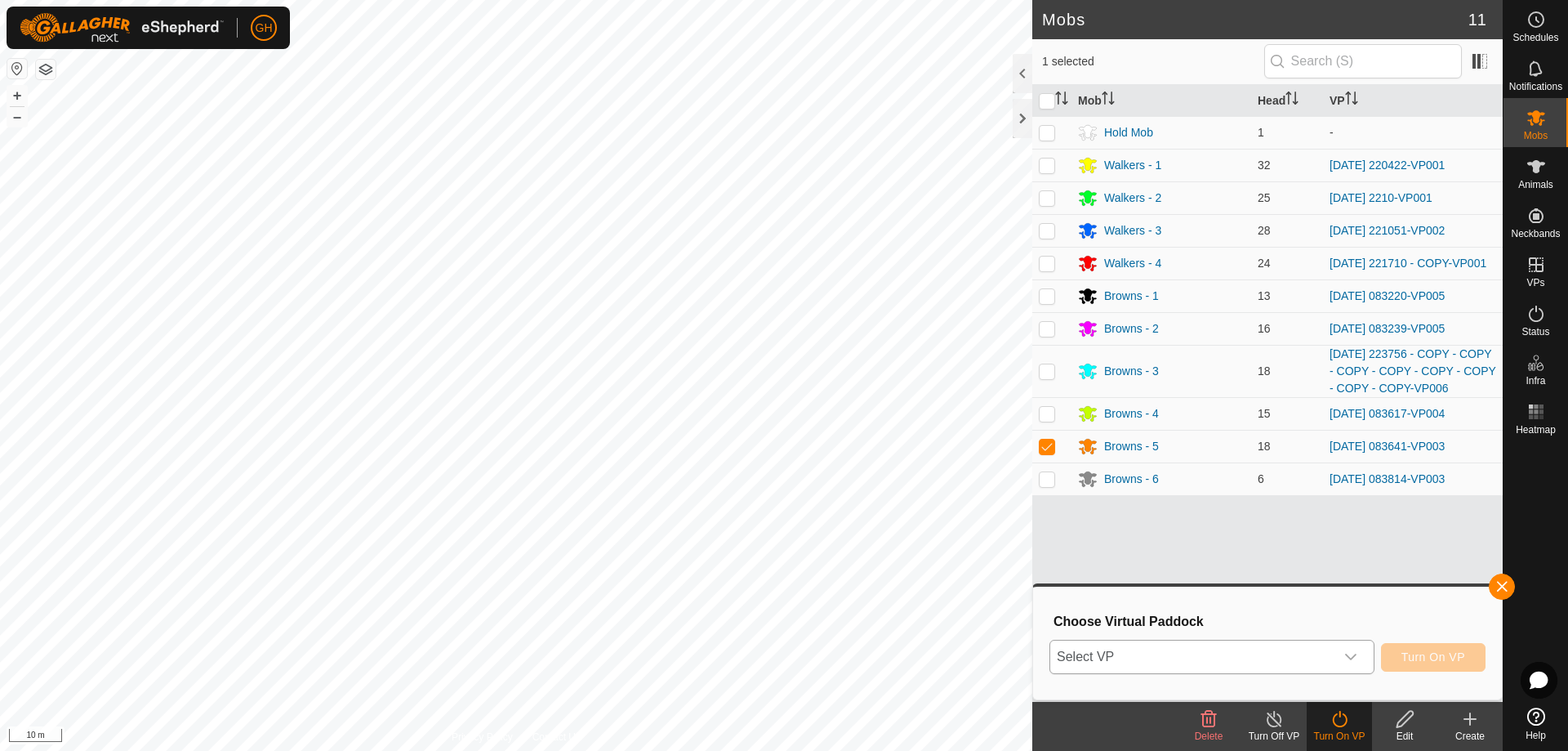
click at [1316, 656] on span "Select VP" at bounding box center [1192, 657] width 284 height 32
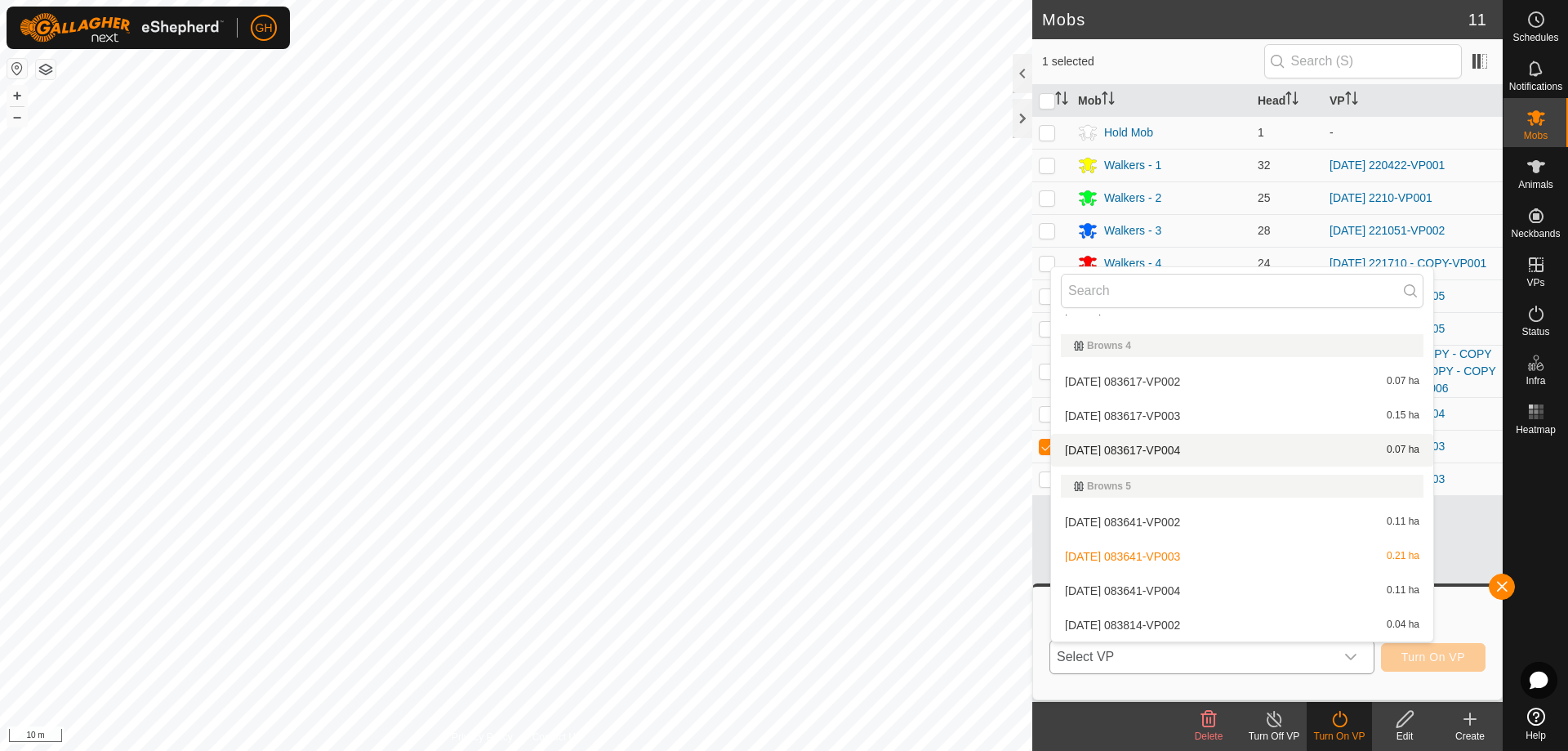
scroll to position [433, 0]
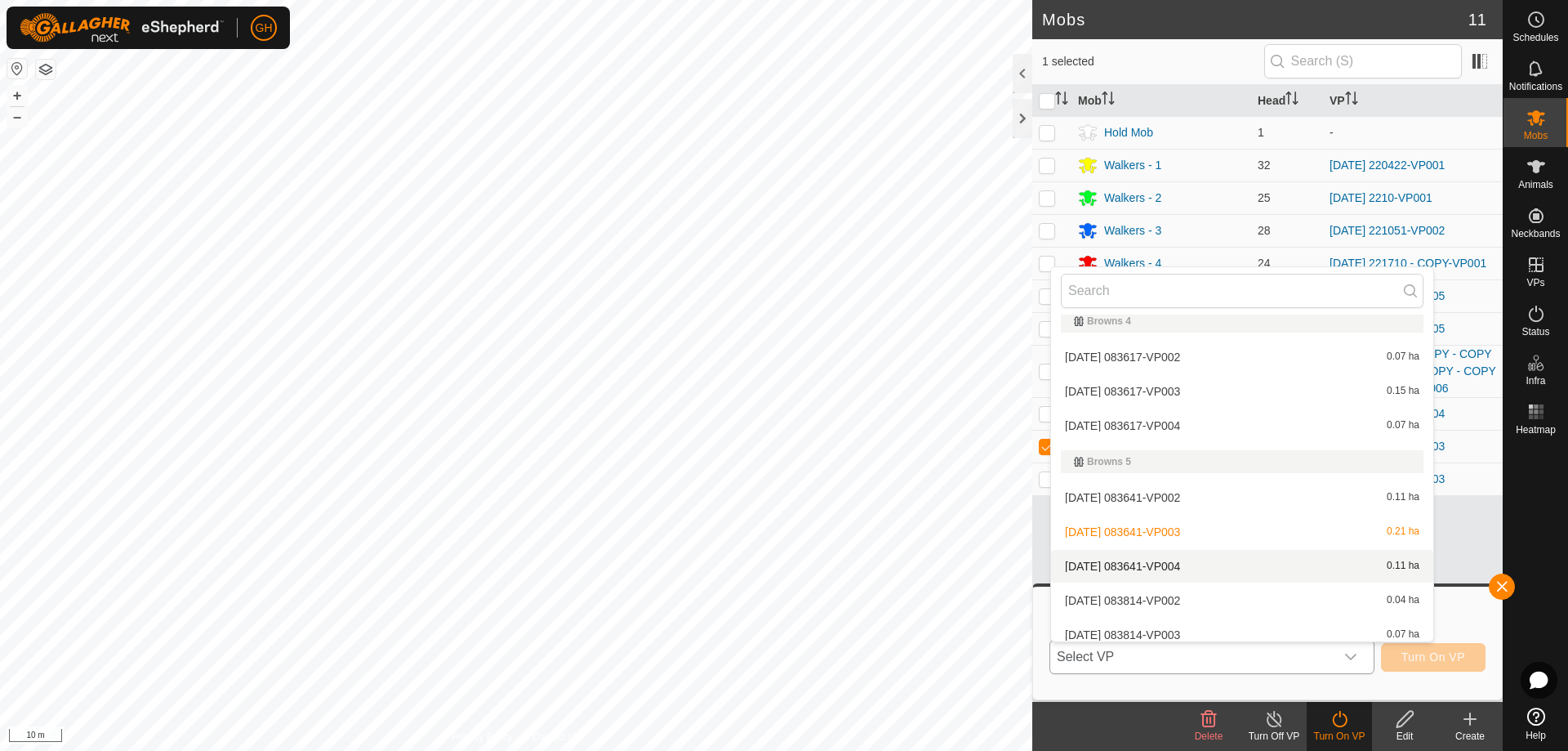
click at [1166, 565] on li "2025-08-18 083641-VP004 0.11 ha" at bounding box center [1241, 566] width 382 height 32
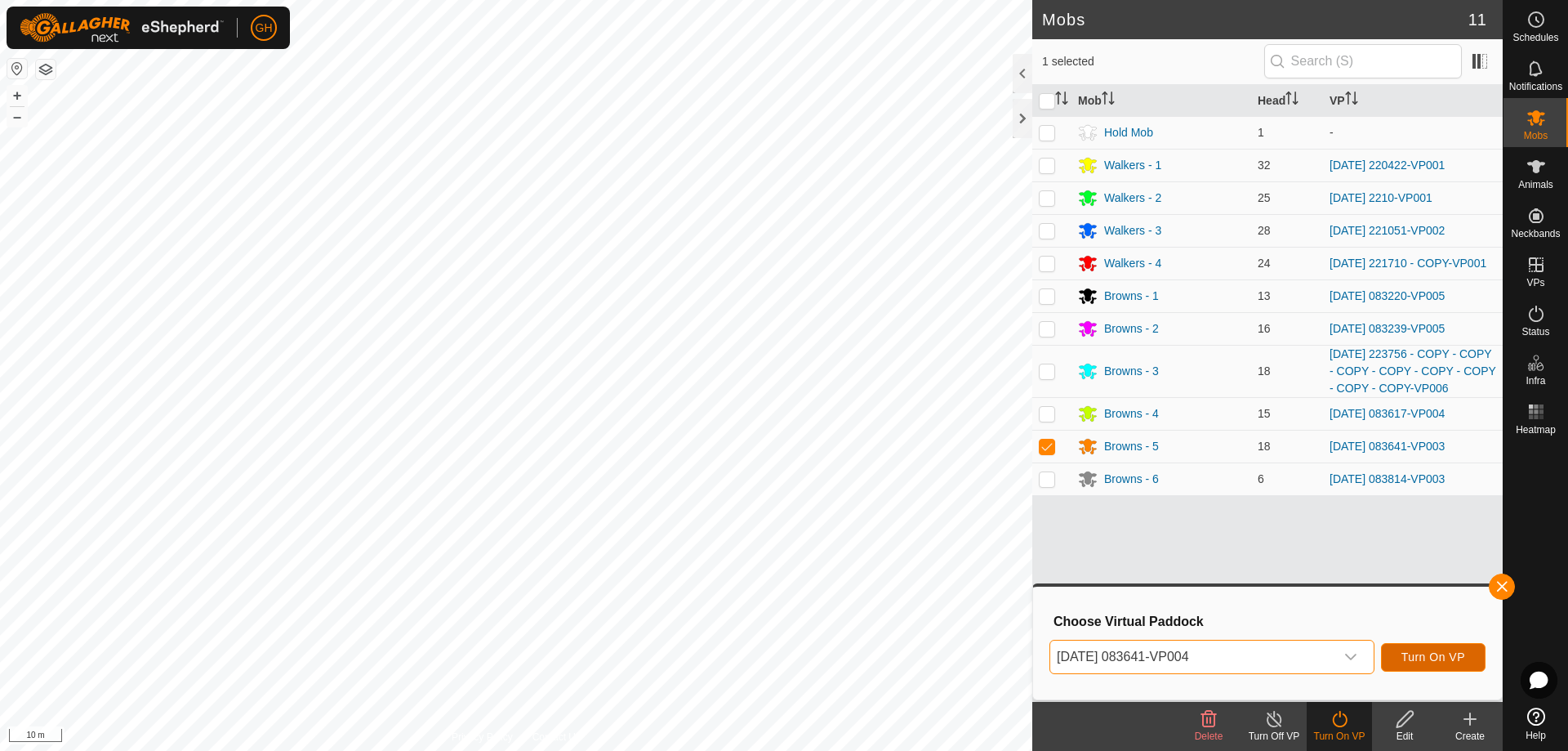
click at [1436, 652] on span "Turn On VP" at bounding box center [1433, 657] width 64 height 13
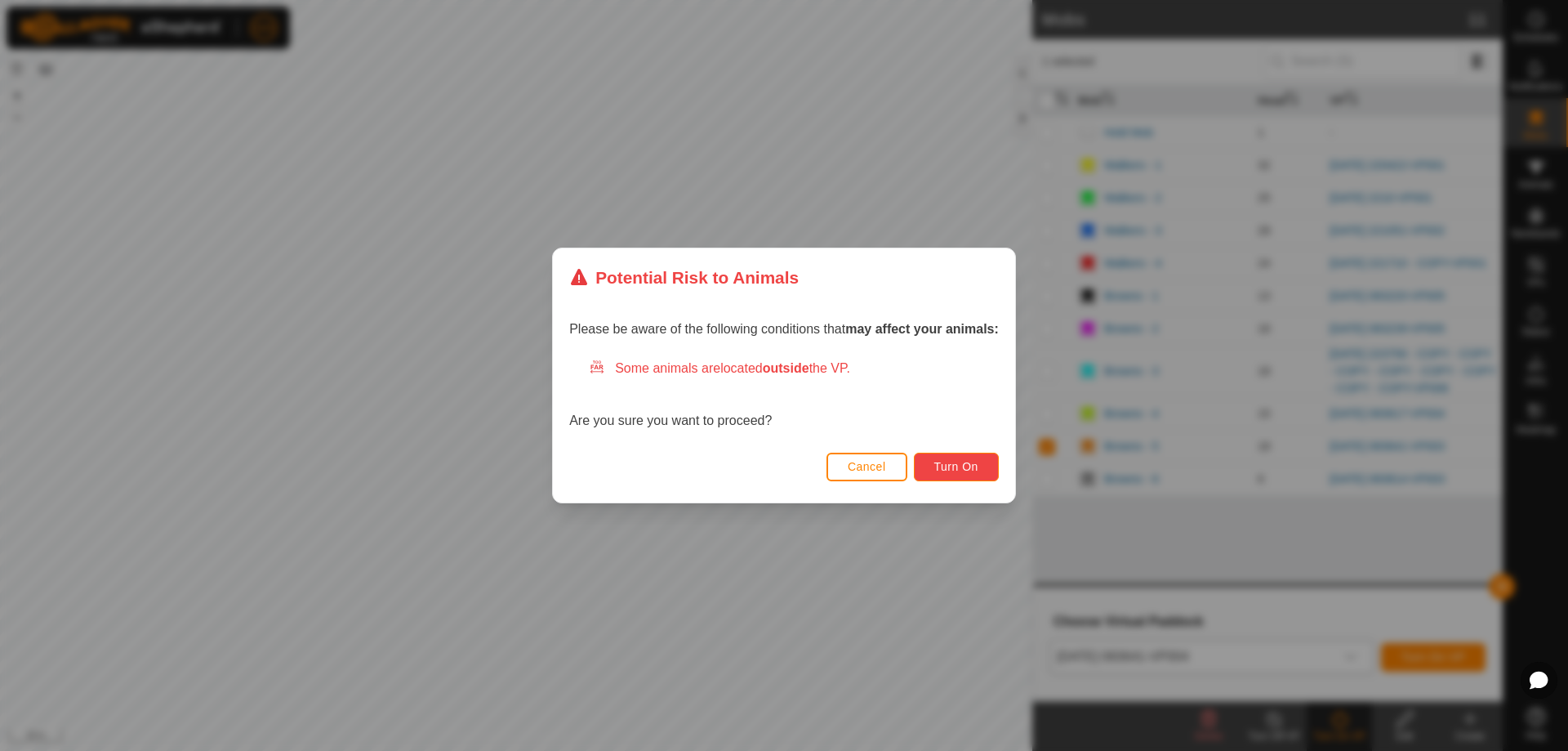
click at [940, 468] on span "Turn On" at bounding box center [956, 467] width 44 height 13
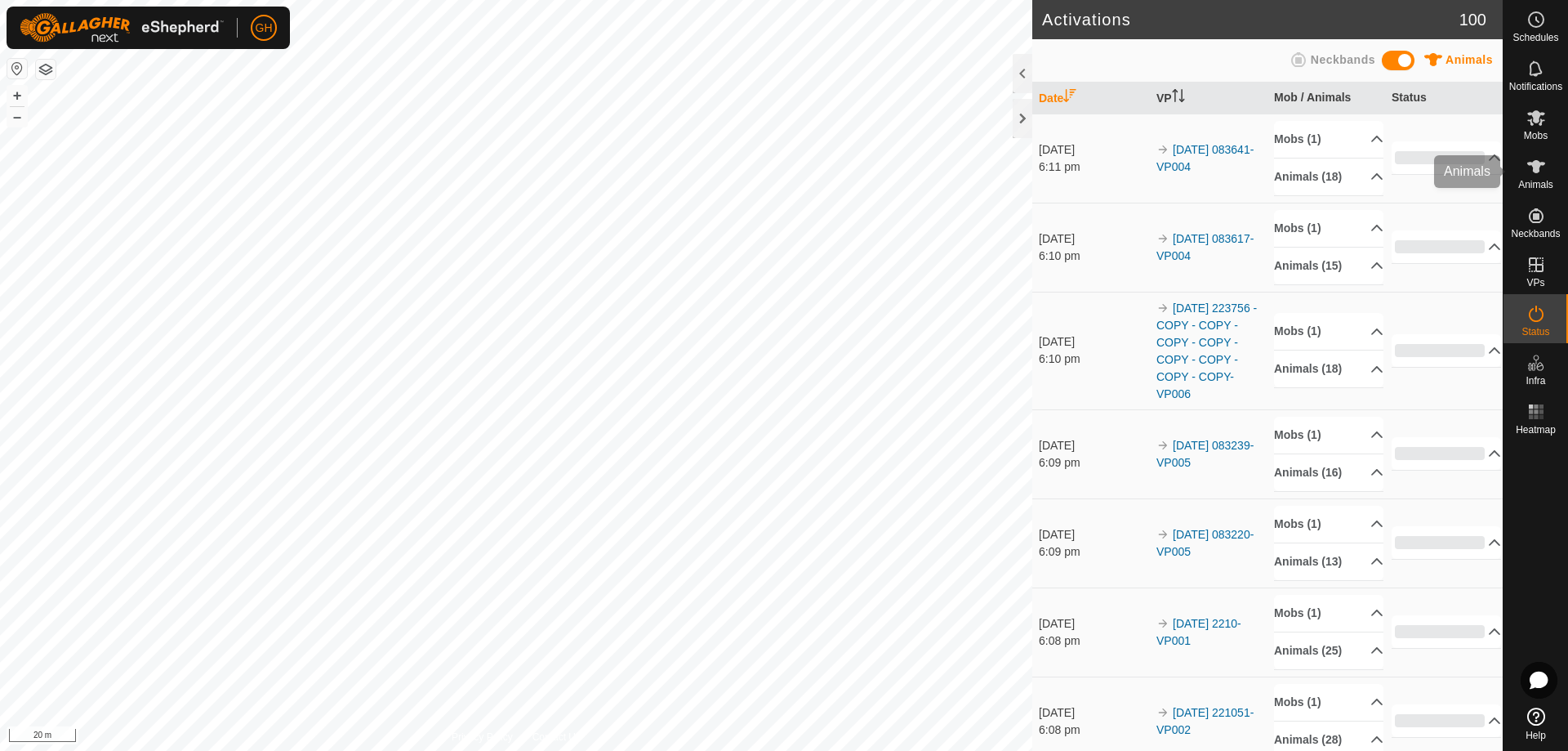
click at [1539, 131] on span "Mobs" at bounding box center [1536, 135] width 24 height 10
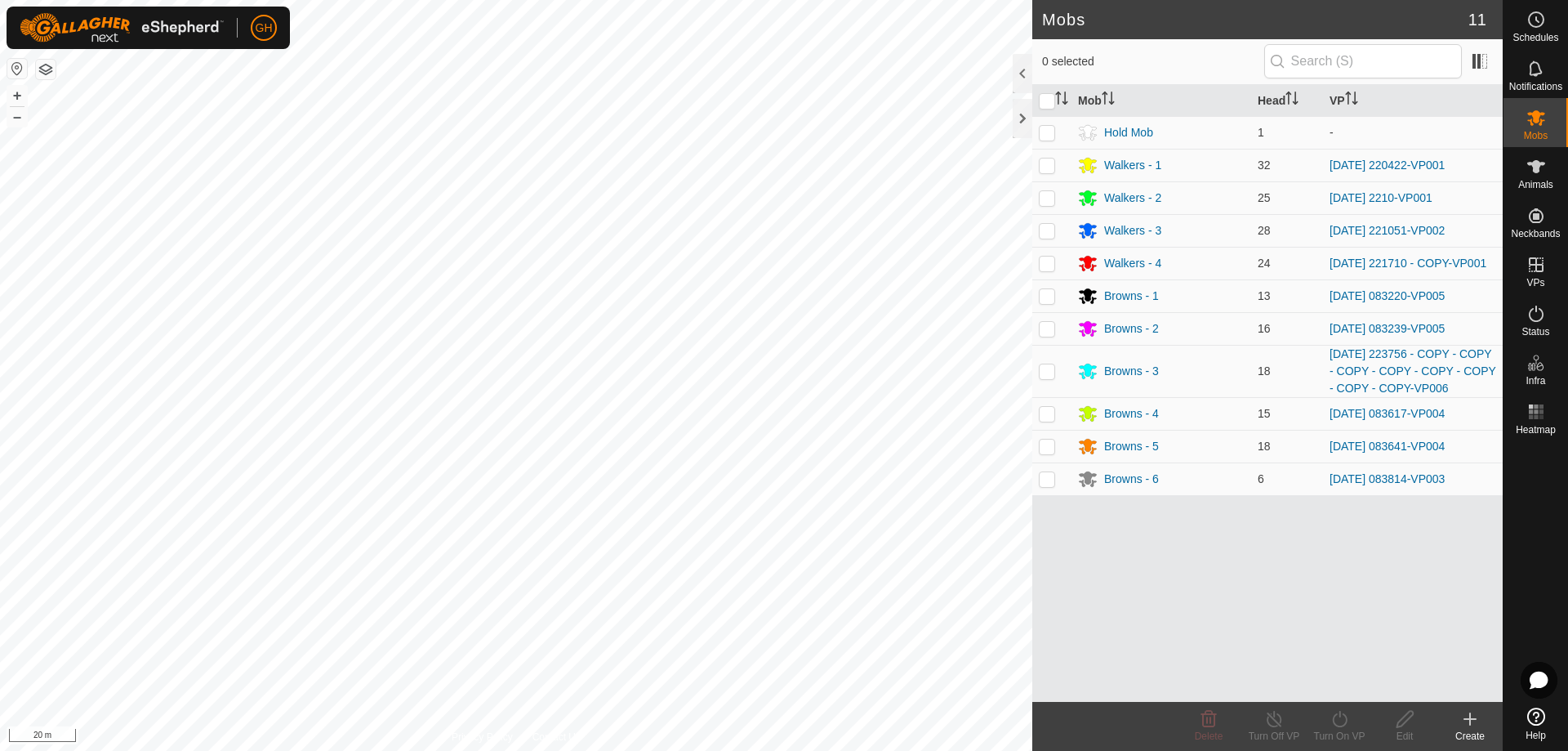
click at [1045, 482] on p-checkbox at bounding box center [1047, 479] width 17 height 13
checkbox input "true"
click at [1349, 716] on icon at bounding box center [1339, 719] width 20 height 19
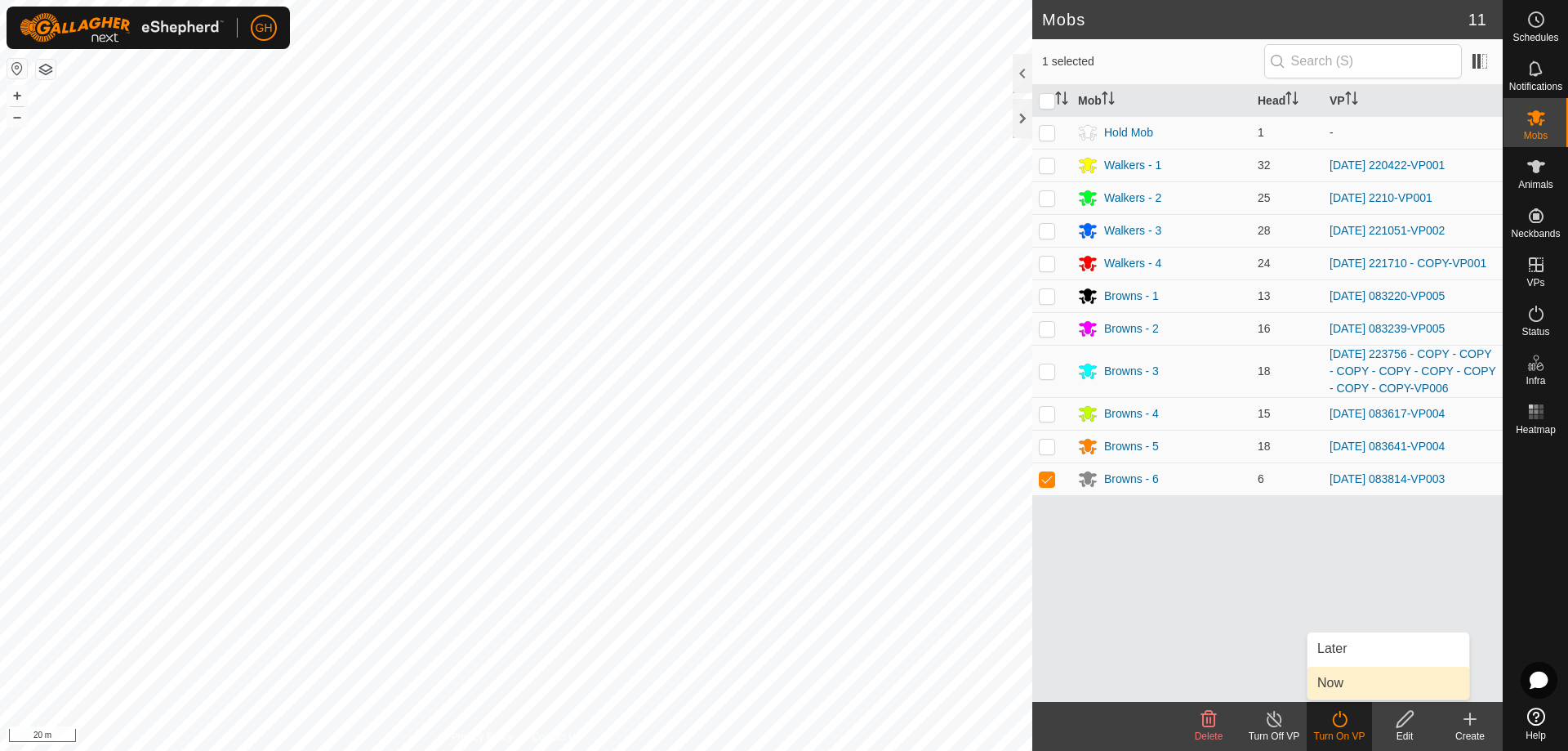
click at [1346, 685] on link "Now" at bounding box center [1388, 682] width 162 height 32
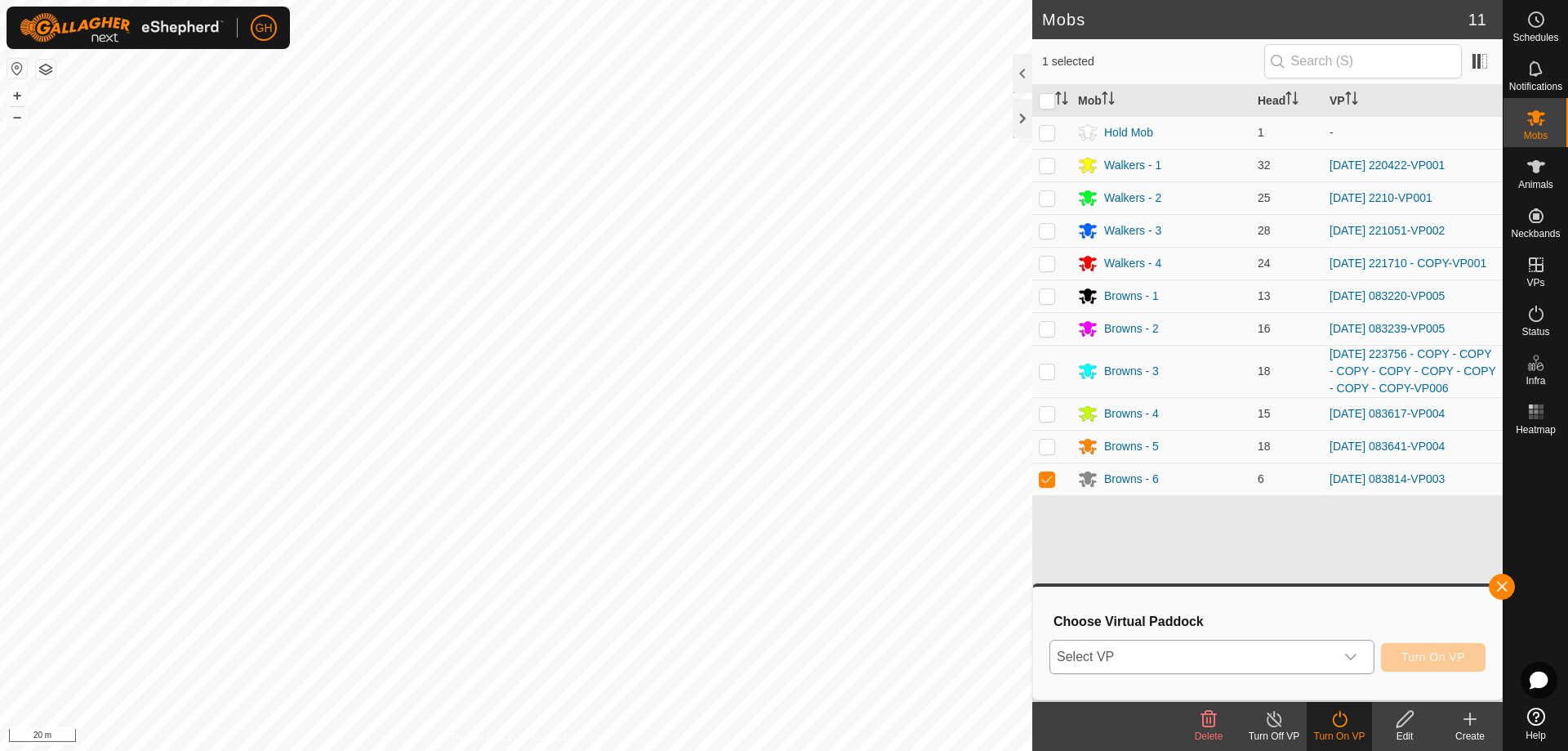
click at [1285, 650] on span "Select VP" at bounding box center [1192, 657] width 284 height 32
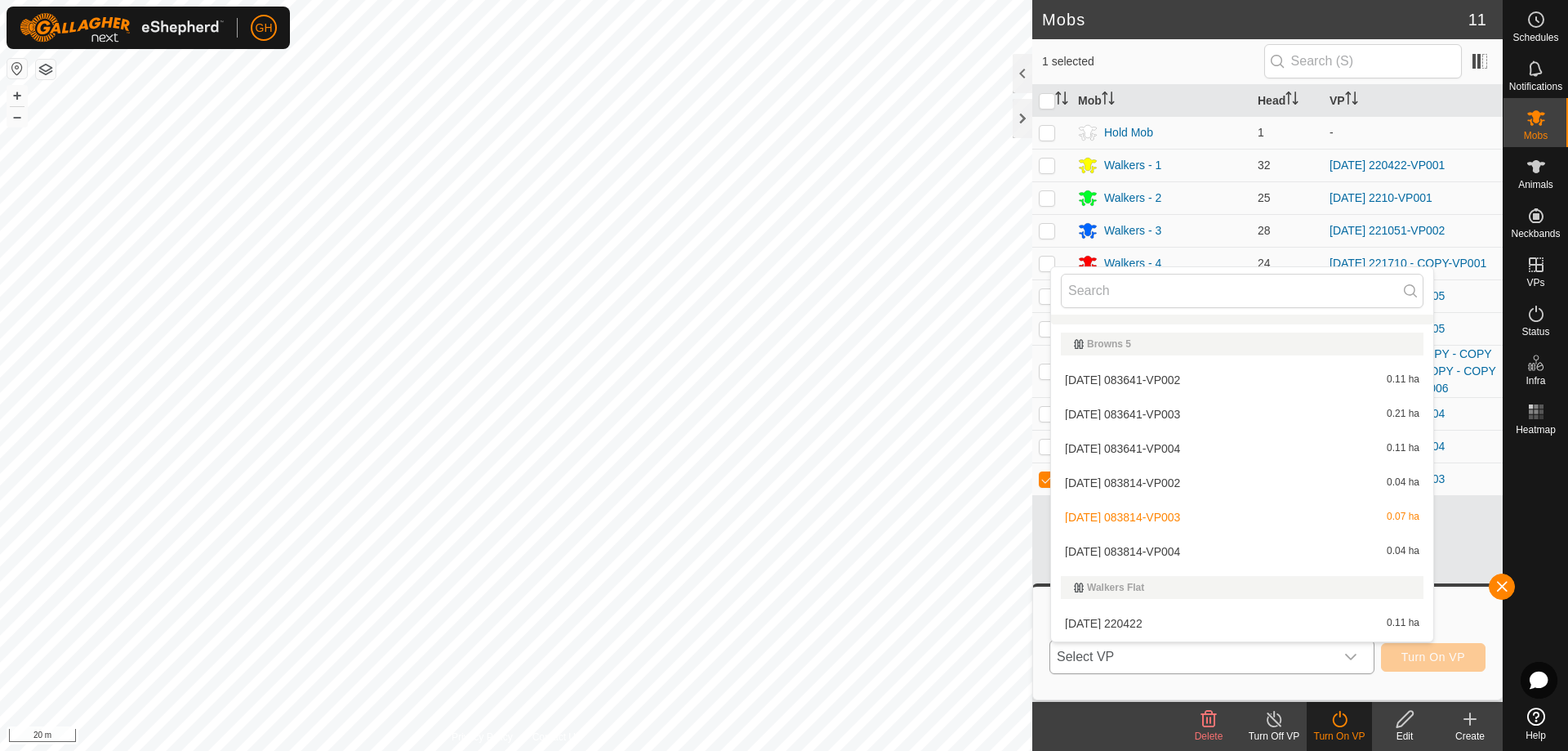
scroll to position [596, 0]
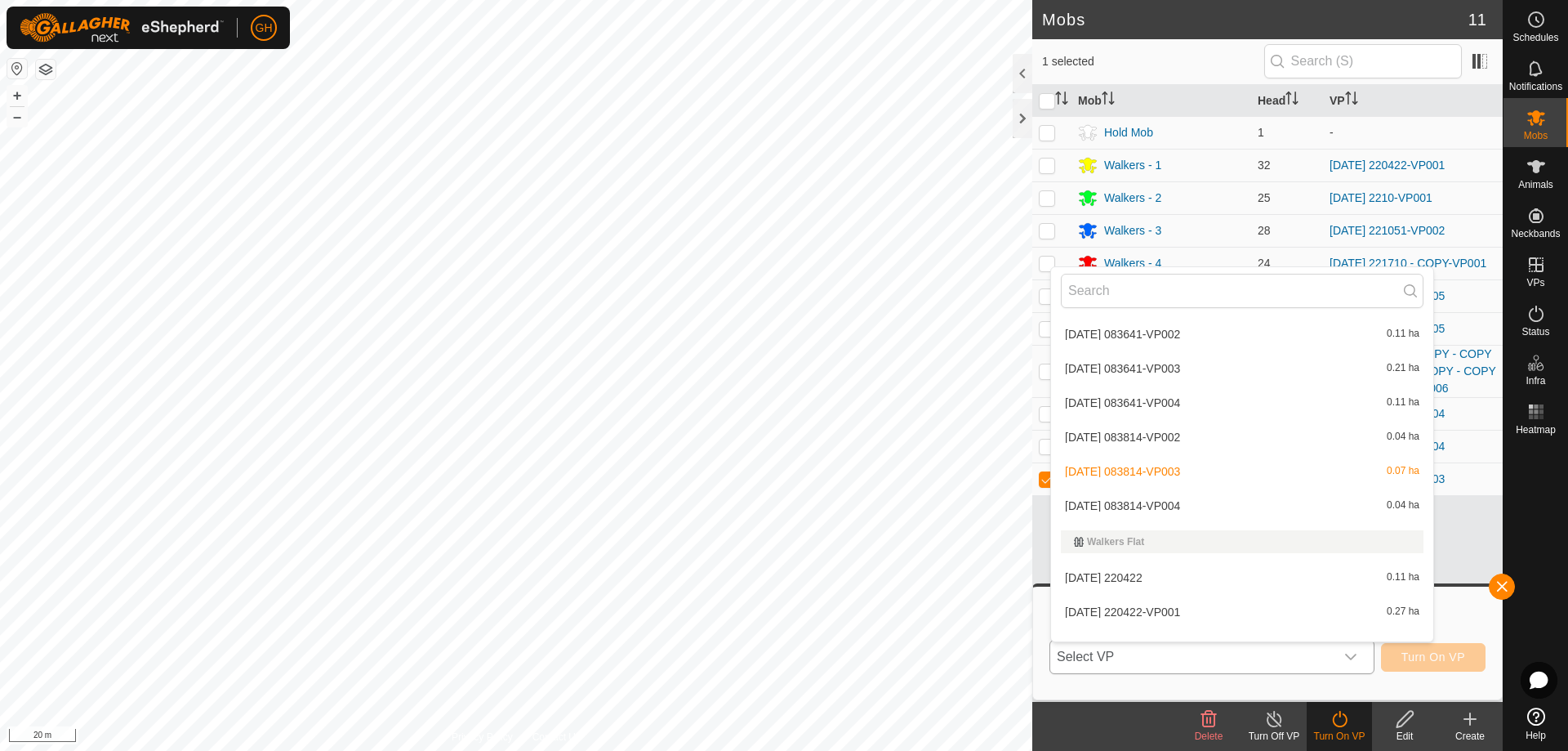
click at [1202, 504] on li "2025-08-18 083814-VP004 0.04 ha" at bounding box center [1241, 505] width 382 height 32
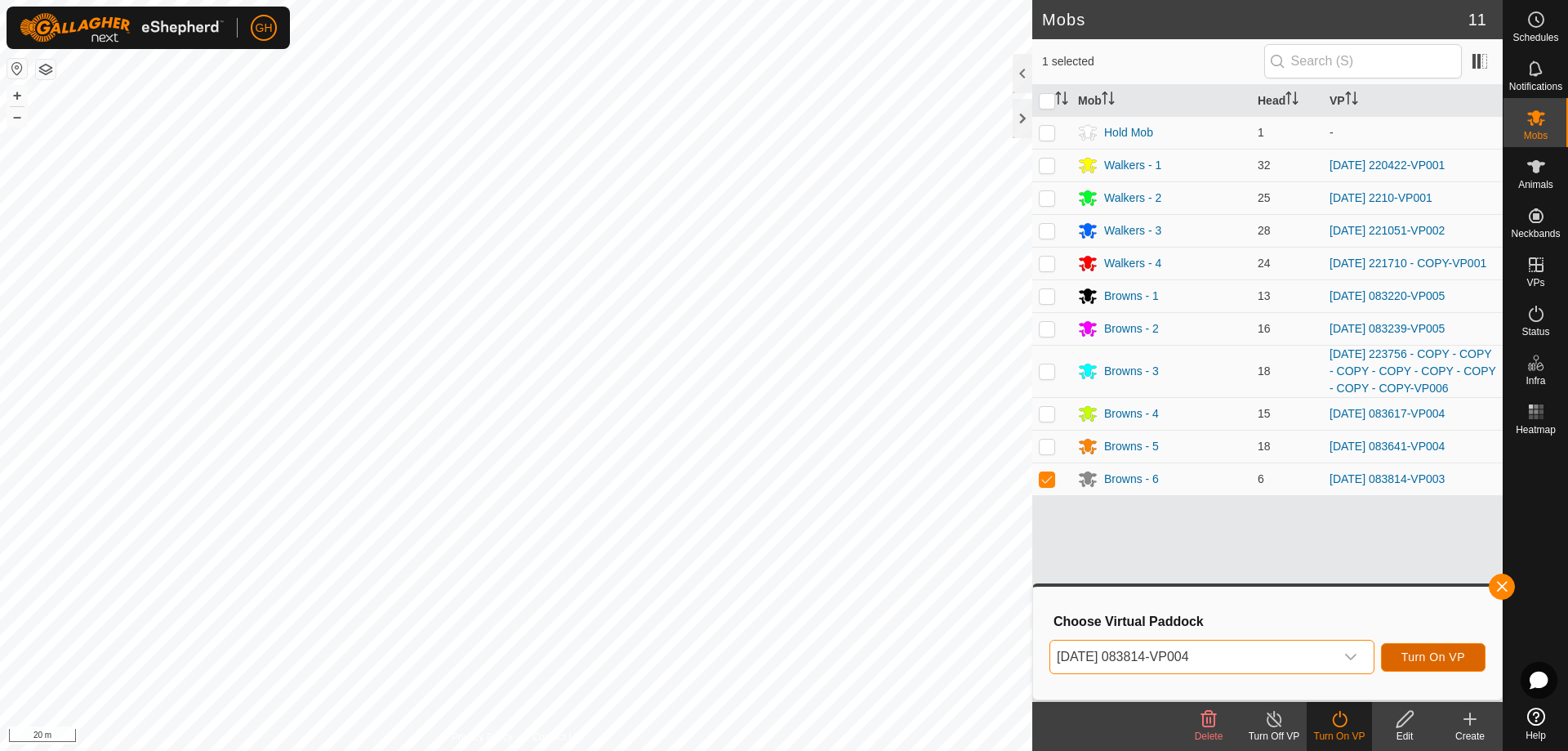
click at [1429, 662] on span "Turn On VP" at bounding box center [1433, 657] width 64 height 13
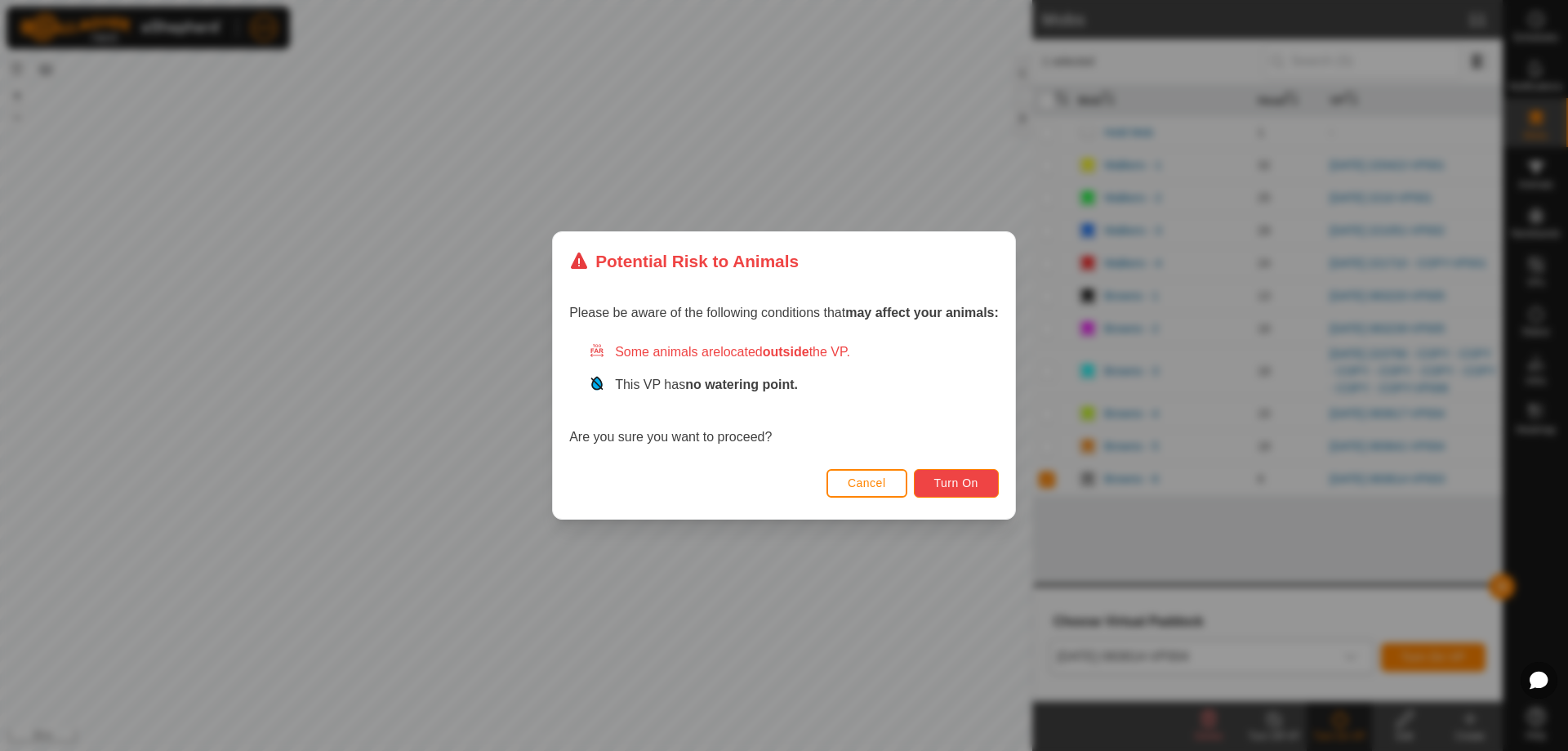
click at [972, 488] on span "Turn On" at bounding box center [956, 482] width 44 height 13
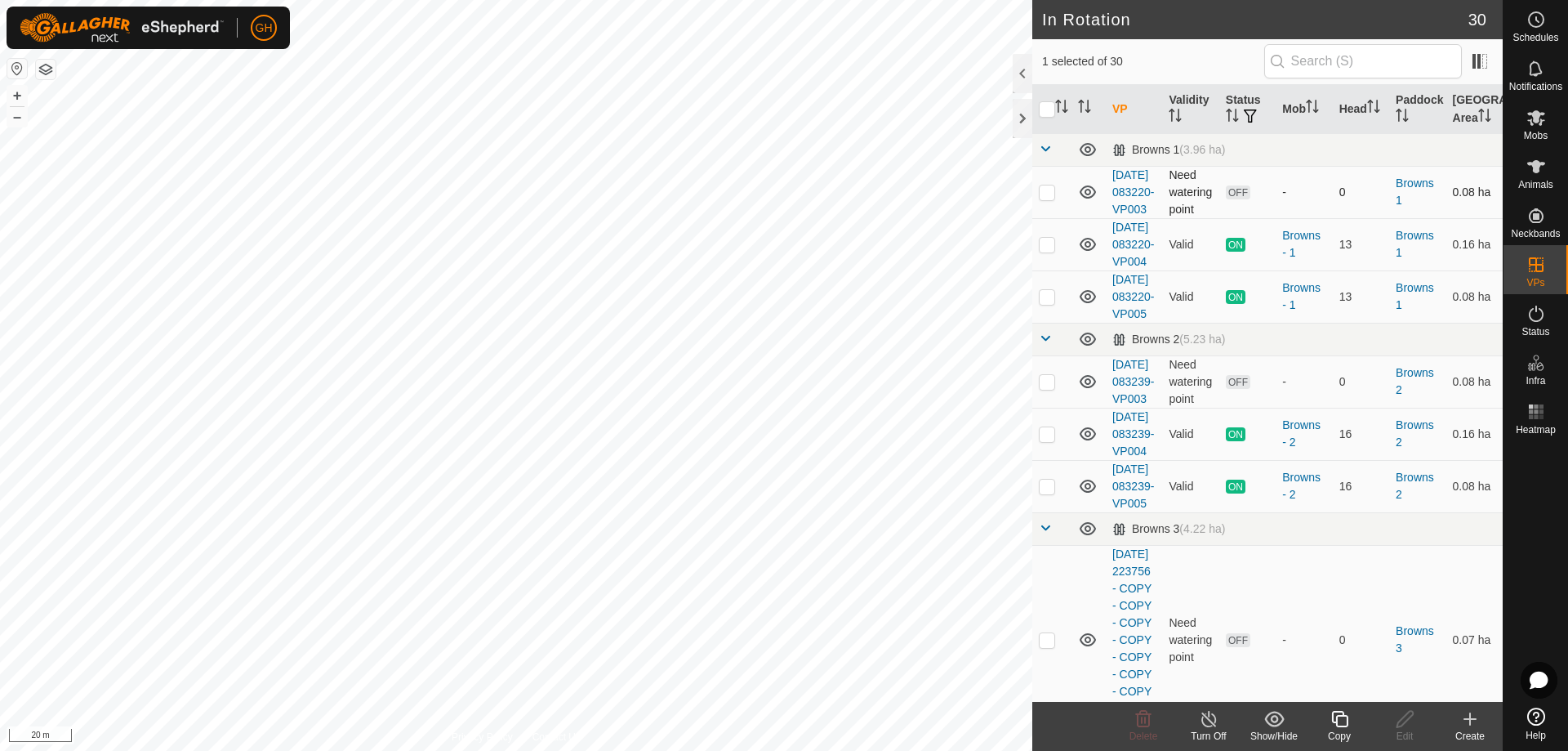
checkbox input "false"
checkbox input "true"
checkbox input "false"
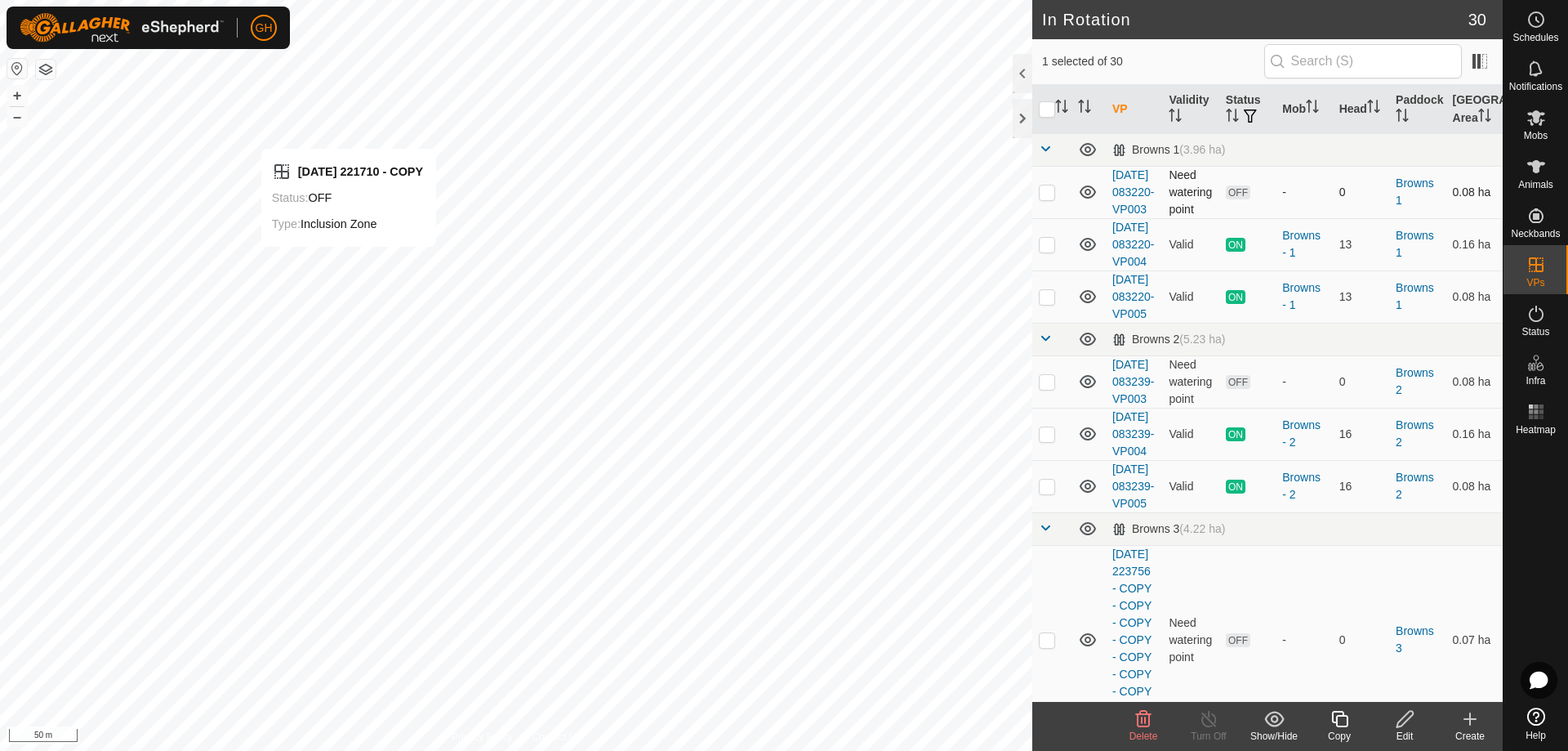
checkbox input "false"
checkbox input "true"
checkbox input "false"
